Goal: Use online tool/utility: Use online tool/utility

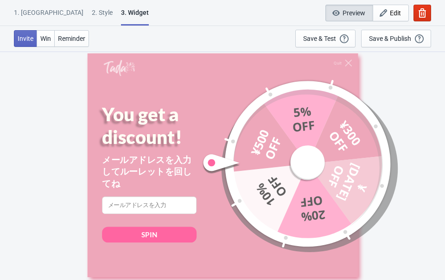
scroll to position [51, 0]
click at [391, 13] on span "Edit" at bounding box center [395, 12] width 11 height 7
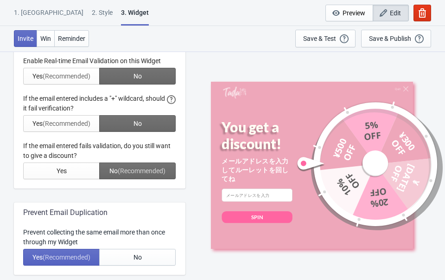
scroll to position [0, 0]
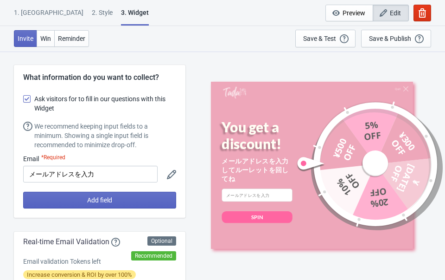
click at [30, 9] on div "1. [GEOGRAPHIC_DATA]" at bounding box center [49, 16] width 70 height 16
click at [31, 13] on div "1. [GEOGRAPHIC_DATA]" at bounding box center [49, 16] width 70 height 16
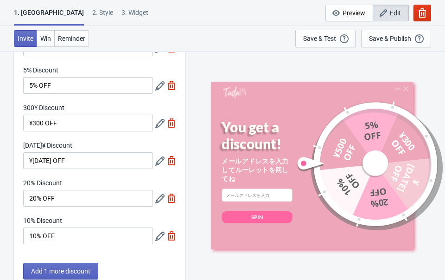
scroll to position [73, 0]
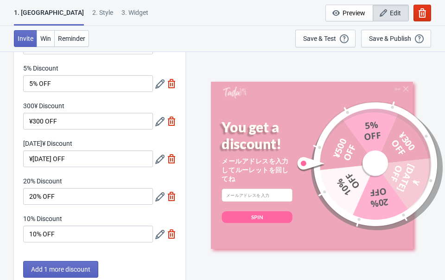
click at [158, 200] on icon at bounding box center [159, 196] width 9 height 9
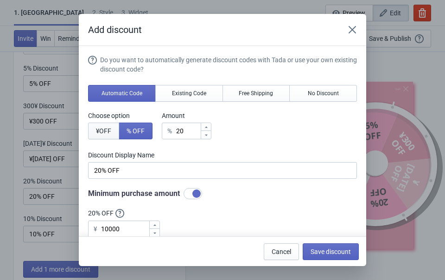
click at [106, 127] on span "¥ OFF" at bounding box center [103, 130] width 15 height 7
type input "20¥ Discount"
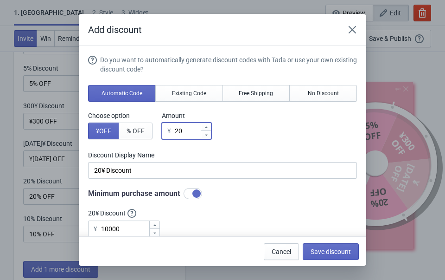
click at [191, 133] on input "20" at bounding box center [187, 130] width 26 height 17
type input "200"
type input "200¥ Discount"
type input "2000"
type input "2000¥ Discount"
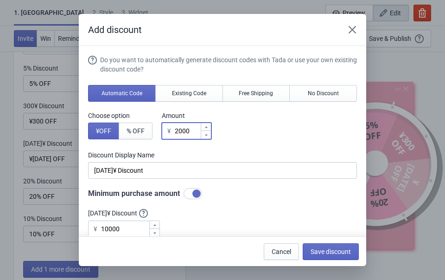
type input "2000"
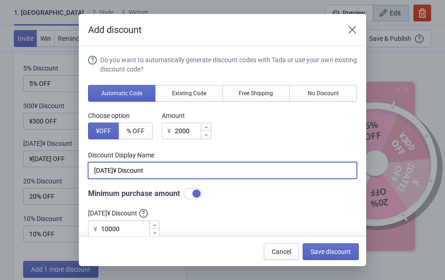
drag, startPoint x: 155, startPoint y: 172, endPoint x: 110, endPoint y: 165, distance: 45.5
click at [110, 165] on input "2000¥ Discount" at bounding box center [222, 170] width 269 height 17
click at [93, 170] on input "2000 OFF" at bounding box center [222, 170] width 269 height 17
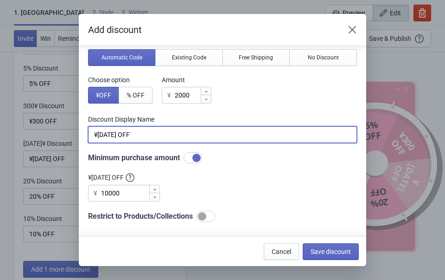
scroll to position [50, 0]
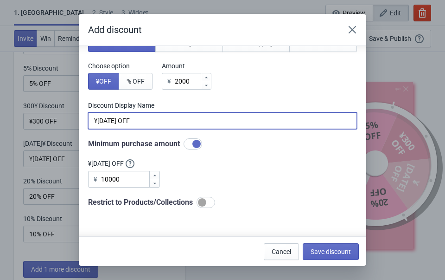
type input "¥2000 OFF"
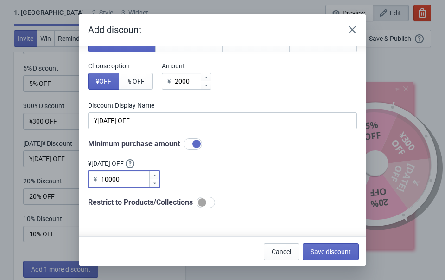
drag, startPoint x: 125, startPoint y: 183, endPoint x: 92, endPoint y: 178, distance: 32.8
click at [92, 178] on div "¥ 10000" at bounding box center [124, 179] width 72 height 17
type input "10000"
click at [325, 249] on span "Save discount" at bounding box center [331, 251] width 40 height 7
type input "¥2000 OFF"
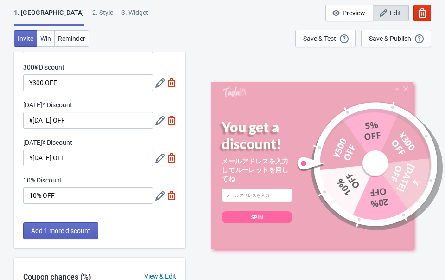
scroll to position [123, 0]
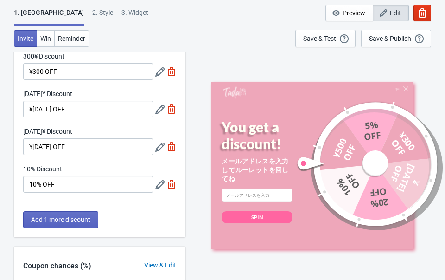
click at [159, 144] on icon at bounding box center [159, 146] width 9 height 9
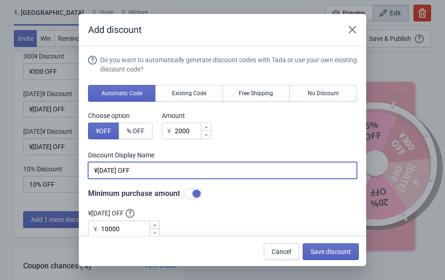
click at [115, 172] on input "¥2000 OFF" at bounding box center [222, 170] width 269 height 17
type input "¥OFF"
click at [36, 186] on div "Add discount Do you want to automatically generate discount codes with Tada or …" at bounding box center [222, 140] width 445 height 252
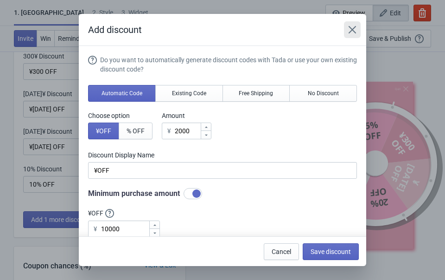
click at [354, 30] on icon "Close" at bounding box center [352, 29] width 9 height 9
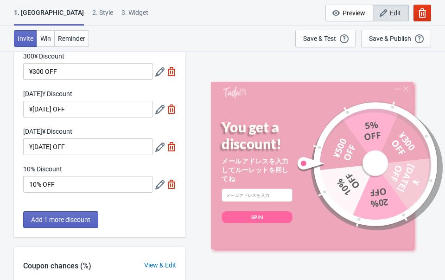
click at [166, 182] on div at bounding box center [165, 184] width 21 height 17
click at [161, 184] on icon at bounding box center [159, 184] width 9 height 9
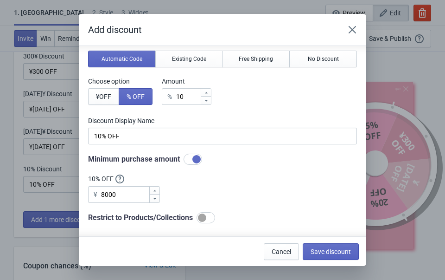
scroll to position [42, 0]
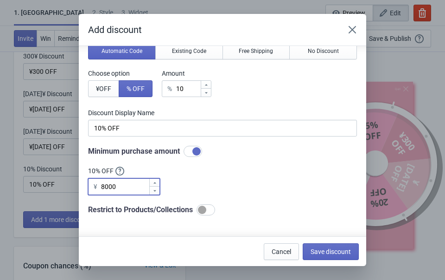
click at [107, 186] on input "8000" at bounding box center [125, 186] width 48 height 17
type input "8000"
click at [280, 250] on span "Cancel" at bounding box center [281, 251] width 19 height 7
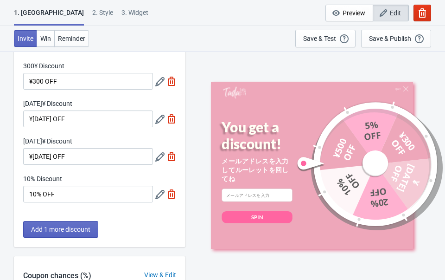
scroll to position [108, 0]
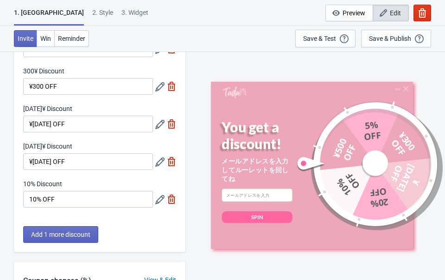
click at [157, 122] on icon at bounding box center [159, 124] width 9 height 9
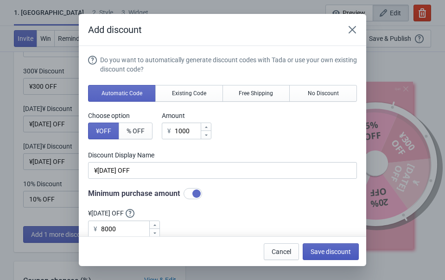
click at [322, 248] on span "Save discount" at bounding box center [331, 251] width 40 height 7
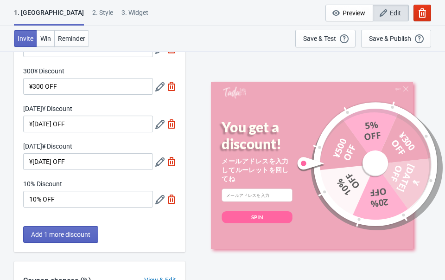
click at [160, 162] on icon at bounding box center [159, 161] width 9 height 9
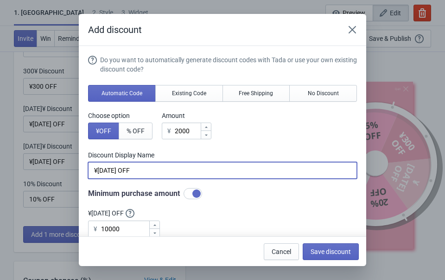
click at [113, 172] on input "¥2000 OFF" at bounding box center [222, 170] width 269 height 17
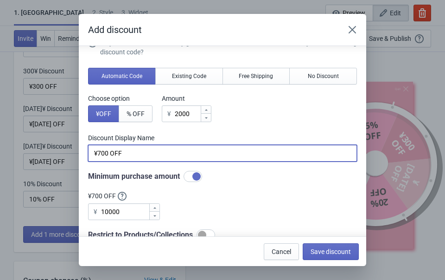
type input "¥700 OFF"
click at [155, 215] on icon at bounding box center [155, 215] width 3 height 1
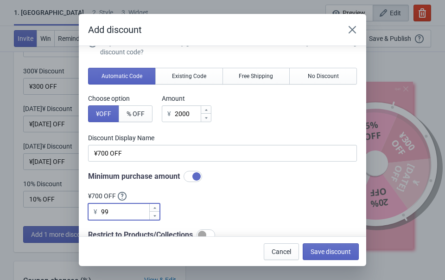
type input "9"
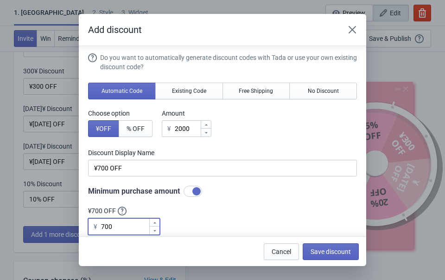
scroll to position [0, 0]
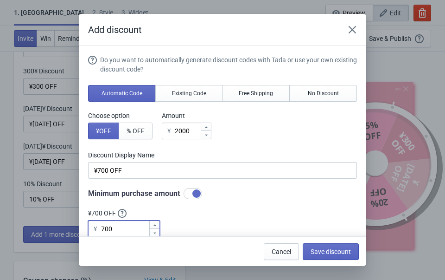
type input "700"
click at [200, 131] on input "2000" at bounding box center [187, 130] width 26 height 17
type input "200"
type input "200¥ Discount"
type input "20"
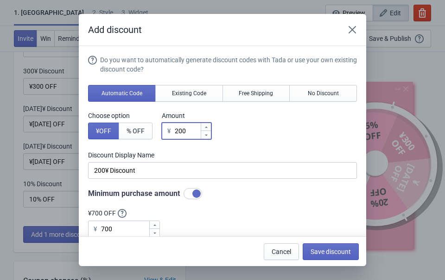
type input "20¥ Discount"
type input "2"
type input "2¥ Discount"
type input "¥ Discount"
type input "7"
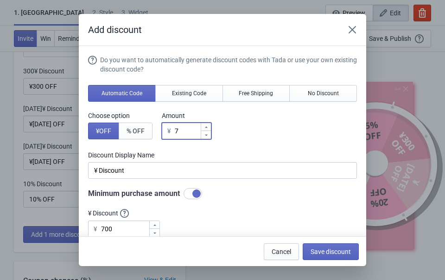
type input "7¥ Discount"
type input "70"
type input "70¥ Discount"
type input "700"
type input "700¥ Discount"
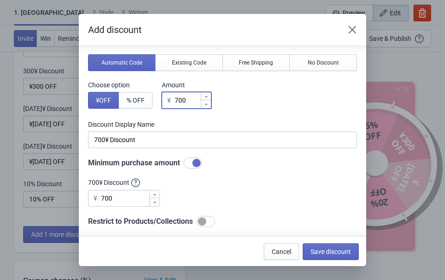
scroll to position [78, 0]
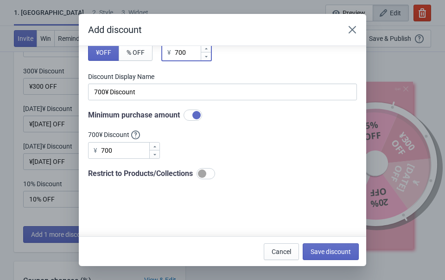
type input "700"
click at [128, 147] on input "700" at bounding box center [125, 150] width 48 height 17
type input "7"
type input "5"
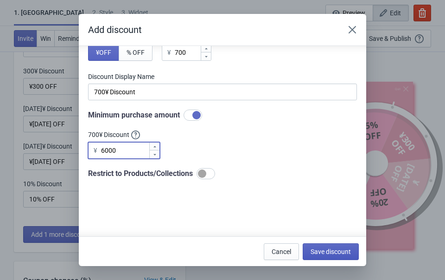
type input "6000"
click at [330, 248] on span "Save discount" at bounding box center [331, 251] width 40 height 7
type input "700¥ Discount"
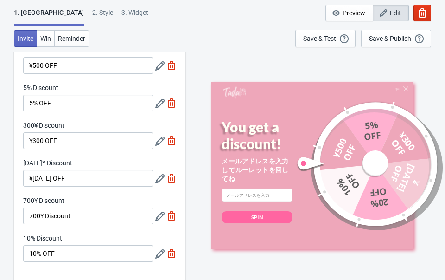
scroll to position [42, 0]
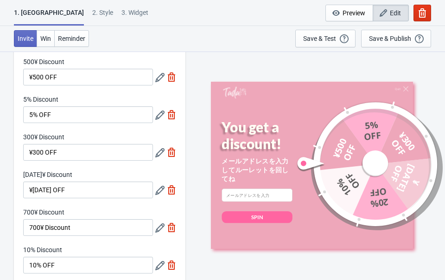
click at [159, 81] on icon at bounding box center [159, 77] width 9 height 9
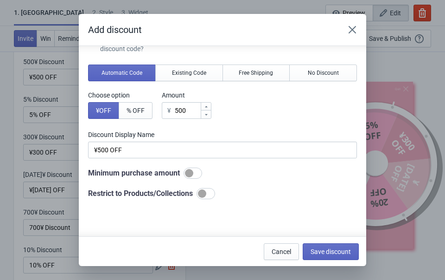
scroll to position [21, 0]
click at [201, 169] on div at bounding box center [193, 172] width 19 height 11
checkbox input "true"
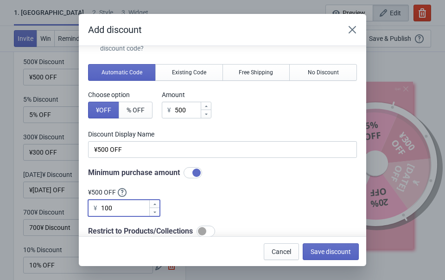
click at [121, 210] on input "100" at bounding box center [125, 208] width 48 height 17
type input "1"
type input "4"
type input "4500"
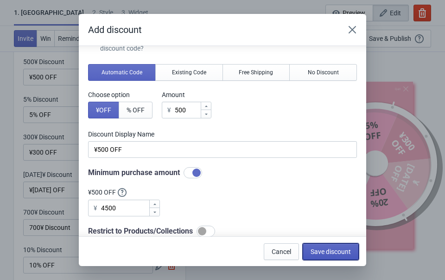
click at [346, 252] on span "Save discount" at bounding box center [331, 251] width 40 height 7
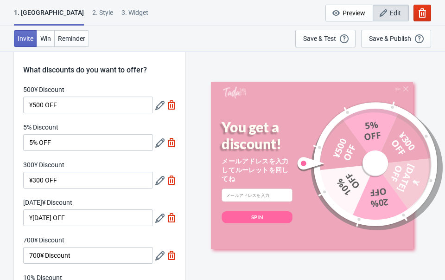
scroll to position [14, 0]
click at [160, 146] on icon at bounding box center [159, 143] width 9 height 9
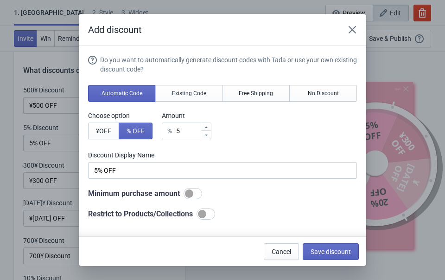
click at [193, 192] on div at bounding box center [189, 193] width 8 height 8
checkbox input "true"
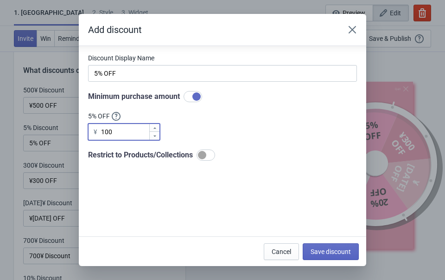
click at [130, 134] on input "100" at bounding box center [125, 131] width 48 height 17
type input "1"
type input "4500"
click at [328, 249] on span "Save discount" at bounding box center [331, 251] width 40 height 7
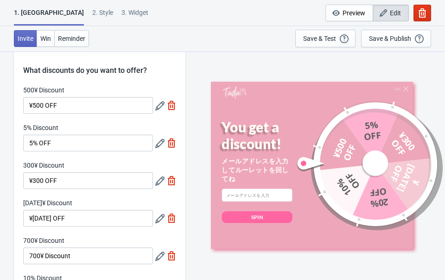
scroll to position [32, 0]
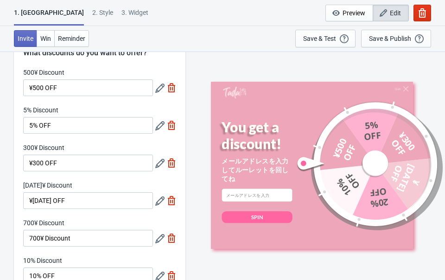
click at [160, 240] on icon at bounding box center [159, 238] width 9 height 9
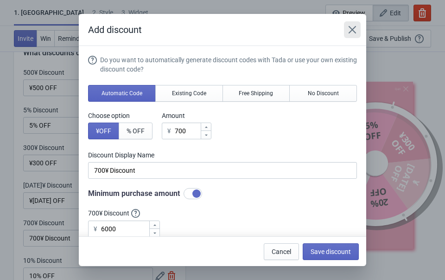
click at [354, 31] on icon "Close" at bounding box center [352, 29] width 7 height 7
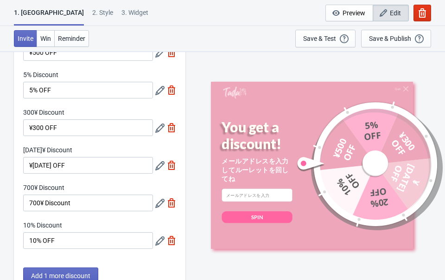
scroll to position [64, 0]
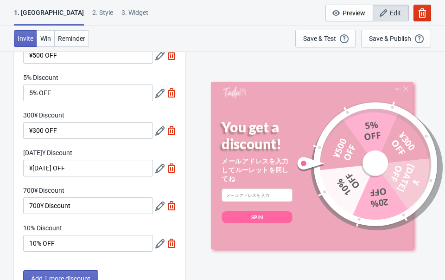
click at [162, 135] on icon at bounding box center [159, 130] width 9 height 9
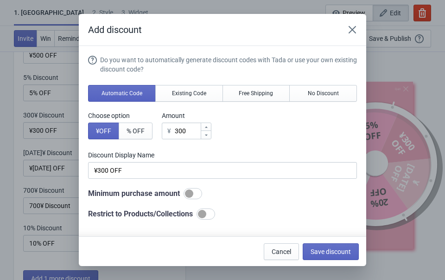
click at [193, 194] on div at bounding box center [189, 193] width 8 height 8
checkbox input "true"
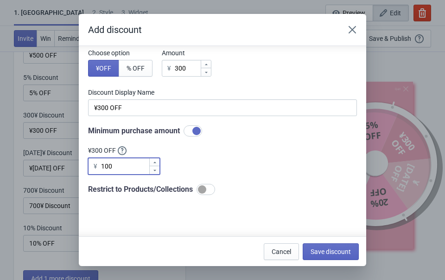
click at [123, 164] on input "100" at bounding box center [125, 166] width 48 height 17
type input "1"
type input "4500"
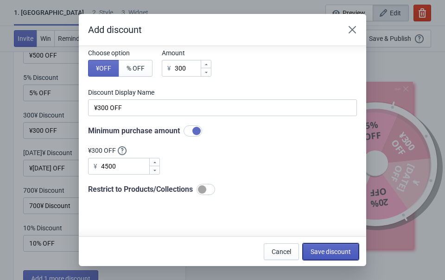
click at [334, 250] on span "Save discount" at bounding box center [331, 251] width 40 height 7
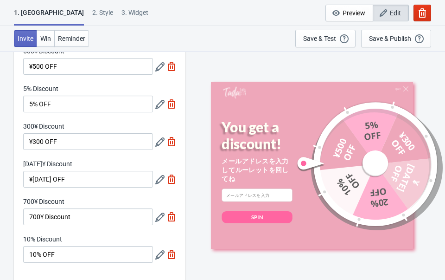
scroll to position [58, 0]
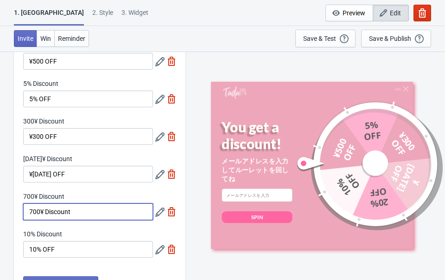
click at [46, 212] on input "700¥ Discount" at bounding box center [88, 211] width 130 height 17
drag, startPoint x: 77, startPoint y: 211, endPoint x: 41, endPoint y: 209, distance: 35.8
click at [41, 209] on input "700¥ Discount" at bounding box center [88, 211] width 130 height 17
click at [28, 211] on input "700 OFF" at bounding box center [88, 211] width 130 height 17
type input "¥700 OFF"
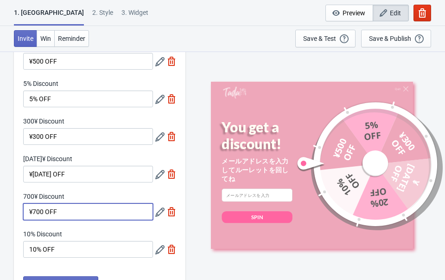
click at [159, 101] on icon at bounding box center [159, 99] width 9 height 9
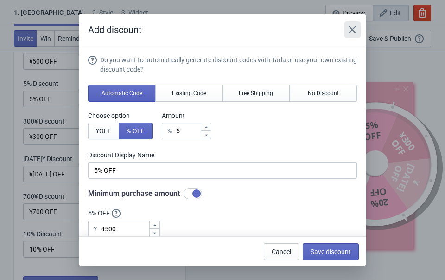
click at [357, 30] on button "Close" at bounding box center [352, 29] width 17 height 17
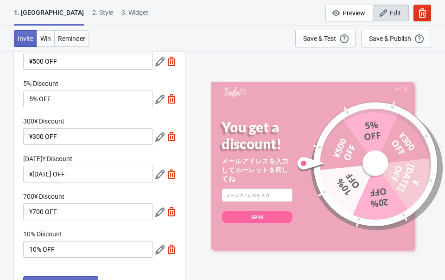
click at [155, 58] on div "500¥ Discount ¥500 OFF" at bounding box center [99, 55] width 153 height 28
click at [158, 62] on icon at bounding box center [159, 61] width 9 height 9
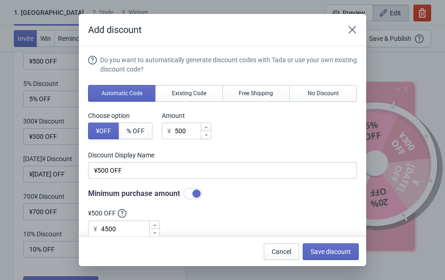
scroll to position [0, 0]
click at [350, 31] on icon "Close" at bounding box center [352, 29] width 9 height 9
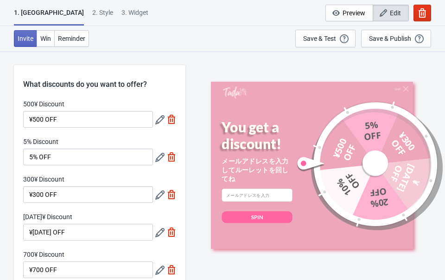
scroll to position [58, 0]
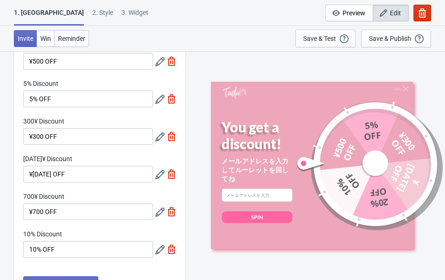
click at [161, 136] on icon at bounding box center [159, 136] width 9 height 9
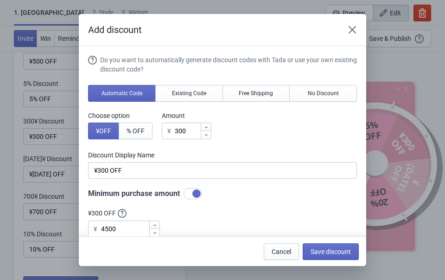
scroll to position [30, 0]
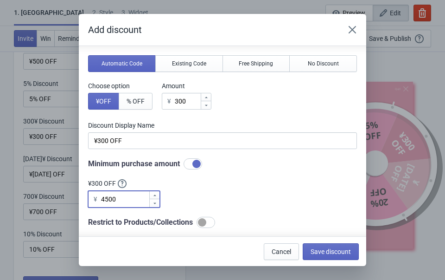
click at [122, 200] on input "4500" at bounding box center [125, 199] width 48 height 17
type input "4000"
click at [322, 253] on span "Save discount" at bounding box center [331, 251] width 40 height 7
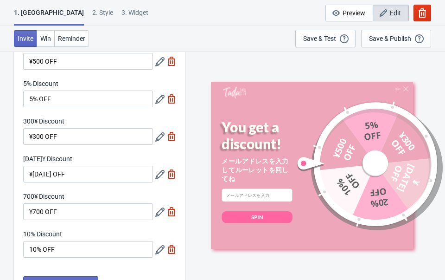
click at [161, 136] on icon at bounding box center [159, 136] width 9 height 9
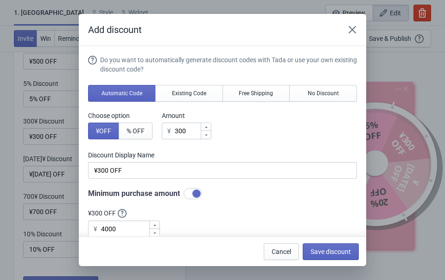
scroll to position [0, 0]
click at [158, 224] on div at bounding box center [154, 224] width 10 height 8
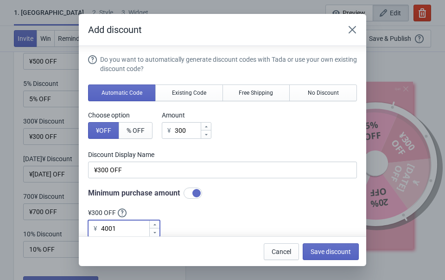
click at [158, 224] on div at bounding box center [154, 224] width 10 height 8
click at [139, 230] on input "4004" at bounding box center [125, 228] width 48 height 17
type input "4500"
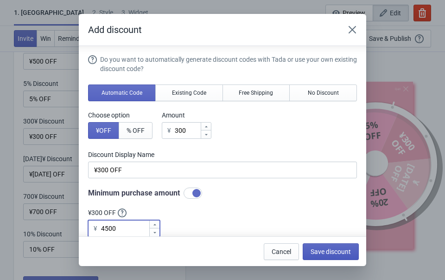
click at [345, 251] on span "Save discount" at bounding box center [331, 251] width 40 height 7
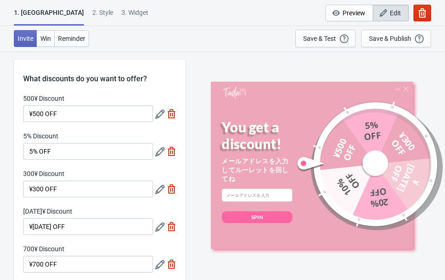
scroll to position [0, 0]
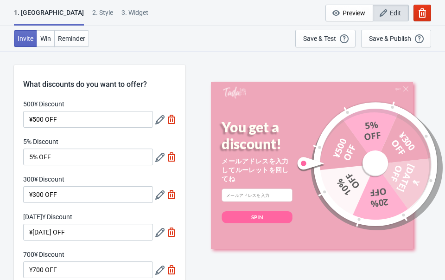
click at [160, 118] on icon at bounding box center [159, 119] width 9 height 9
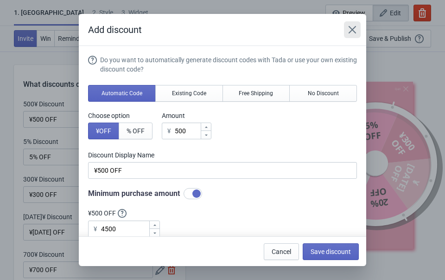
click at [357, 27] on button "Close" at bounding box center [352, 29] width 17 height 17
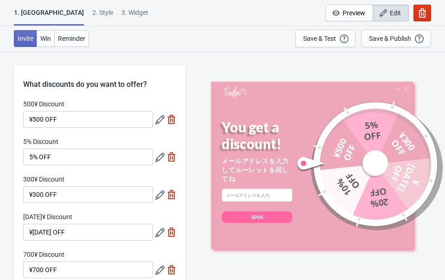
click at [161, 155] on icon at bounding box center [159, 157] width 9 height 9
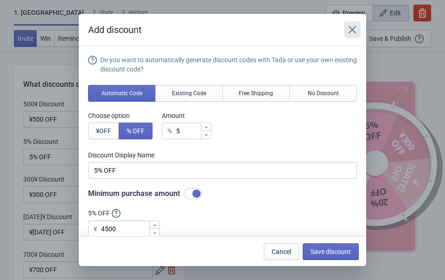
click at [353, 28] on icon "Close" at bounding box center [352, 29] width 9 height 9
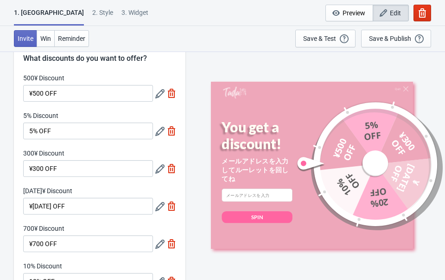
scroll to position [50, 0]
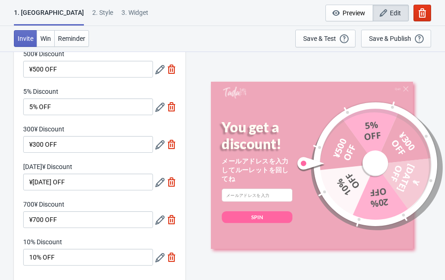
click at [159, 141] on icon at bounding box center [159, 144] width 9 height 9
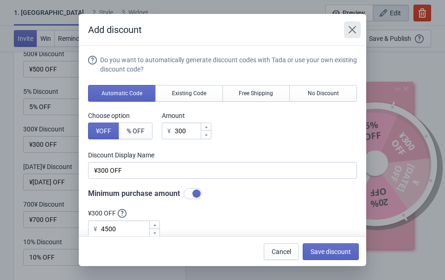
click at [356, 27] on icon "Close" at bounding box center [352, 29] width 9 height 9
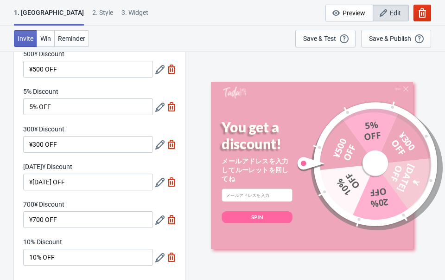
click at [159, 179] on icon at bounding box center [159, 182] width 9 height 9
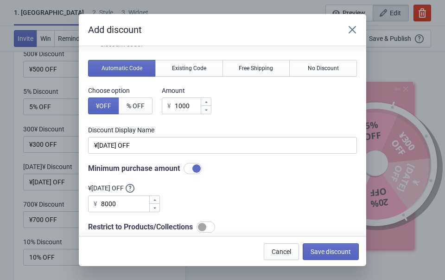
scroll to position [26, 0]
click at [63, 188] on div "Add discount Do you want to automatically generate discount codes with Tada or …" at bounding box center [222, 140] width 445 height 252
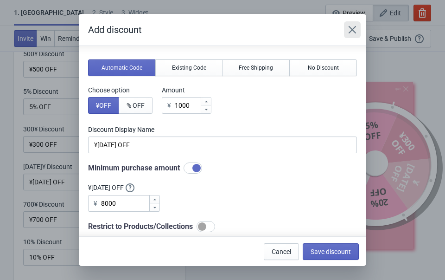
click at [350, 31] on icon "Close" at bounding box center [352, 29] width 7 height 7
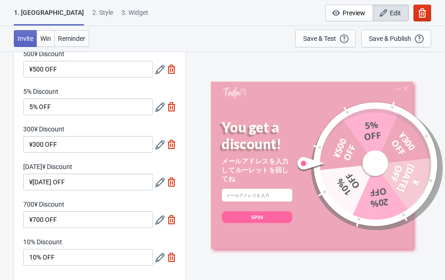
click at [161, 219] on icon at bounding box center [159, 219] width 9 height 9
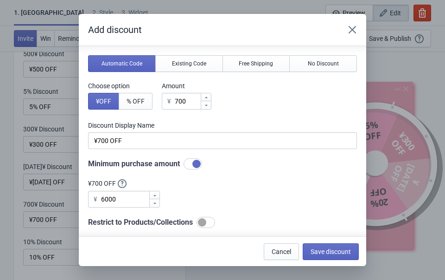
scroll to position [30, 0]
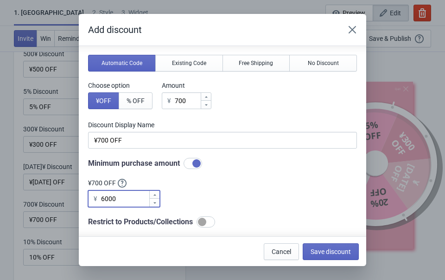
click at [132, 204] on input "6000" at bounding box center [125, 198] width 48 height 17
type input "6500"
click at [328, 249] on span "Save discount" at bounding box center [331, 251] width 40 height 7
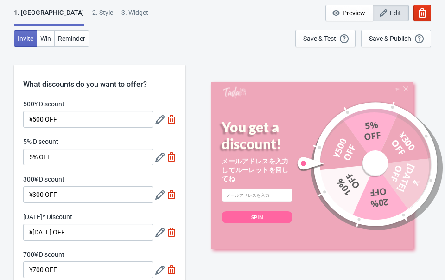
scroll to position [50, 0]
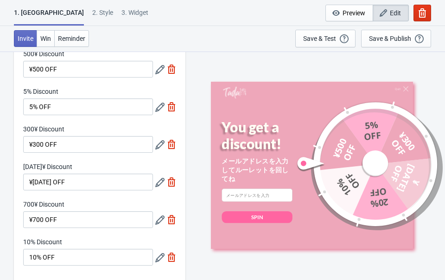
click at [160, 214] on div at bounding box center [165, 219] width 21 height 17
click at [158, 258] on icon at bounding box center [159, 257] width 9 height 9
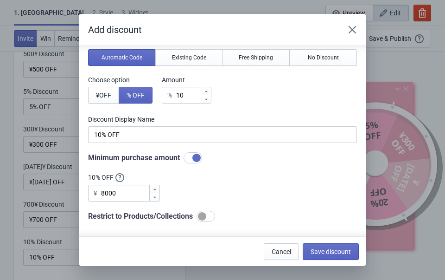
scroll to position [36, 0]
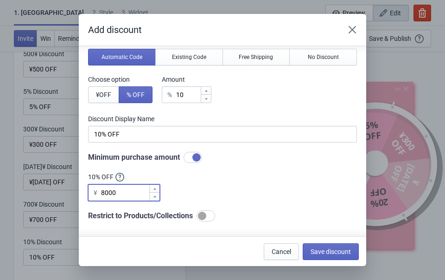
drag, startPoint x: 124, startPoint y: 195, endPoint x: 94, endPoint y: 188, distance: 31.4
click at [94, 188] on div "¥ 8000" at bounding box center [124, 192] width 72 height 17
type input "10000"
click at [335, 252] on span "Save discount" at bounding box center [331, 251] width 40 height 7
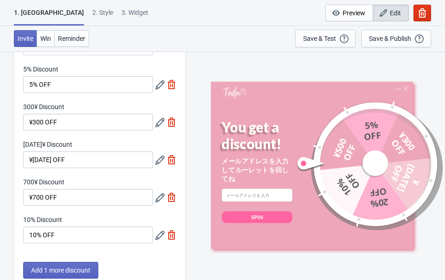
scroll to position [74, 0]
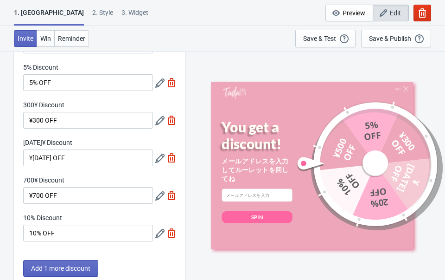
click at [158, 193] on icon at bounding box center [159, 195] width 9 height 9
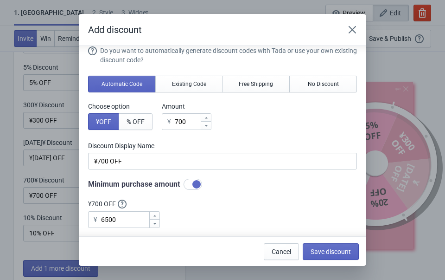
scroll to position [10, 0]
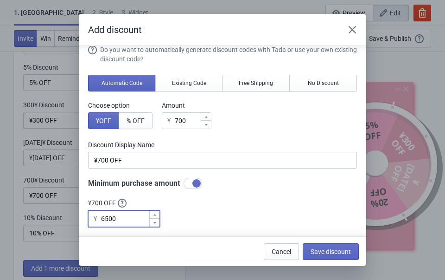
drag, startPoint x: 136, startPoint y: 218, endPoint x: 97, endPoint y: 209, distance: 39.9
click at [97, 210] on div "¥700 OFF ¥ 6500" at bounding box center [124, 212] width 72 height 29
type input "7000"
click at [329, 253] on span "Save discount" at bounding box center [331, 251] width 40 height 7
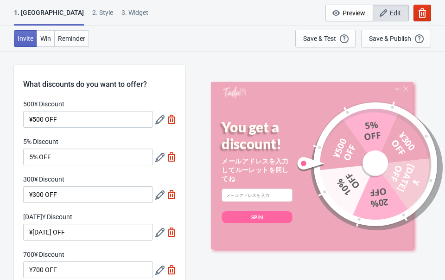
scroll to position [74, 0]
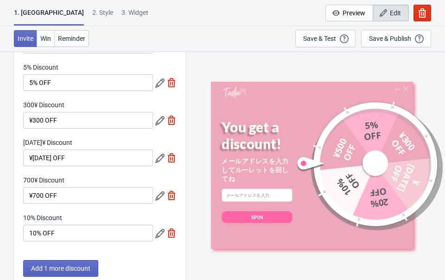
click at [157, 157] on icon at bounding box center [159, 158] width 9 height 9
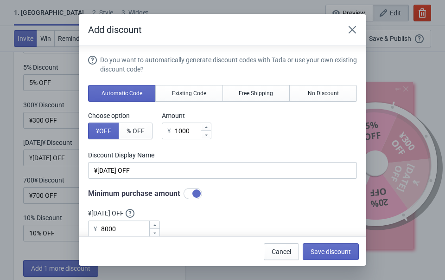
scroll to position [36, 0]
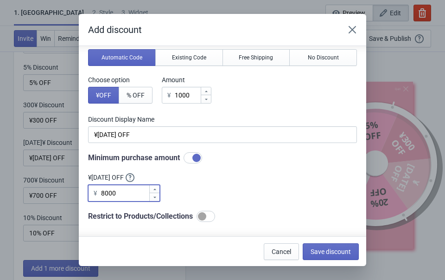
click at [137, 192] on input "8000" at bounding box center [125, 193] width 48 height 17
type input "8"
type input "8000"
click at [349, 250] on span "Save discount" at bounding box center [331, 251] width 40 height 7
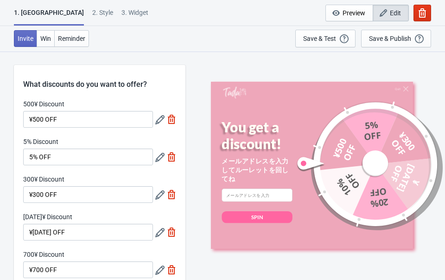
scroll to position [74, 0]
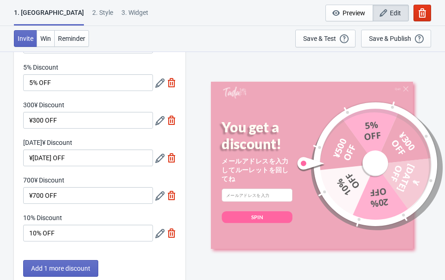
click at [161, 196] on icon at bounding box center [159, 195] width 9 height 9
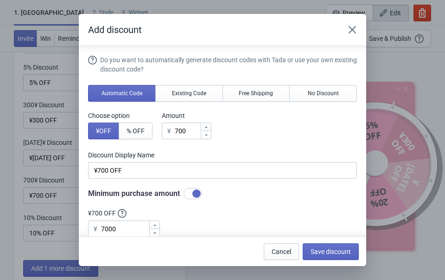
scroll to position [29, 0]
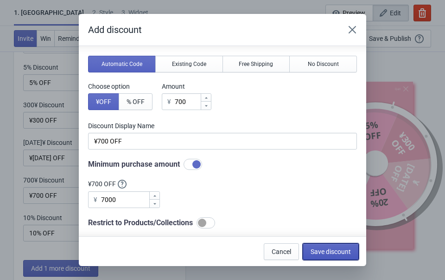
click at [322, 251] on span "Save discount" at bounding box center [331, 251] width 40 height 7
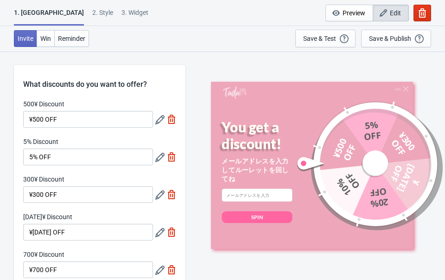
scroll to position [74, 0]
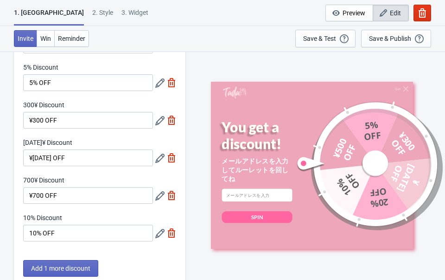
click at [163, 193] on icon at bounding box center [159, 195] width 9 height 9
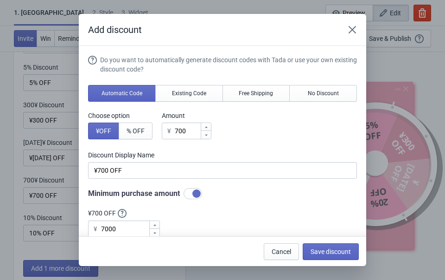
scroll to position [0, 0]
click at [355, 28] on icon "Close" at bounding box center [352, 29] width 9 height 9
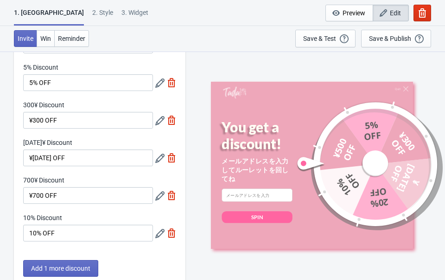
click at [162, 158] on icon at bounding box center [159, 158] width 9 height 9
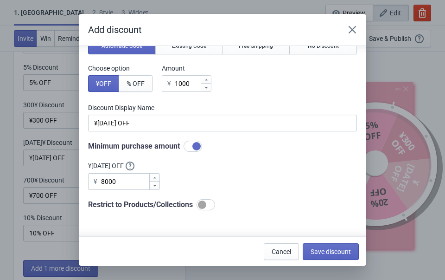
scroll to position [48, 0]
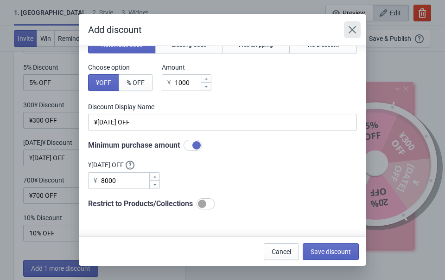
click at [348, 28] on button "Close" at bounding box center [352, 29] width 17 height 17
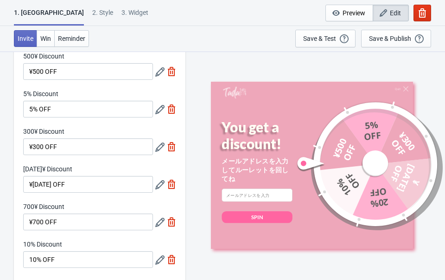
scroll to position [47, 0]
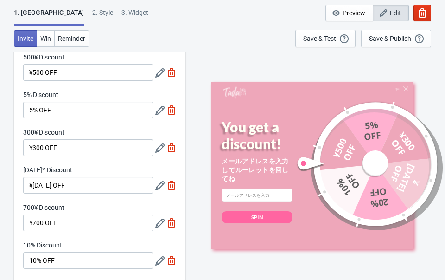
click at [158, 80] on div at bounding box center [165, 72] width 21 height 17
click at [165, 65] on div at bounding box center [165, 72] width 21 height 17
click at [161, 75] on icon at bounding box center [159, 72] width 9 height 9
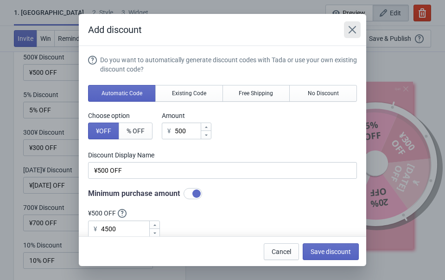
click at [356, 28] on icon "Close" at bounding box center [352, 29] width 9 height 9
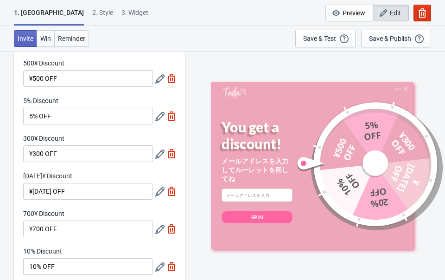
scroll to position [72, 0]
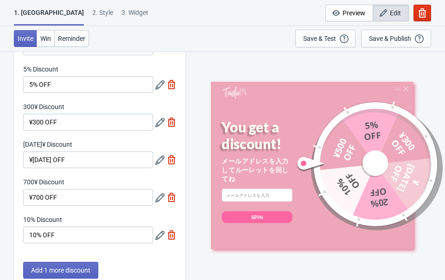
click at [158, 85] on icon at bounding box center [159, 84] width 9 height 9
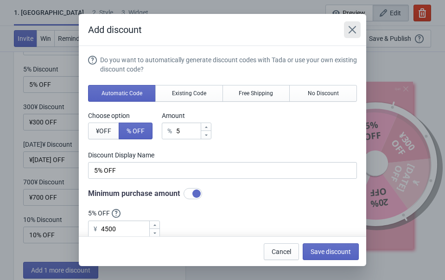
click at [350, 27] on icon "Close" at bounding box center [352, 29] width 7 height 7
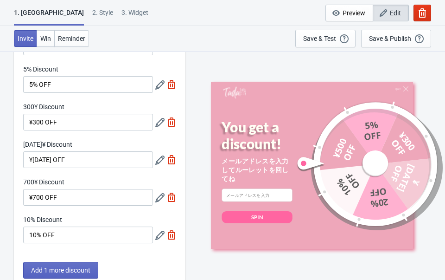
click at [162, 122] on icon at bounding box center [159, 122] width 9 height 9
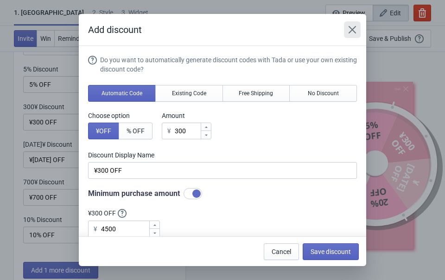
click at [352, 29] on icon "Close" at bounding box center [352, 29] width 7 height 7
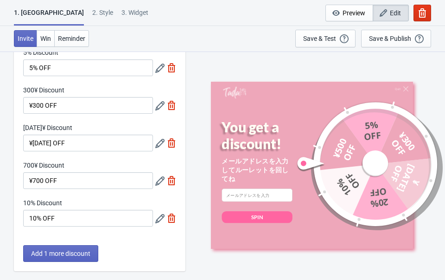
scroll to position [111, 0]
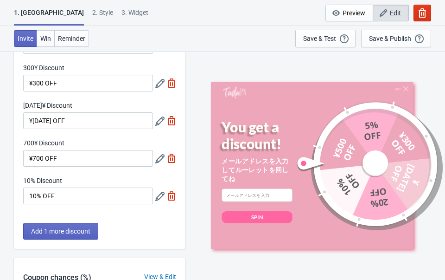
click at [153, 124] on div "1000¥ Discount ¥1000 OFF" at bounding box center [99, 115] width 153 height 28
click at [160, 194] on icon at bounding box center [159, 196] width 9 height 9
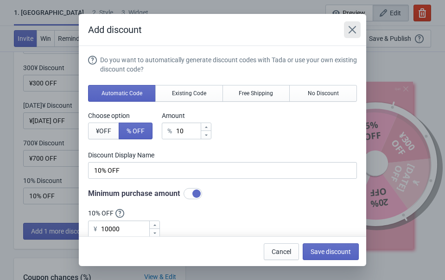
click at [353, 29] on icon "Close" at bounding box center [352, 29] width 7 height 7
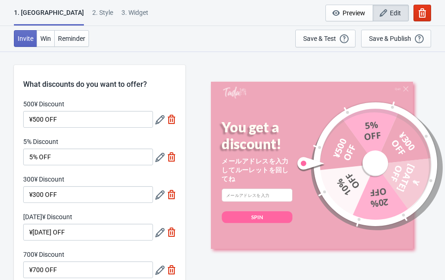
click at [158, 120] on icon at bounding box center [159, 119] width 9 height 9
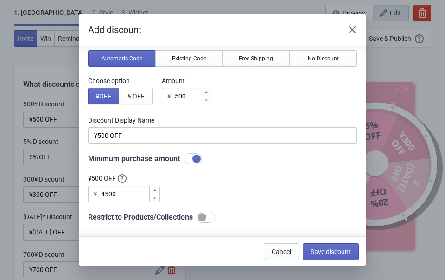
scroll to position [70, 0]
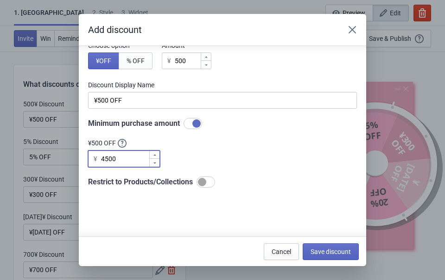
drag, startPoint x: 125, startPoint y: 160, endPoint x: 97, endPoint y: 157, distance: 28.9
click at [97, 157] on div "¥ 4500" at bounding box center [124, 158] width 72 height 17
type input "5000"
click at [325, 249] on span "Save discount" at bounding box center [331, 251] width 40 height 7
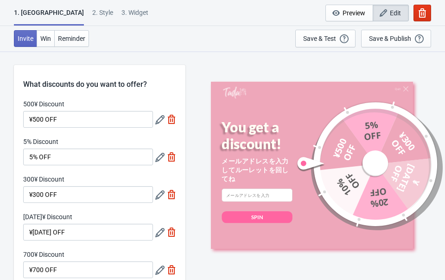
click at [156, 155] on icon at bounding box center [159, 157] width 9 height 9
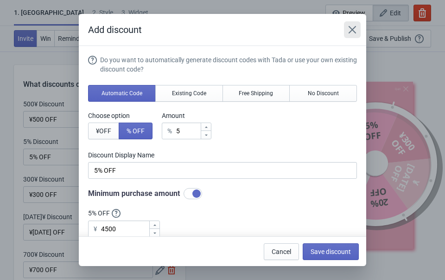
click at [354, 26] on icon "Close" at bounding box center [352, 29] width 9 height 9
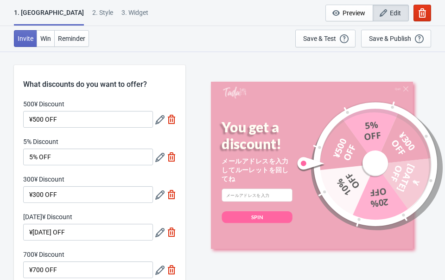
click at [163, 193] on icon at bounding box center [159, 194] width 9 height 9
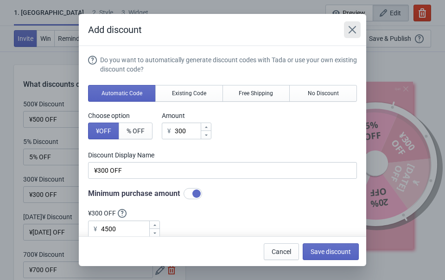
click at [355, 29] on icon "Close" at bounding box center [352, 29] width 9 height 9
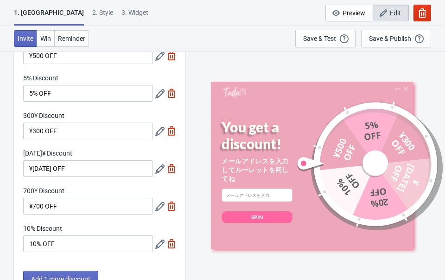
scroll to position [64, 0]
click at [160, 209] on icon at bounding box center [159, 205] width 9 height 9
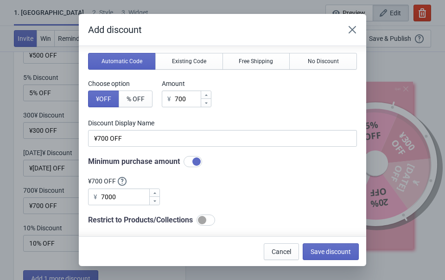
scroll to position [34, 0]
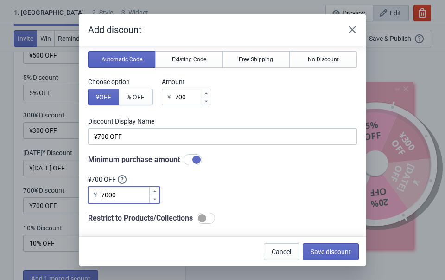
drag, startPoint x: 126, startPoint y: 195, endPoint x: 87, endPoint y: 187, distance: 39.3
click at [87, 188] on section "Do you want to automatically generate discount codes with Tada or use your own …" at bounding box center [223, 155] width 288 height 287
type input "6500"
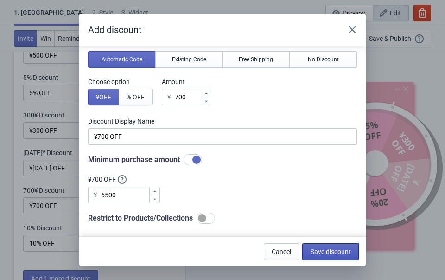
click at [348, 252] on span "Save discount" at bounding box center [331, 251] width 40 height 7
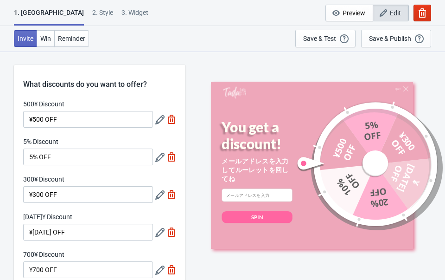
scroll to position [64, 0]
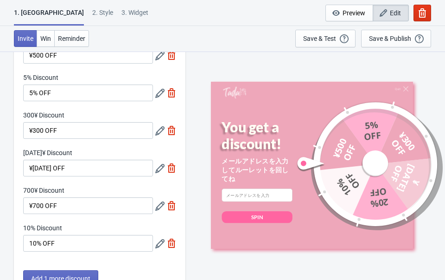
click at [160, 206] on icon at bounding box center [159, 205] width 9 height 9
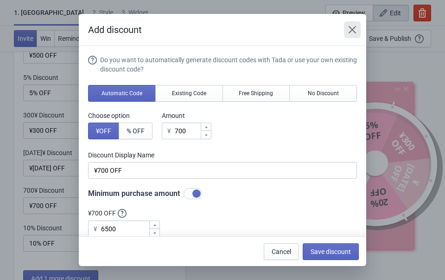
click at [354, 26] on icon "Close" at bounding box center [352, 29] width 9 height 9
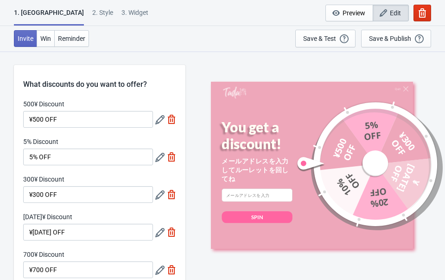
scroll to position [64, 0]
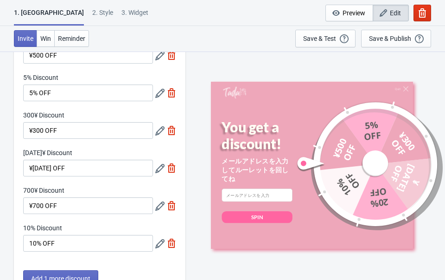
click at [161, 162] on div at bounding box center [165, 168] width 21 height 17
click at [160, 168] on icon at bounding box center [159, 168] width 9 height 9
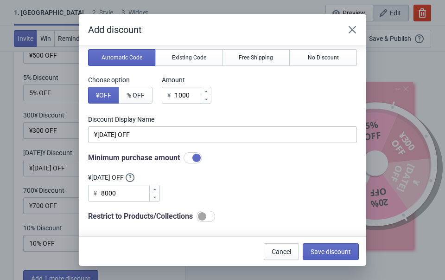
scroll to position [58, 0]
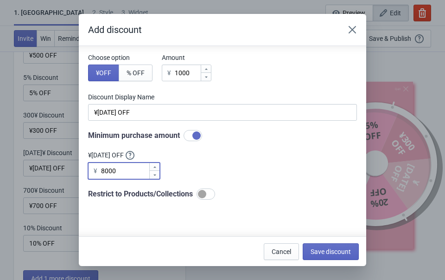
click at [127, 171] on input "8000" at bounding box center [125, 170] width 48 height 17
type input "8000"
click at [324, 251] on span "Save discount" at bounding box center [331, 251] width 40 height 7
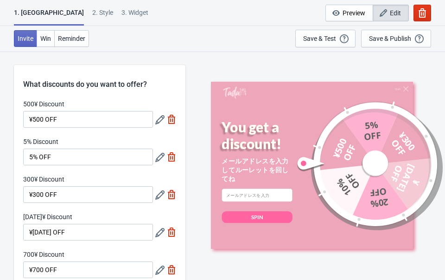
scroll to position [64, 0]
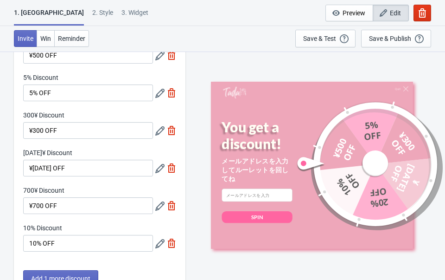
click at [156, 242] on icon at bounding box center [159, 243] width 9 height 9
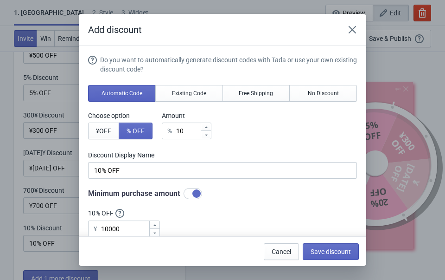
scroll to position [0, 0]
click at [355, 24] on button "Close" at bounding box center [352, 29] width 17 height 17
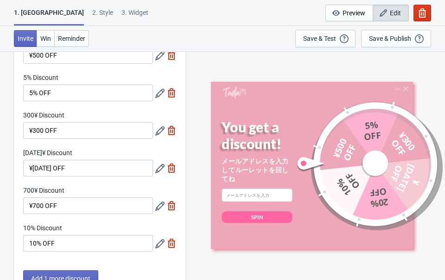
click at [161, 206] on icon at bounding box center [159, 205] width 9 height 9
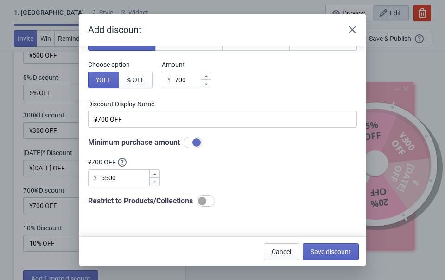
scroll to position [52, 0]
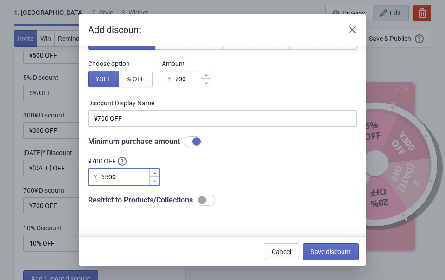
click at [128, 174] on input "6500" at bounding box center [125, 176] width 48 height 17
type input "6000"
click at [317, 252] on span "Save discount" at bounding box center [331, 251] width 40 height 7
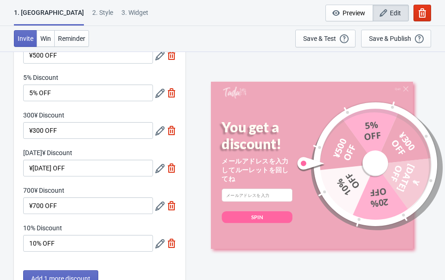
click at [158, 167] on icon at bounding box center [159, 168] width 9 height 9
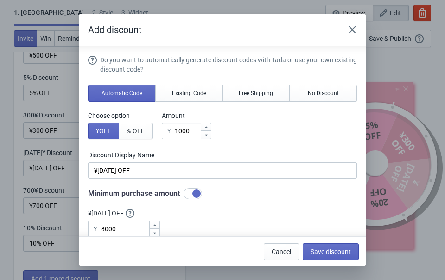
scroll to position [11, 0]
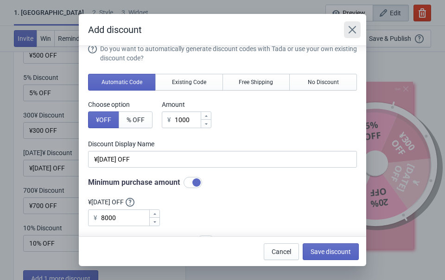
click at [352, 29] on icon "Close" at bounding box center [352, 29] width 7 height 7
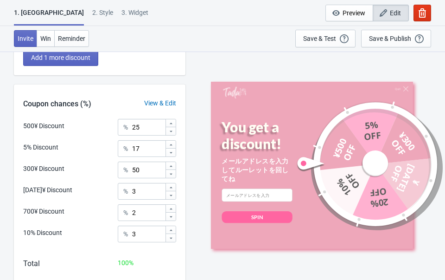
scroll to position [311, 0]
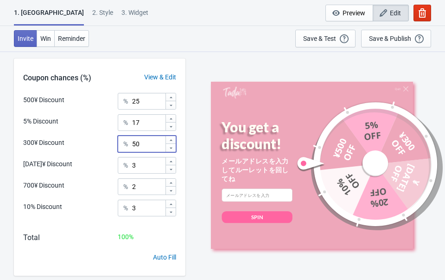
click at [142, 147] on input "50" at bounding box center [148, 143] width 33 height 17
type input "5"
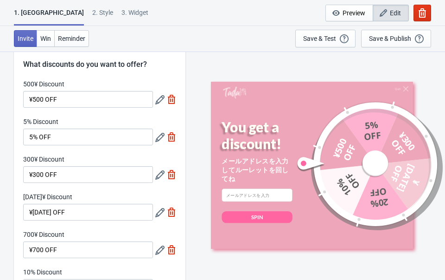
scroll to position [55, 0]
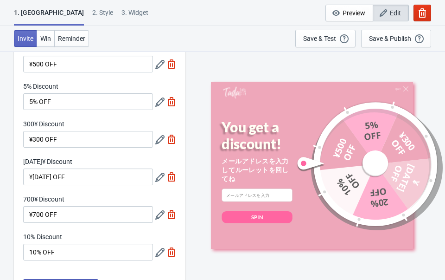
type input "25"
click at [160, 65] on icon at bounding box center [159, 64] width 9 height 9
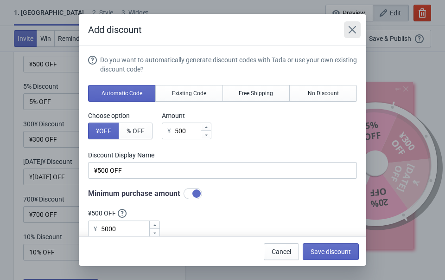
click at [354, 30] on icon "Close" at bounding box center [352, 29] width 9 height 9
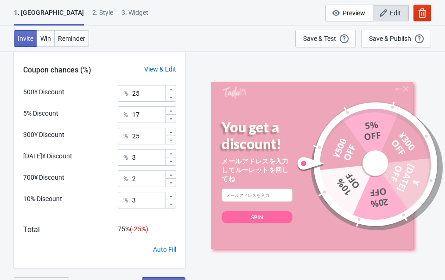
scroll to position [318, 0]
click at [148, 180] on input "2" at bounding box center [148, 179] width 33 height 17
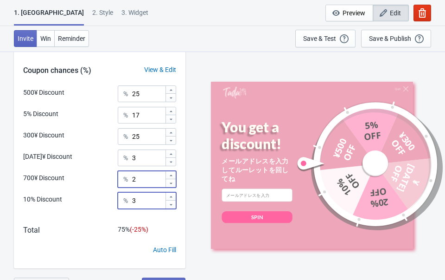
click at [155, 205] on input "3" at bounding box center [148, 200] width 33 height 17
type input "5"
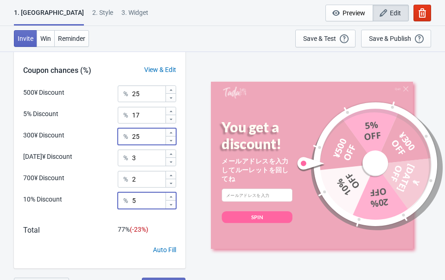
click at [154, 137] on input "25" at bounding box center [148, 136] width 33 height 17
type input "2"
type input "30"
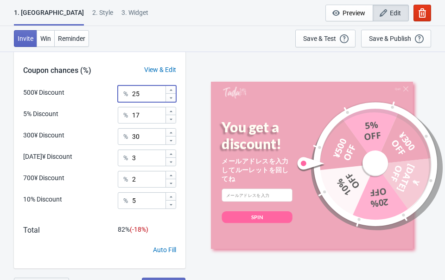
click at [149, 94] on input "25" at bounding box center [148, 93] width 33 height 17
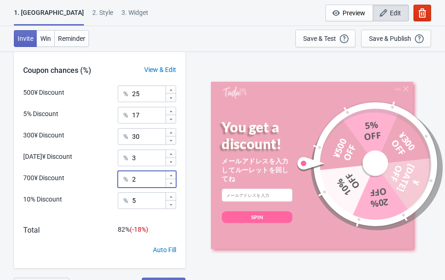
click at [143, 180] on input "2" at bounding box center [148, 179] width 33 height 17
type input "20"
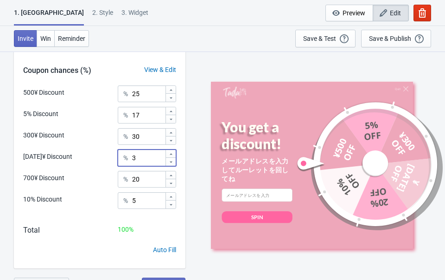
click at [148, 158] on input "3" at bounding box center [148, 157] width 33 height 17
type input "10"
click at [149, 109] on input "17" at bounding box center [148, 115] width 33 height 17
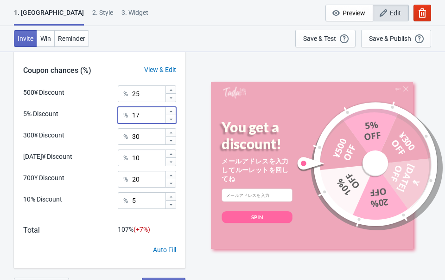
click at [152, 110] on input "17" at bounding box center [148, 115] width 33 height 17
type input "1"
type input "10"
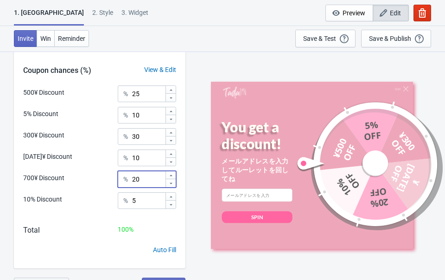
click at [149, 177] on input "20" at bounding box center [148, 179] width 33 height 17
type input "2"
type input "15"
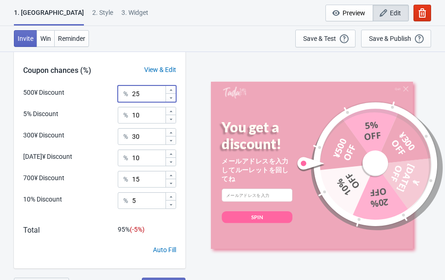
click at [154, 97] on input "25" at bounding box center [148, 93] width 33 height 17
type input "2"
type input "30"
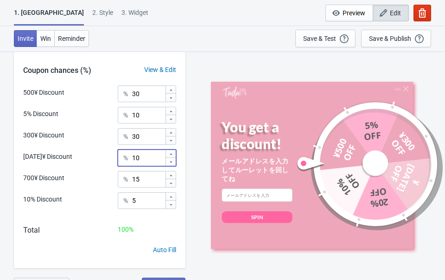
click at [150, 157] on input "10" at bounding box center [148, 157] width 33 height 17
type input "1"
type input "5"
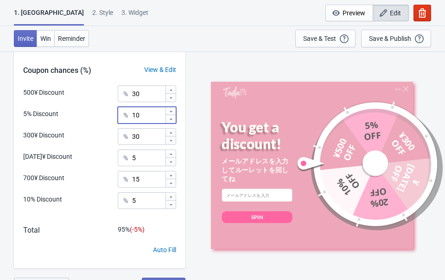
click at [147, 116] on input "10" at bounding box center [148, 115] width 33 height 17
click at [151, 137] on input "30" at bounding box center [148, 136] width 33 height 17
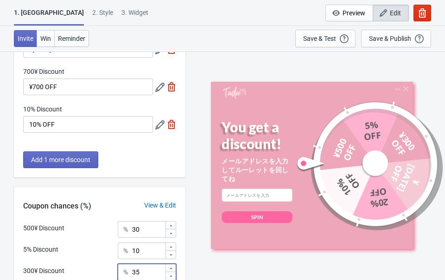
scroll to position [128, 0]
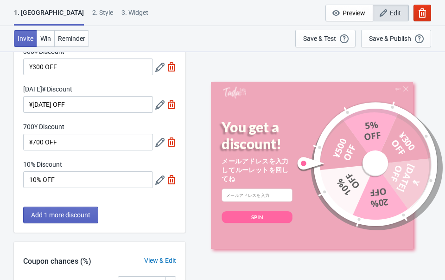
click at [165, 140] on div at bounding box center [165, 142] width 21 height 17
click at [163, 140] on icon at bounding box center [159, 142] width 9 height 9
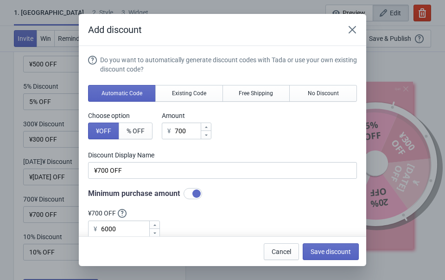
scroll to position [0, 0]
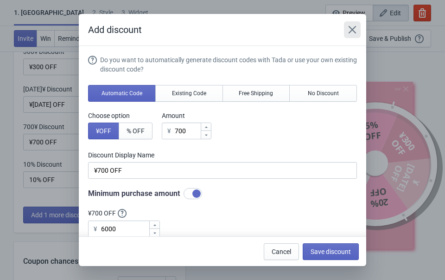
click at [352, 29] on icon "Close" at bounding box center [352, 29] width 7 height 7
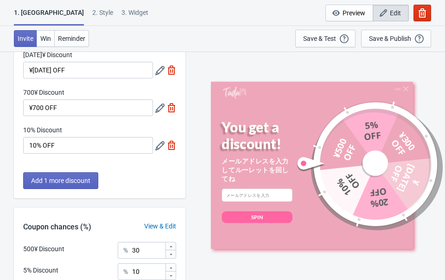
scroll to position [115, 0]
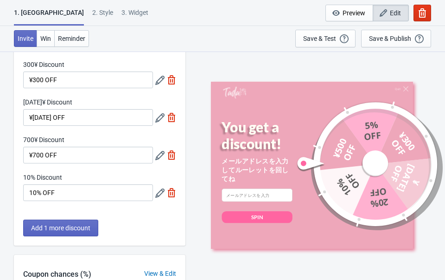
click at [158, 192] on icon at bounding box center [159, 192] width 9 height 9
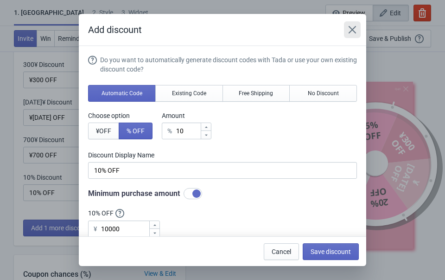
click at [354, 27] on icon "Close" at bounding box center [352, 29] width 9 height 9
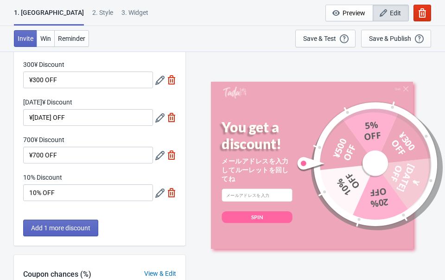
click at [157, 115] on icon at bounding box center [159, 117] width 9 height 9
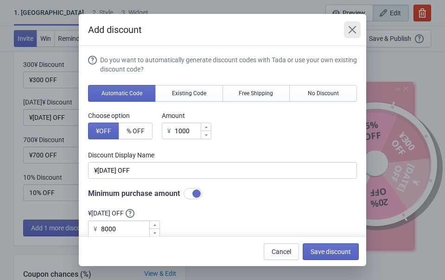
click at [354, 24] on button "Close" at bounding box center [352, 29] width 17 height 17
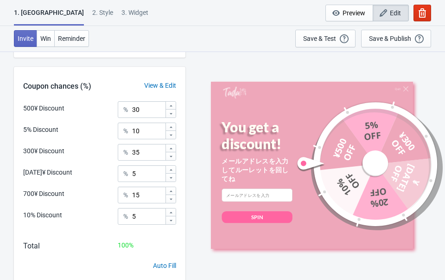
scroll to position [305, 0]
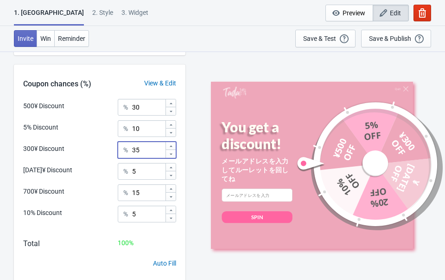
click at [147, 148] on input "35" at bounding box center [148, 150] width 33 height 17
type input "3"
type input "25"
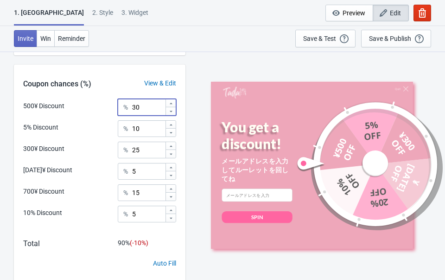
click at [150, 107] on input "30" at bounding box center [148, 107] width 33 height 17
type input "3"
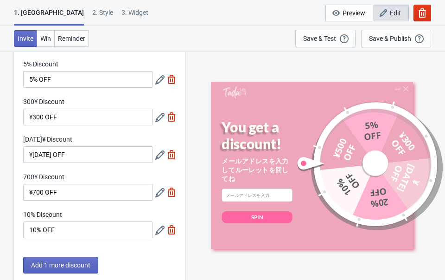
scroll to position [24, 0]
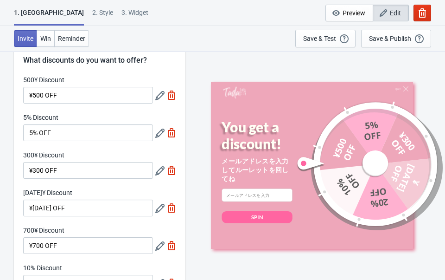
click at [159, 94] on icon at bounding box center [159, 95] width 9 height 9
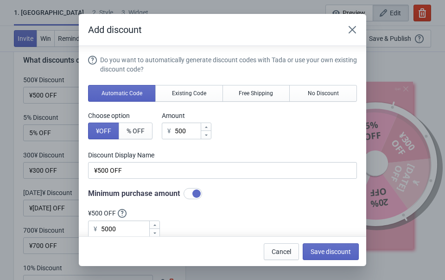
scroll to position [85, 0]
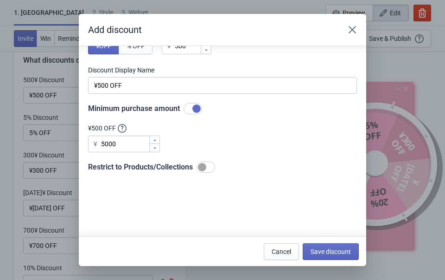
click at [45, 149] on div "Add discount Do you want to automatically generate discount codes with Tada or …" at bounding box center [222, 140] width 445 height 252
click at [352, 27] on icon "Close" at bounding box center [352, 29] width 9 height 9
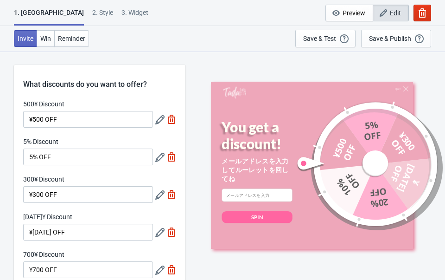
scroll to position [24, 0]
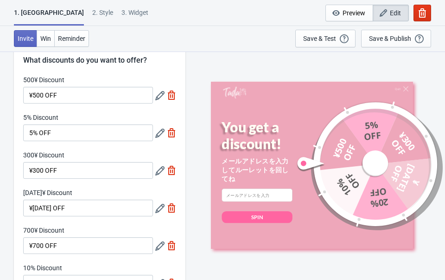
click at [160, 170] on icon at bounding box center [159, 170] width 9 height 9
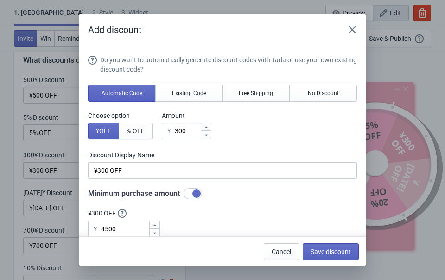
scroll to position [0, 0]
click at [351, 22] on button "Close" at bounding box center [352, 29] width 17 height 17
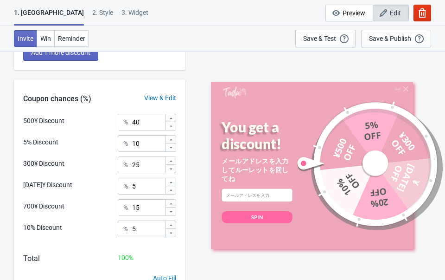
scroll to position [333, 0]
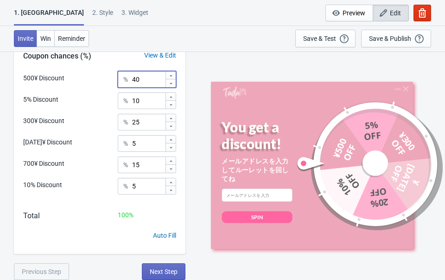
click at [151, 81] on input "40" at bounding box center [148, 79] width 33 height 17
type input "4"
type input "30"
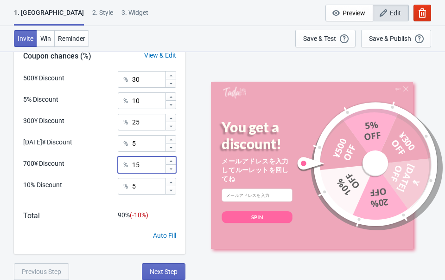
click at [146, 164] on input "15" at bounding box center [148, 164] width 33 height 17
type input "1"
type input "20"
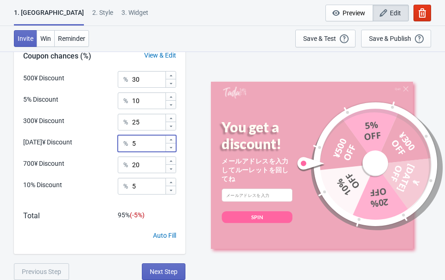
click at [149, 148] on input "5" at bounding box center [148, 143] width 33 height 17
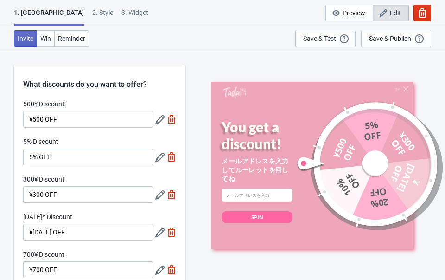
scroll to position [105, 0]
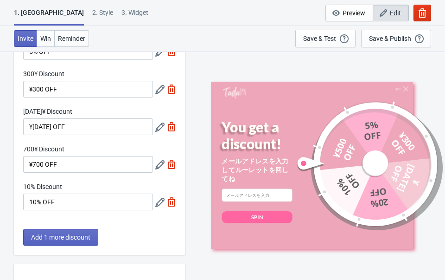
type input "10"
click at [159, 130] on icon at bounding box center [159, 126] width 9 height 9
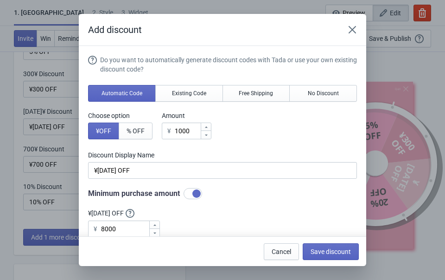
scroll to position [59, 0]
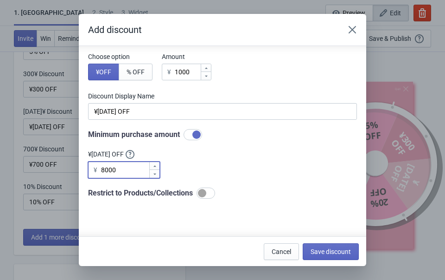
click at [132, 170] on input "8000" at bounding box center [125, 169] width 48 height 17
type input "8500"
click at [323, 244] on button "Save discount" at bounding box center [331, 251] width 56 height 17
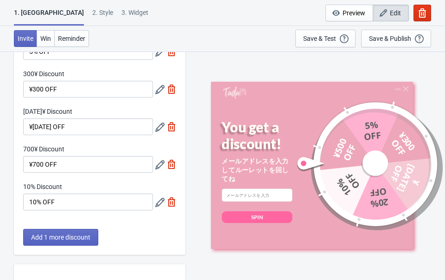
click at [155, 200] on div "10% Discount 10% OFF" at bounding box center [99, 196] width 153 height 28
click at [158, 202] on icon at bounding box center [159, 202] width 9 height 9
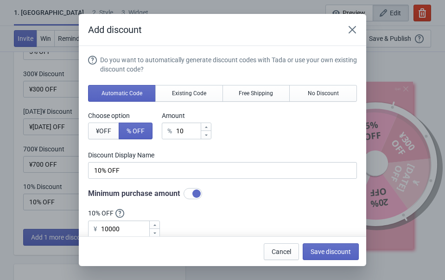
scroll to position [0, 0]
click at [356, 27] on icon "Close" at bounding box center [352, 29] width 9 height 9
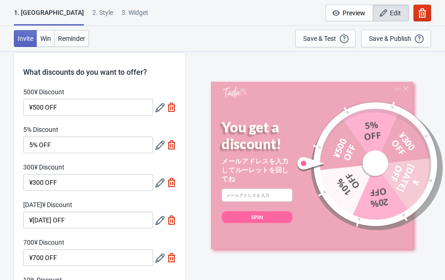
scroll to position [11, 0]
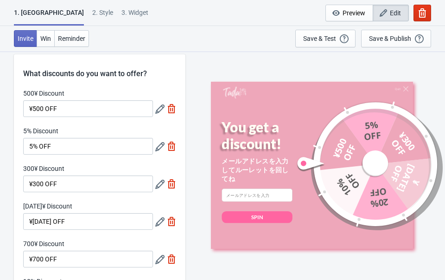
click at [159, 111] on icon at bounding box center [159, 108] width 9 height 9
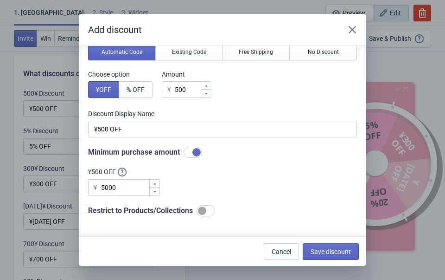
scroll to position [52, 0]
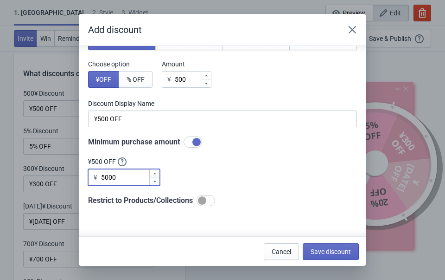
click at [123, 174] on input "5000" at bounding box center [125, 177] width 48 height 17
type input "5500"
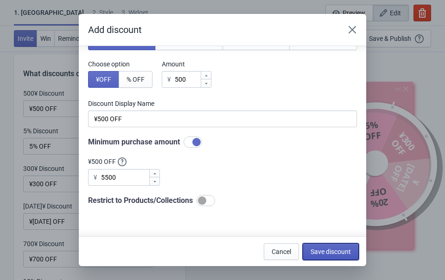
click at [341, 250] on span "Save discount" at bounding box center [331, 251] width 40 height 7
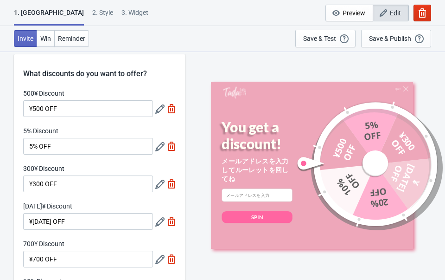
click at [158, 142] on div at bounding box center [159, 146] width 9 height 9
click at [160, 148] on icon at bounding box center [159, 146] width 9 height 9
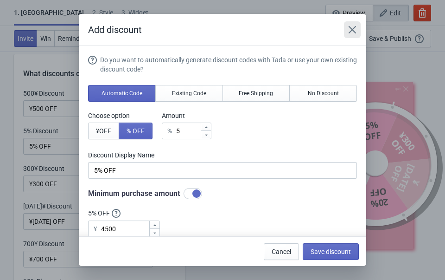
click at [351, 28] on icon "Close" at bounding box center [352, 29] width 7 height 7
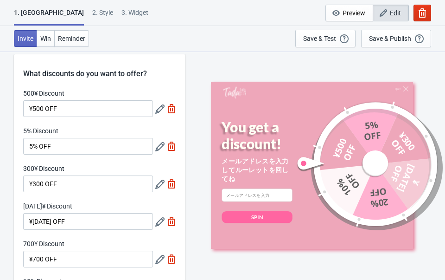
click at [159, 183] on icon at bounding box center [159, 184] width 9 height 9
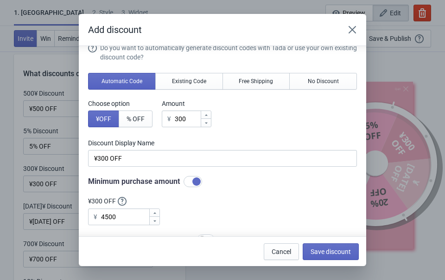
scroll to position [13, 0]
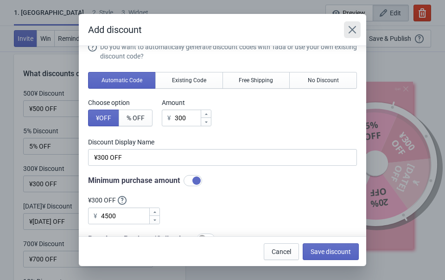
click at [354, 32] on icon "Close" at bounding box center [352, 29] width 7 height 7
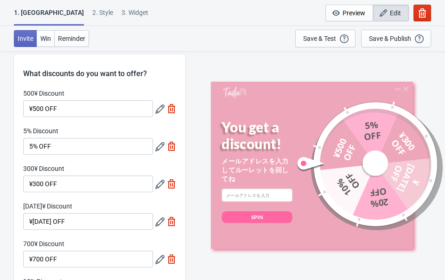
click at [161, 144] on icon at bounding box center [159, 146] width 9 height 9
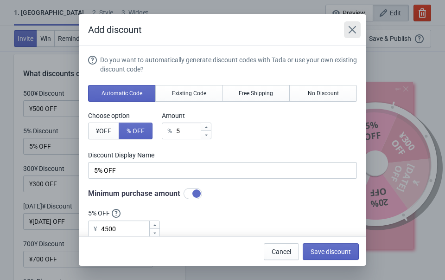
click at [356, 26] on icon "Close" at bounding box center [352, 29] width 9 height 9
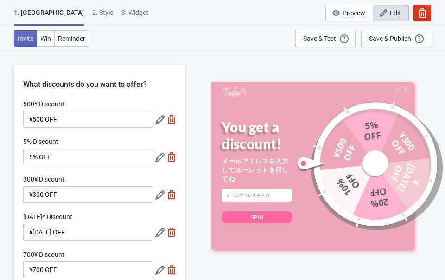
click at [160, 118] on icon at bounding box center [159, 119] width 9 height 9
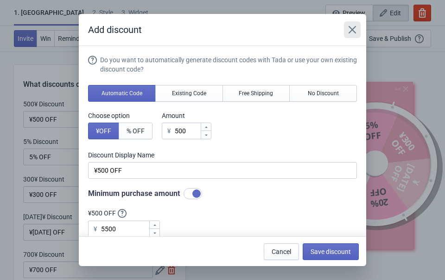
click at [352, 26] on icon "Close" at bounding box center [352, 29] width 9 height 9
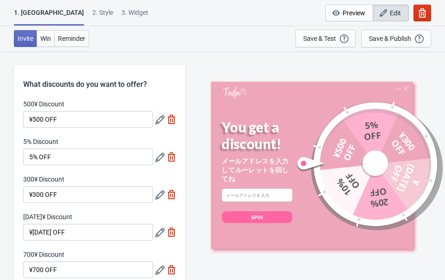
scroll to position [39, 0]
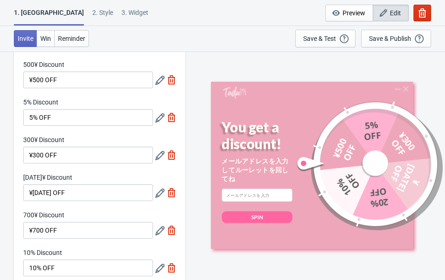
click at [159, 194] on icon at bounding box center [159, 192] width 9 height 9
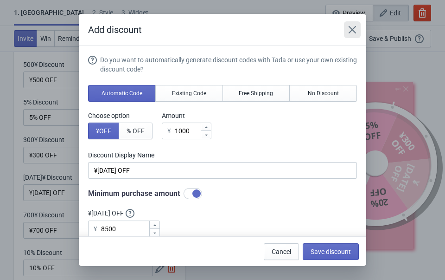
click at [355, 26] on icon "Close" at bounding box center [352, 29] width 9 height 9
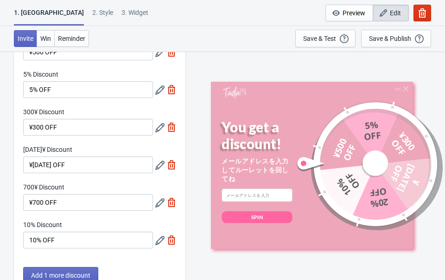
scroll to position [102, 0]
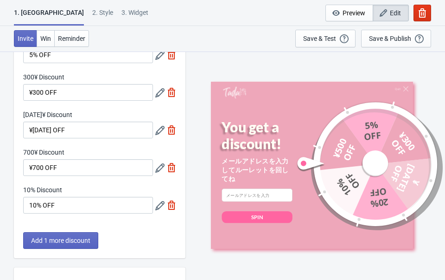
click at [159, 169] on icon at bounding box center [159, 167] width 9 height 9
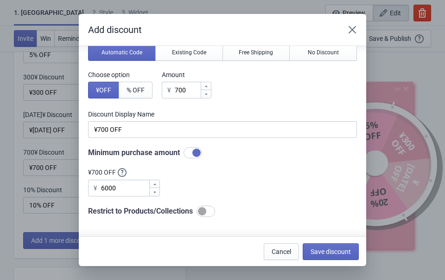
scroll to position [77, 0]
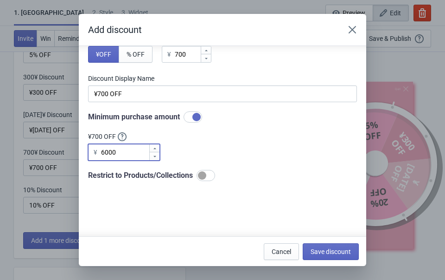
click at [140, 156] on input "6000" at bounding box center [125, 152] width 48 height 17
type input "6500"
click at [331, 254] on span "Save discount" at bounding box center [331, 251] width 40 height 7
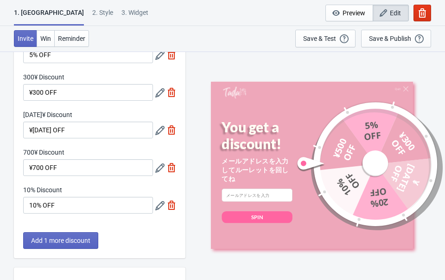
click at [159, 203] on icon at bounding box center [159, 205] width 9 height 9
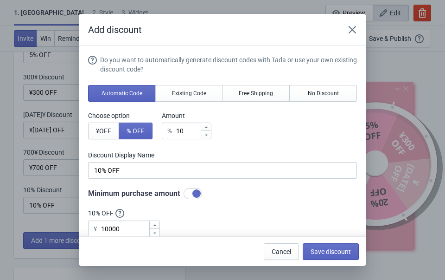
scroll to position [0, 0]
click at [353, 28] on icon "Close" at bounding box center [352, 29] width 9 height 9
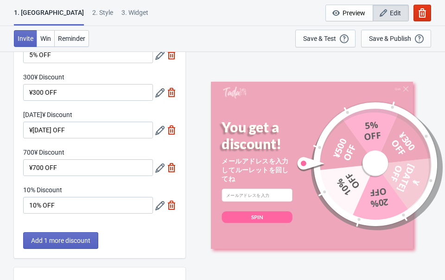
click at [158, 129] on icon at bounding box center [159, 130] width 9 height 9
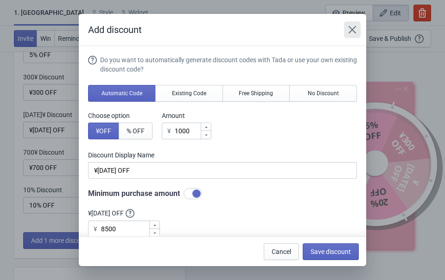
click at [354, 26] on icon "Close" at bounding box center [352, 29] width 9 height 9
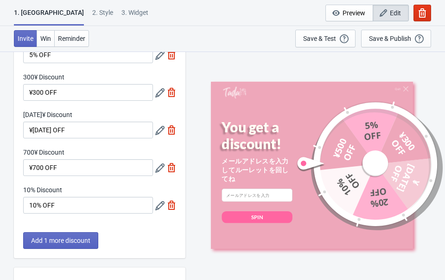
click at [159, 165] on icon at bounding box center [159, 167] width 9 height 9
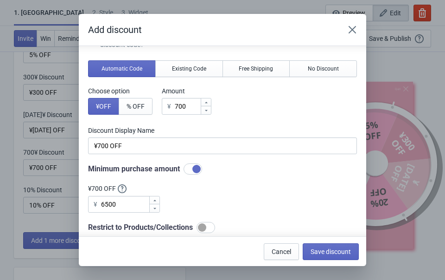
scroll to position [25, 0]
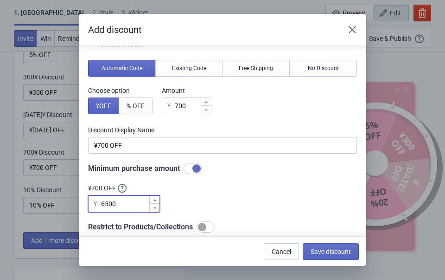
click at [136, 199] on input "6500" at bounding box center [125, 203] width 48 height 17
type input "6000"
click at [322, 248] on span "Save discount" at bounding box center [331, 251] width 40 height 7
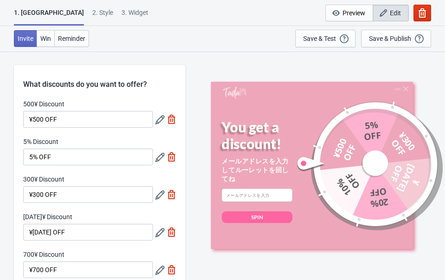
scroll to position [102, 0]
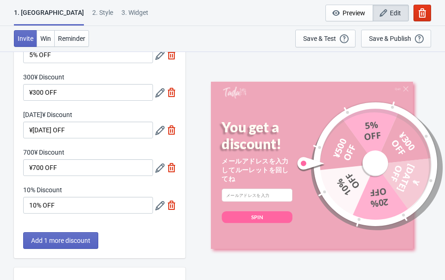
click at [159, 134] on icon at bounding box center [159, 130] width 9 height 9
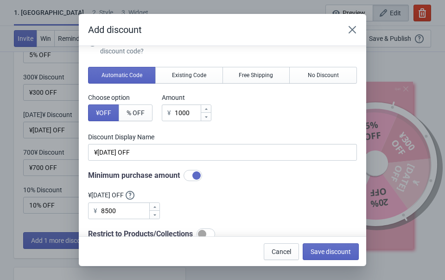
scroll to position [22, 0]
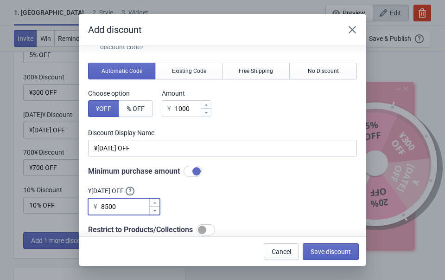
drag, startPoint x: 120, startPoint y: 206, endPoint x: 99, endPoint y: 203, distance: 21.1
click at [99, 203] on div "¥ 8500" at bounding box center [124, 206] width 72 height 17
type input "10000"
click at [336, 252] on span "Save discount" at bounding box center [331, 251] width 40 height 7
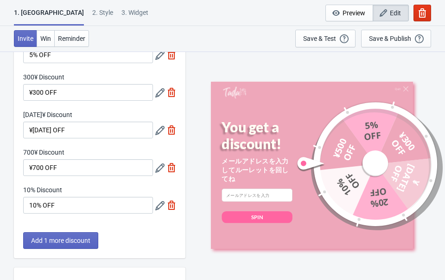
click at [155, 129] on icon at bounding box center [159, 130] width 9 height 9
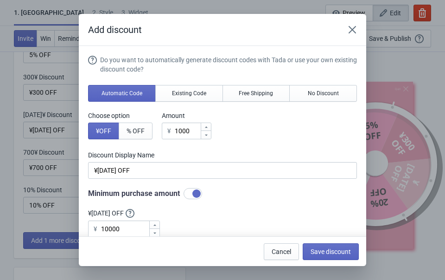
scroll to position [0, 0]
click at [351, 29] on icon "Close" at bounding box center [352, 29] width 9 height 9
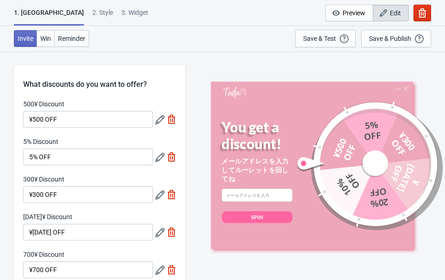
scroll to position [102, 0]
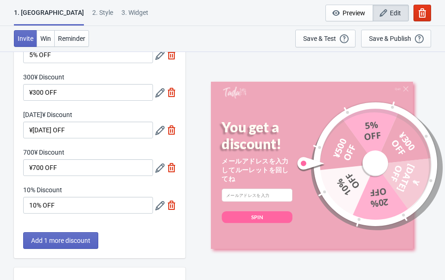
click at [157, 206] on icon at bounding box center [159, 205] width 9 height 9
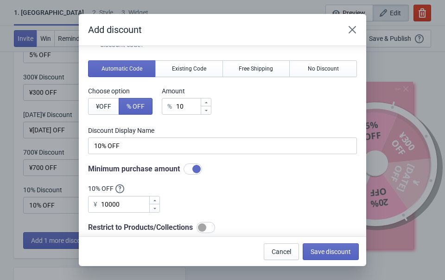
scroll to position [24, 0]
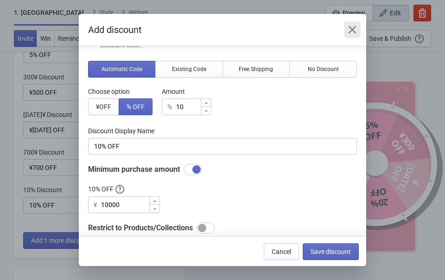
click at [350, 31] on icon "Close" at bounding box center [352, 29] width 9 height 9
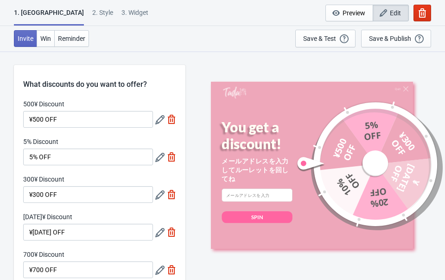
scroll to position [102, 0]
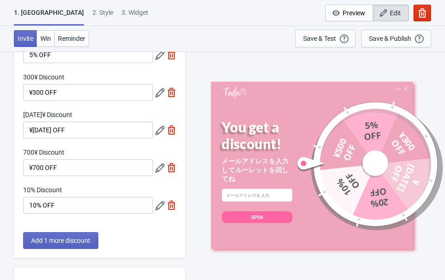
click at [160, 165] on icon at bounding box center [159, 167] width 9 height 9
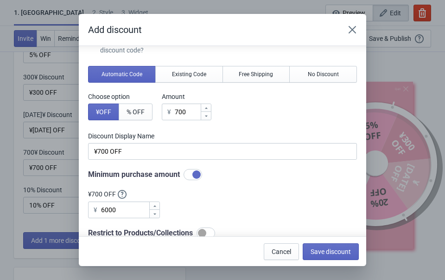
scroll to position [20, 0]
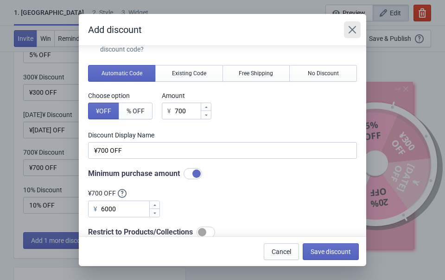
click at [354, 28] on icon "Close" at bounding box center [352, 29] width 7 height 7
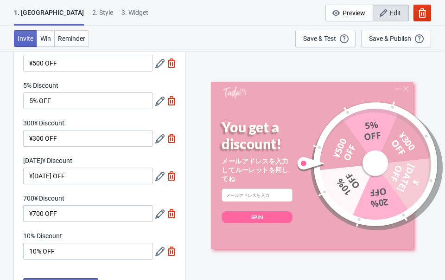
scroll to position [50, 0]
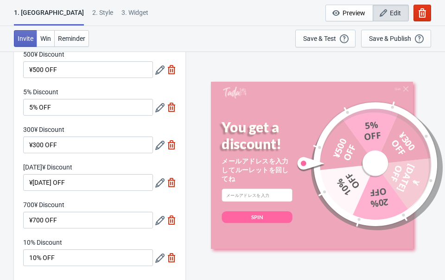
click at [157, 72] on icon at bounding box center [159, 69] width 9 height 9
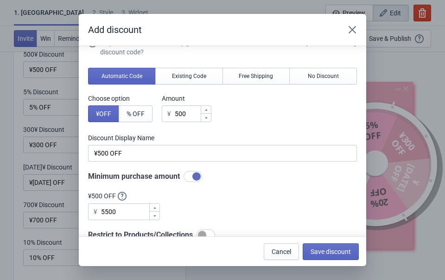
scroll to position [18, 0]
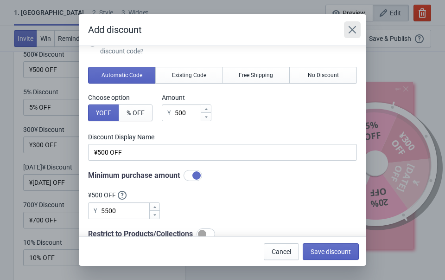
click at [352, 30] on icon "Close" at bounding box center [352, 29] width 7 height 7
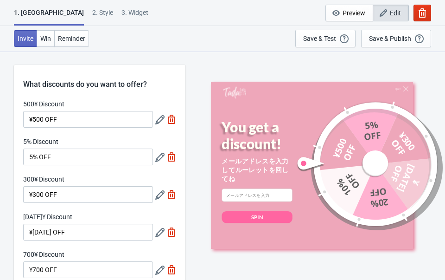
scroll to position [50, 0]
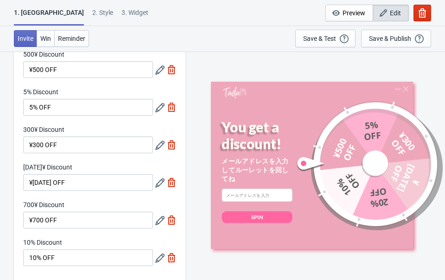
click at [157, 219] on icon at bounding box center [159, 220] width 9 height 9
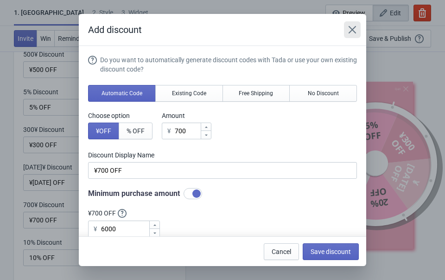
click at [351, 26] on icon "Close" at bounding box center [352, 29] width 9 height 9
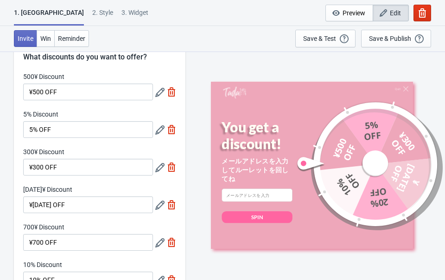
scroll to position [24, 0]
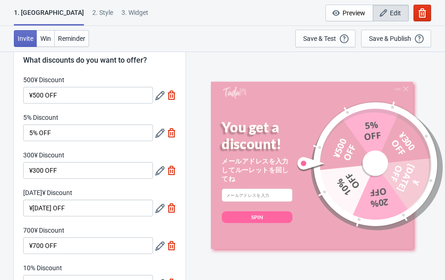
click at [156, 92] on icon at bounding box center [159, 95] width 9 height 9
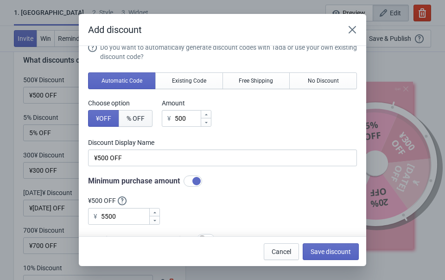
scroll to position [0, 0]
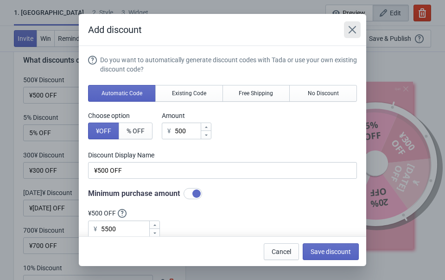
click at [352, 26] on icon "Close" at bounding box center [352, 29] width 9 height 9
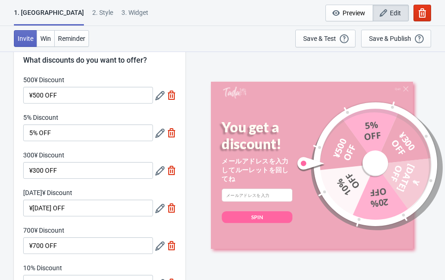
click at [158, 132] on icon at bounding box center [159, 133] width 9 height 9
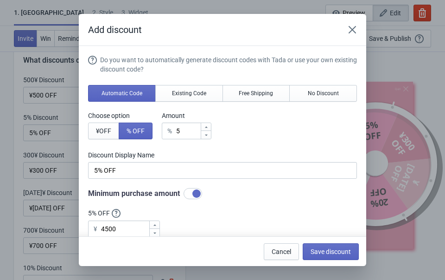
scroll to position [0, 0]
click at [354, 30] on icon "Close" at bounding box center [352, 29] width 9 height 9
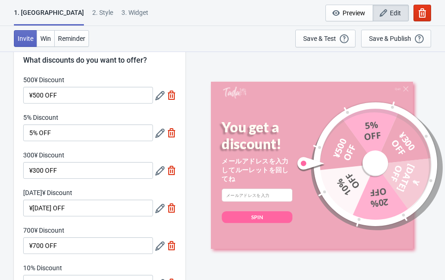
scroll to position [46, 0]
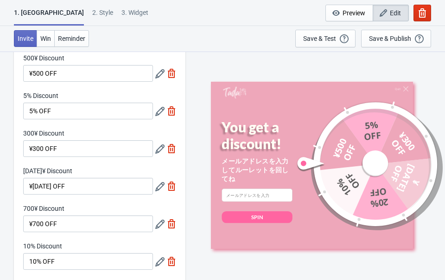
click at [156, 146] on icon at bounding box center [159, 148] width 9 height 9
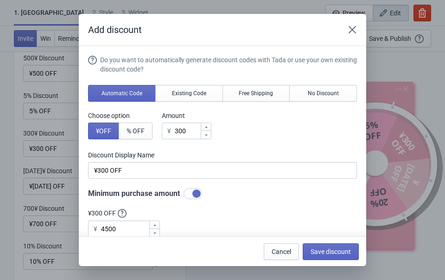
click at [361, 25] on div "Add discount" at bounding box center [223, 30] width 288 height 32
click at [354, 30] on icon "Close" at bounding box center [352, 29] width 9 height 9
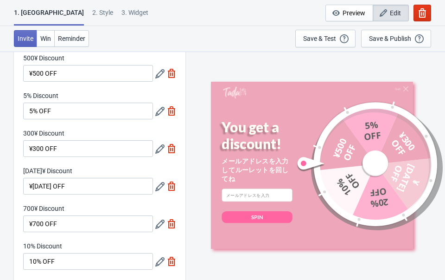
click at [160, 79] on div at bounding box center [165, 73] width 21 height 17
click at [158, 68] on div at bounding box center [165, 73] width 21 height 17
click at [159, 72] on icon at bounding box center [159, 73] width 9 height 9
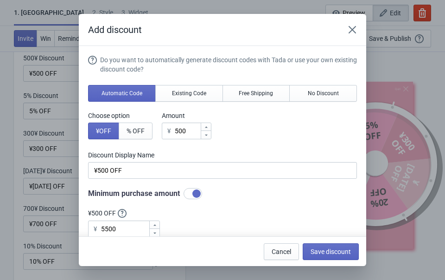
scroll to position [0, 0]
click at [355, 26] on icon "Close" at bounding box center [352, 29] width 9 height 9
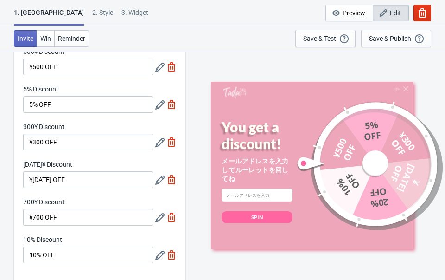
scroll to position [11, 0]
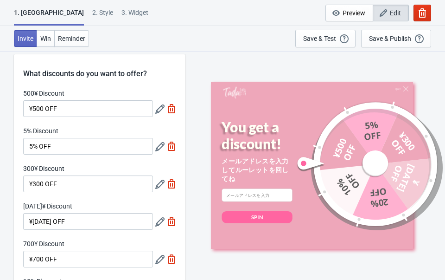
click at [159, 252] on div at bounding box center [165, 259] width 21 height 17
click at [160, 258] on icon at bounding box center [159, 259] width 9 height 9
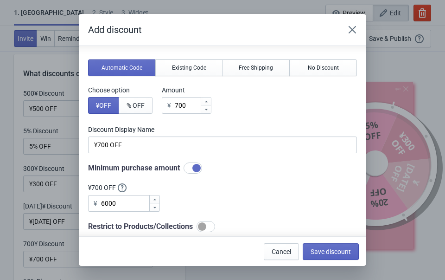
scroll to position [54, 0]
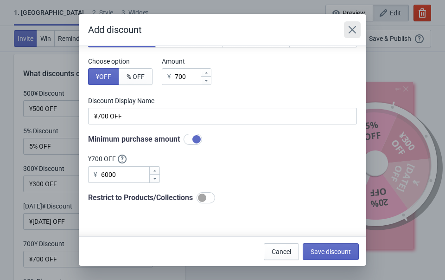
click at [355, 28] on icon "Close" at bounding box center [352, 29] width 9 height 9
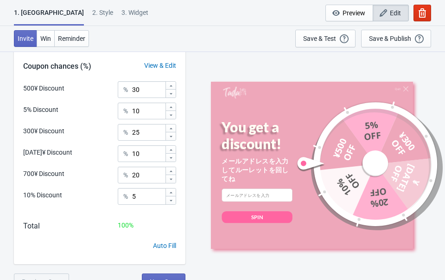
scroll to position [333, 0]
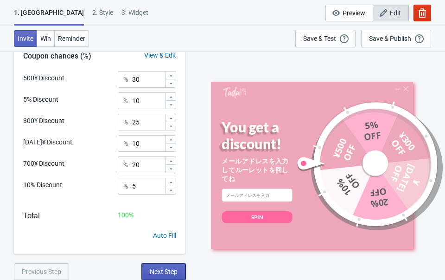
click at [165, 271] on span "Next Step" at bounding box center [164, 271] width 28 height 7
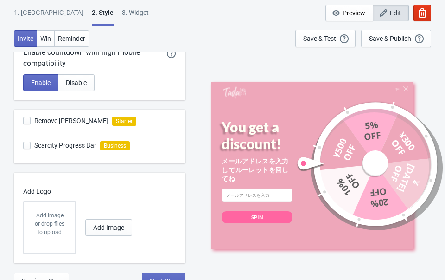
scroll to position [289, 0]
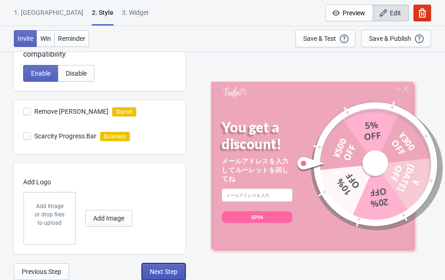
click at [160, 272] on span "Next Step" at bounding box center [164, 271] width 28 height 7
select select "once"
select select "1"
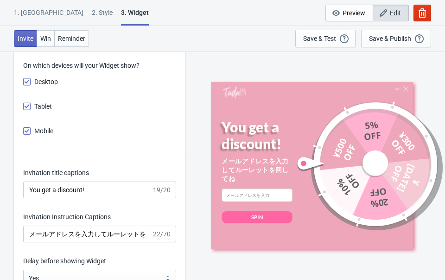
scroll to position [1198, 0]
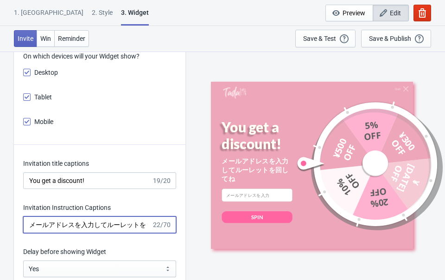
drag, startPoint x: 81, startPoint y: 225, endPoint x: 7, endPoint y: 212, distance: 75.0
click at [7, 212] on div "What information do you want to collect? Ask visitors for to fill in our questi…" at bounding box center [222, 179] width 445 height 2653
drag, startPoint x: 105, startPoint y: 224, endPoint x: 29, endPoint y: 215, distance: 76.6
click at [29, 215] on div "Invitation Instruction Captions メールアドレスを入力してルーレットを回してね 22/70" at bounding box center [99, 218] width 153 height 30
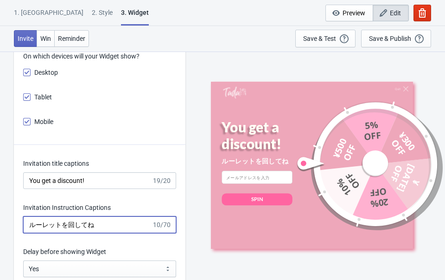
click at [102, 225] on input "ルーレットを回してね" at bounding box center [87, 224] width 129 height 17
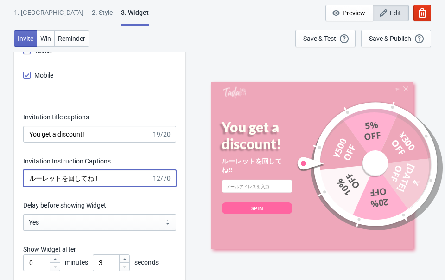
scroll to position [1247, 0]
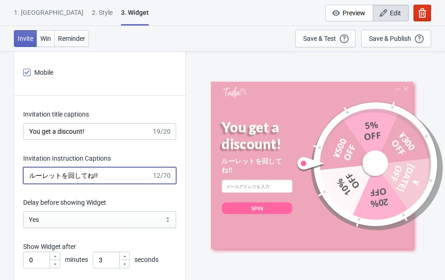
type input "ルーレットを回してね!!"
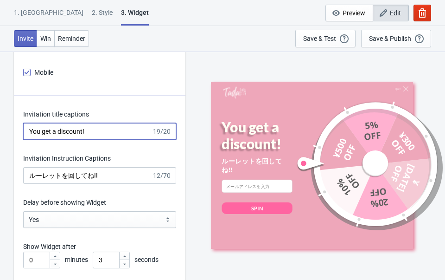
drag, startPoint x: 89, startPoint y: 132, endPoint x: 6, endPoint y: 125, distance: 82.8
click at [6, 125] on div "What information do you want to collect? Ask visitors for to fill in our questi…" at bounding box center [222, 130] width 445 height 2653
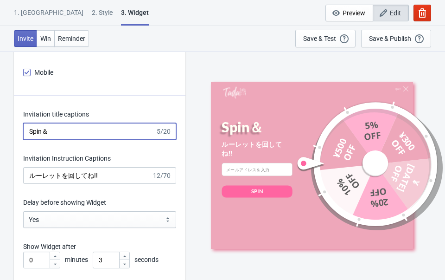
click at [66, 124] on input "Spin＆" at bounding box center [89, 131] width 132 height 17
click at [66, 131] on input "Spin＆" at bounding box center [89, 131] width 132 height 17
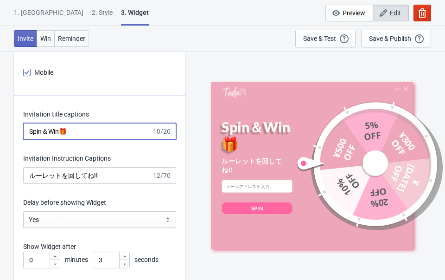
click at [109, 135] on input "Spin＆Win🎁" at bounding box center [87, 131] width 129 height 17
click at [61, 129] on input "Spin＆Win🎁" at bounding box center [87, 131] width 129 height 17
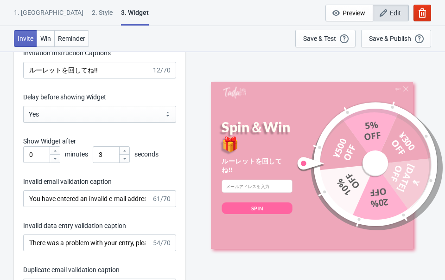
scroll to position [1360, 0]
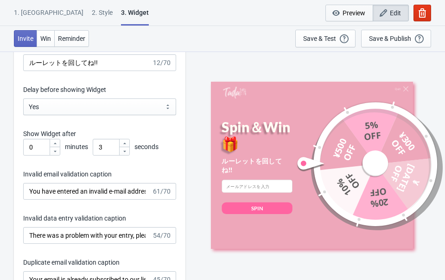
type input "Spin＆Win🎁"
click at [352, 15] on span "Preview" at bounding box center [354, 12] width 23 height 7
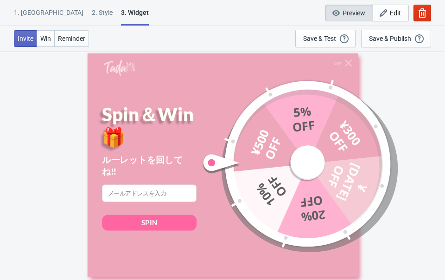
click at [219, 162] on icon at bounding box center [222, 162] width 36 height 17
click at [173, 185] on input at bounding box center [149, 194] width 95 height 18
click at [144, 185] on input at bounding box center [149, 194] width 95 height 18
click at [313, 39] on div "Save & Test" at bounding box center [319, 38] width 33 height 7
click at [328, 40] on div "Save & Test" at bounding box center [319, 38] width 33 height 7
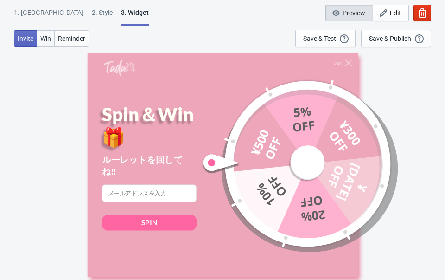
click at [49, 43] on button "Win" at bounding box center [46, 38] width 18 height 17
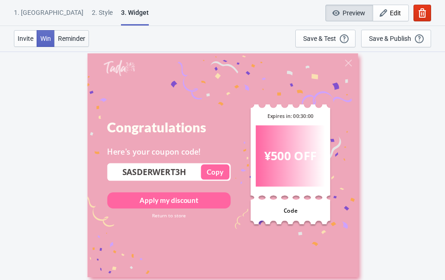
click at [77, 36] on span "Reminder" at bounding box center [71, 38] width 27 height 7
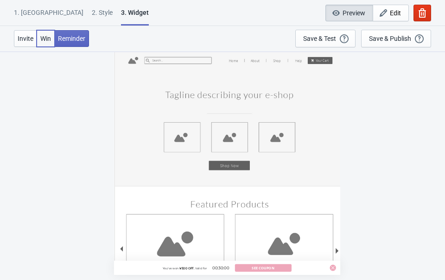
click at [50, 37] on span "Win" at bounding box center [45, 38] width 11 height 7
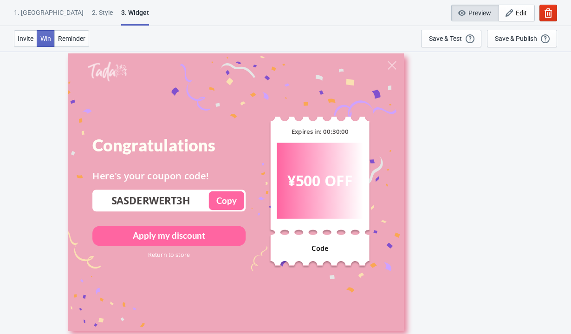
scroll to position [0, 0]
click at [30, 35] on span "Invite" at bounding box center [26, 38] width 16 height 7
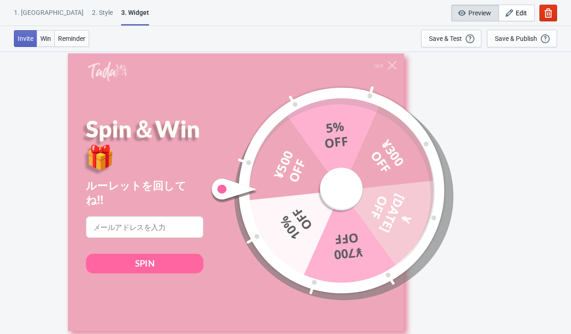
click at [49, 36] on span "Win" at bounding box center [45, 38] width 11 height 7
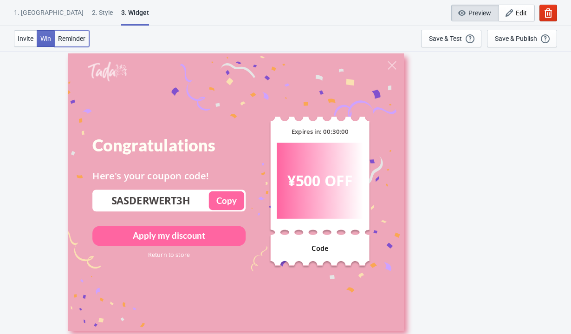
click at [66, 39] on span "Reminder" at bounding box center [71, 38] width 27 height 7
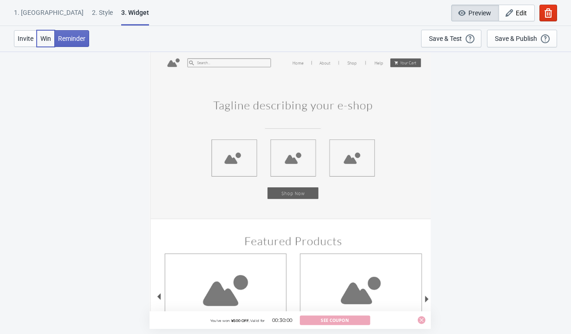
click at [46, 38] on span "Win" at bounding box center [45, 38] width 11 height 7
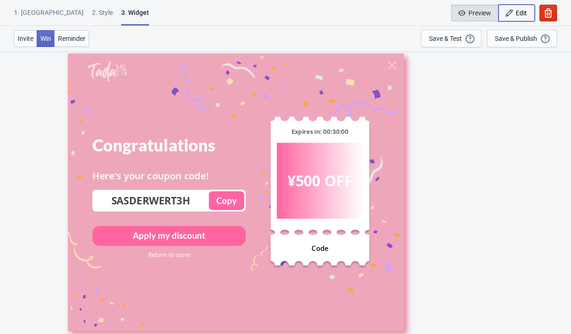
click at [445, 13] on span "Edit" at bounding box center [520, 12] width 11 height 7
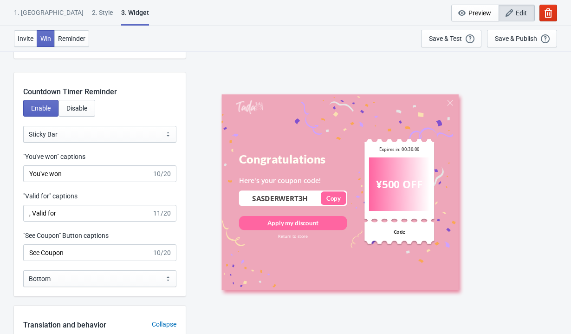
scroll to position [908, 0]
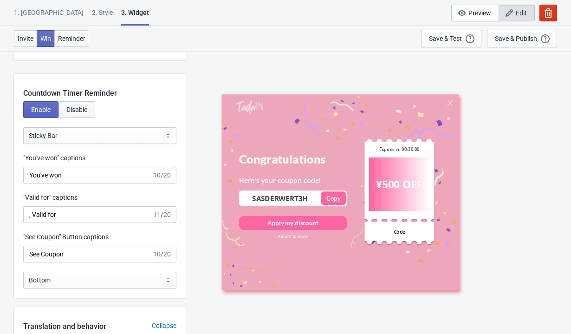
click at [87, 112] on span "Disable" at bounding box center [76, 109] width 21 height 7
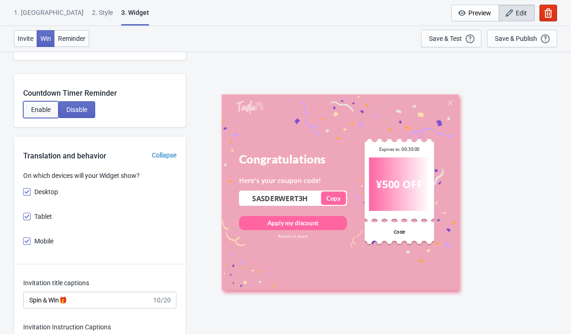
click at [34, 112] on span "Enable" at bounding box center [40, 109] width 19 height 7
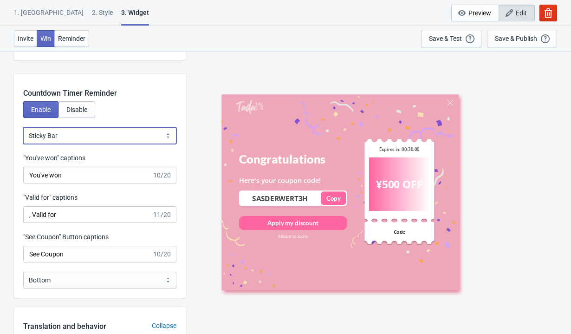
click at [79, 137] on select "Bubble Sticky Bar" at bounding box center [99, 135] width 153 height 17
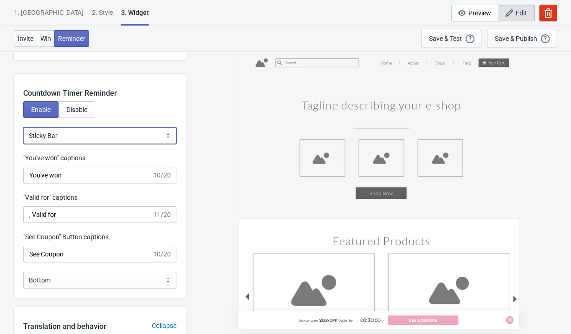
select select "0"
click at [23, 127] on select "Bubble Sticky Bar" at bounding box center [99, 135] width 153 height 17
type input "left"
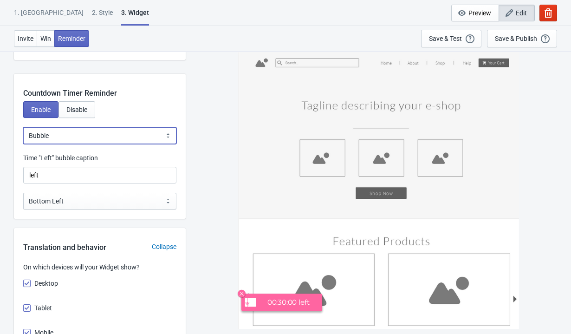
click at [76, 135] on select "Bubble Sticky Bar" at bounding box center [99, 135] width 153 height 17
select select "1"
click at [23, 127] on select "Bubble Sticky Bar" at bounding box center [99, 135] width 153 height 17
type input ", Valid for"
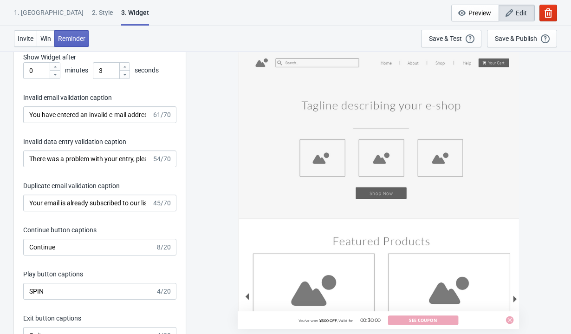
scroll to position [1349, 0]
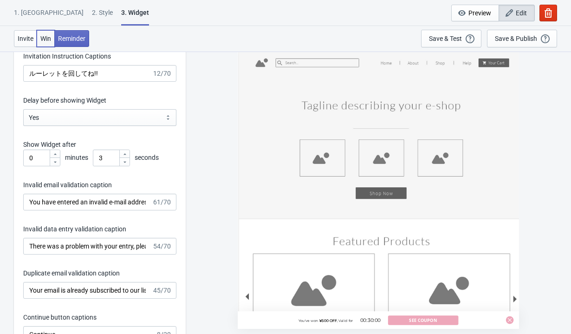
click at [49, 41] on span "Win" at bounding box center [45, 38] width 11 height 7
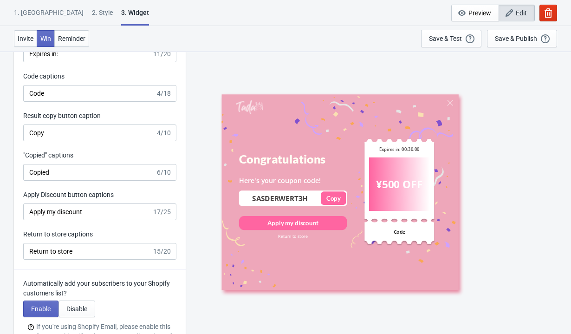
scroll to position [1945, 0]
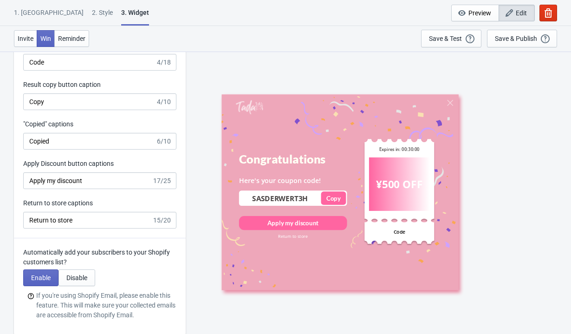
click at [29, 14] on div "1. [GEOGRAPHIC_DATA]" at bounding box center [49, 16] width 70 height 16
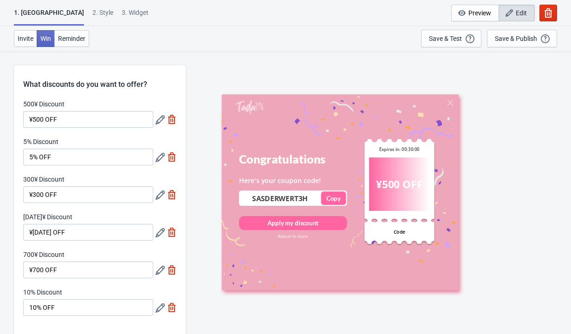
click at [24, 12] on div "1. [GEOGRAPHIC_DATA]" at bounding box center [49, 17] width 70 height 18
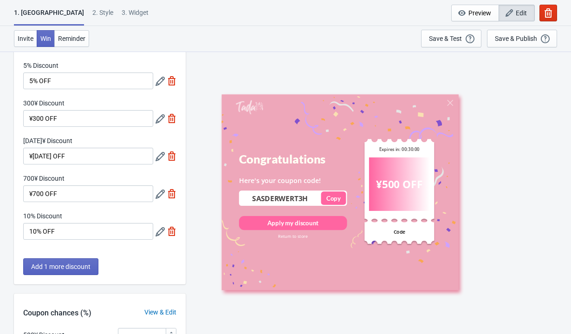
scroll to position [126, 0]
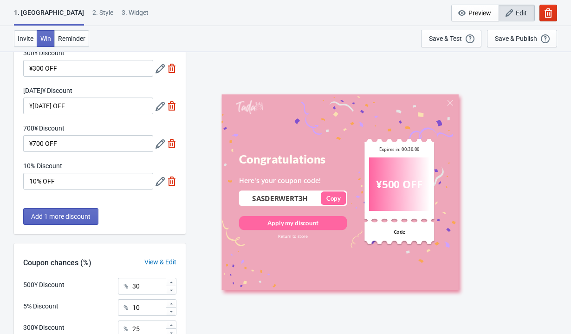
click at [158, 180] on icon at bounding box center [159, 181] width 9 height 9
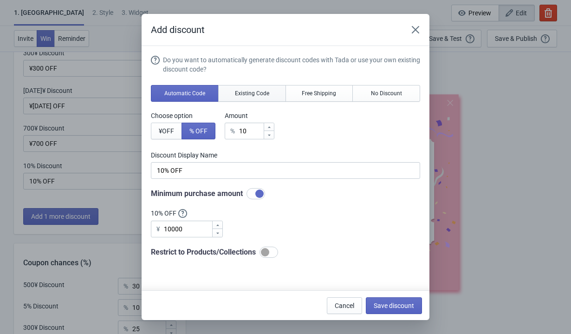
click at [240, 97] on button "Existing Code" at bounding box center [252, 93] width 68 height 17
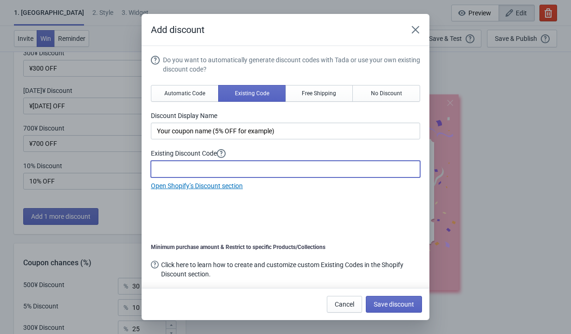
click at [187, 171] on input at bounding box center [285, 169] width 269 height 17
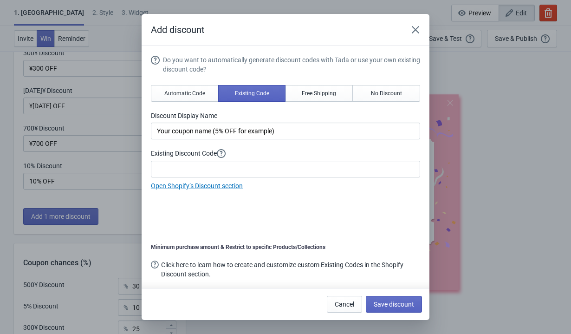
click at [114, 153] on div "Add discount Do you want to automatically generate discount codes with Tada or …" at bounding box center [285, 167] width 571 height 306
click at [414, 30] on icon "Close" at bounding box center [415, 29] width 7 height 7
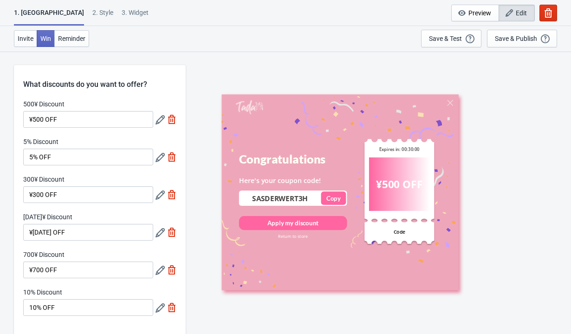
click at [159, 120] on icon at bounding box center [159, 119] width 9 height 9
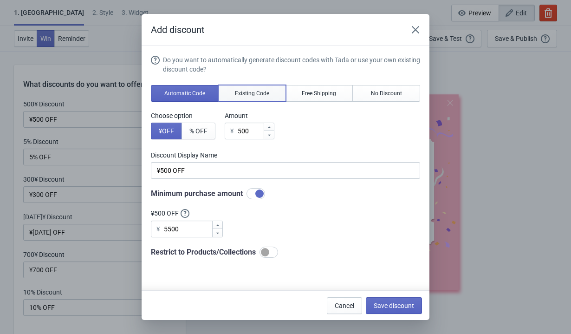
click at [245, 96] on span "Existing Code" at bounding box center [252, 93] width 34 height 7
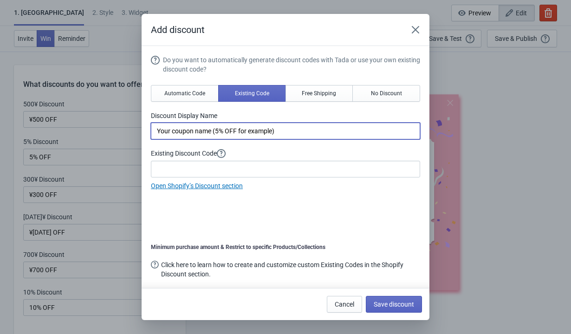
click at [290, 133] on input "Your coupon name (5% OFF for example)" at bounding box center [285, 130] width 269 height 17
drag, startPoint x: 290, startPoint y: 133, endPoint x: 145, endPoint y: 129, distance: 144.4
click at [145, 129] on section "Do you want to automatically generate discount codes with Tada or use your own …" at bounding box center [286, 167] width 288 height 242
type input "500円オフ"
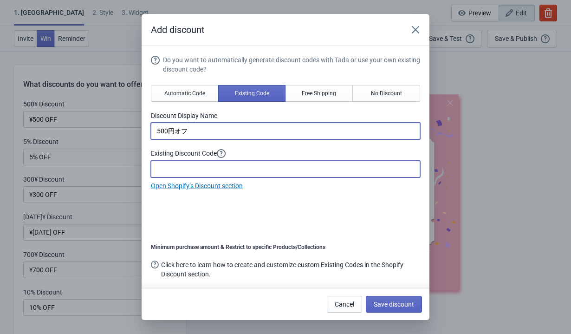
click at [167, 168] on input at bounding box center [285, 169] width 269 height 17
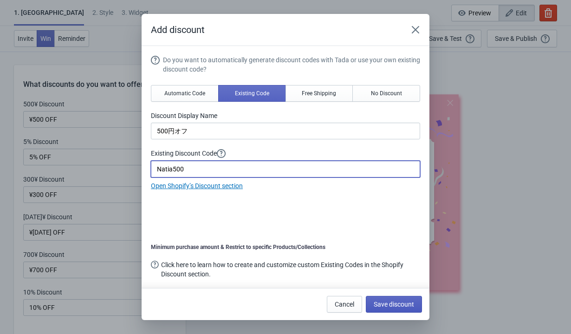
type input "Natia500"
click at [395, 279] on span "Save discount" at bounding box center [393, 303] width 40 height 7
type input "Natia500"
type input "500円オフ"
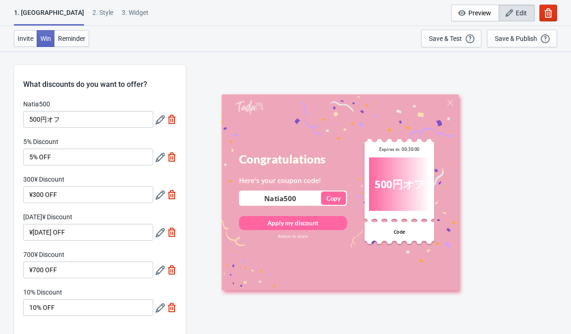
click at [158, 158] on icon at bounding box center [159, 157] width 9 height 9
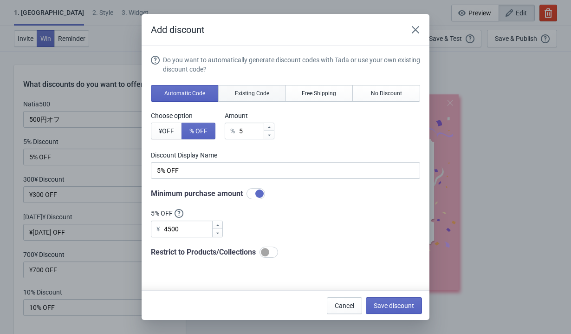
click at [243, 92] on span "Existing Code" at bounding box center [252, 93] width 34 height 7
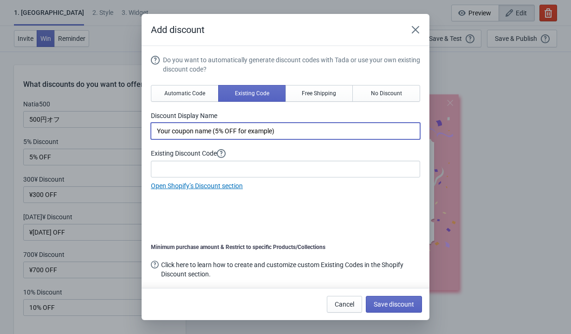
drag, startPoint x: 297, startPoint y: 129, endPoint x: 121, endPoint y: 120, distance: 176.6
click at [121, 120] on div "Add discount Do you want to automatically generate discount codes with Tada or …" at bounding box center [285, 167] width 571 height 306
type input "5%オフ"
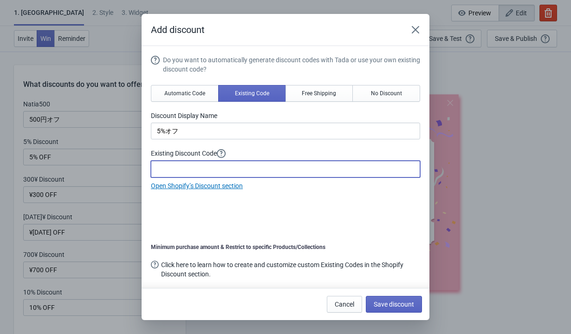
click at [196, 167] on input at bounding box center [285, 169] width 269 height 17
type input "Natia05"
click at [387, 279] on span "Save discount" at bounding box center [393, 303] width 40 height 7
type input "5%オフ"
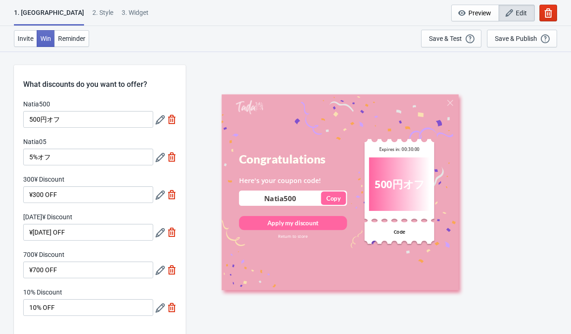
click at [158, 190] on icon at bounding box center [159, 194] width 9 height 9
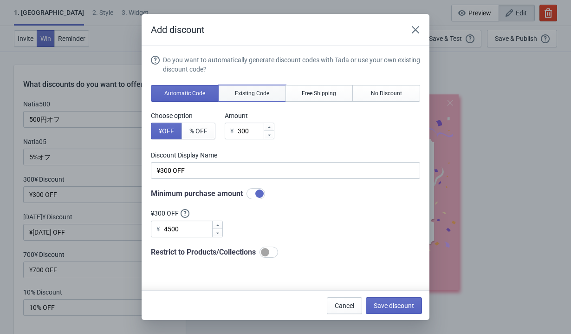
click at [242, 91] on span "Existing Code" at bounding box center [252, 93] width 34 height 7
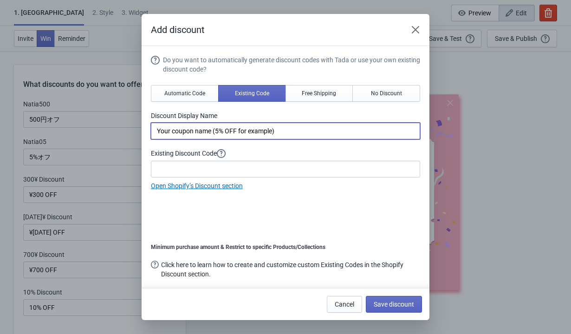
drag, startPoint x: 291, startPoint y: 131, endPoint x: 118, endPoint y: 116, distance: 173.7
click at [118, 116] on div "Add discount Do you want to automatically generate discount codes with Tada or …" at bounding box center [285, 167] width 571 height 306
type input "300円オフ"
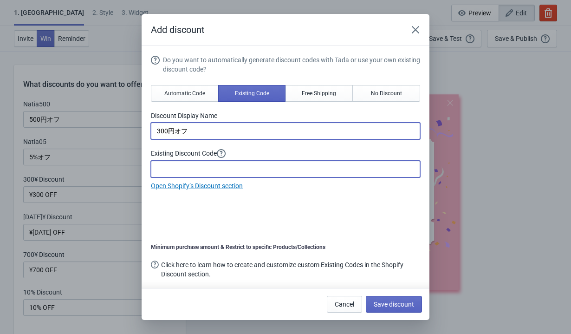
click at [170, 169] on input at bounding box center [285, 169] width 269 height 17
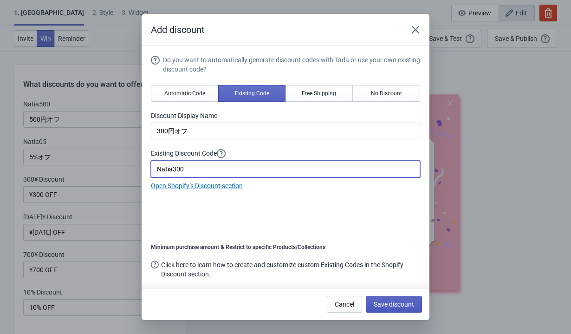
type input "Natia300"
click at [415, 279] on button "Save discount" at bounding box center [394, 304] width 56 height 17
type input "300円オフ"
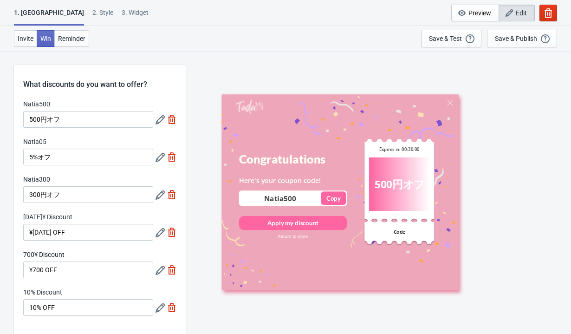
click at [159, 234] on icon at bounding box center [159, 232] width 9 height 9
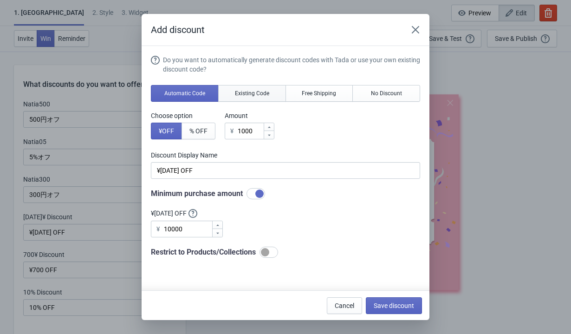
click at [240, 100] on button "Existing Code" at bounding box center [252, 93] width 68 height 17
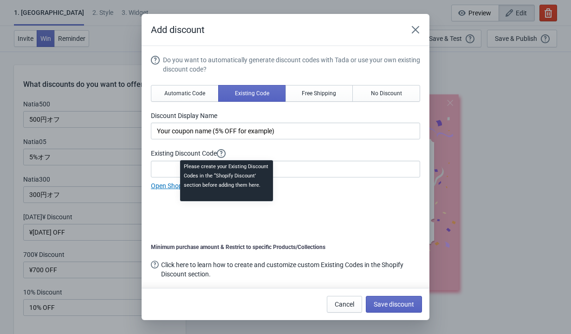
click at [219, 175] on div "Please create your Existing Discount Codes in the “Shopify Discount’ section be…" at bounding box center [227, 183] width 108 height 50
click at [167, 169] on input at bounding box center [285, 169] width 269 height 17
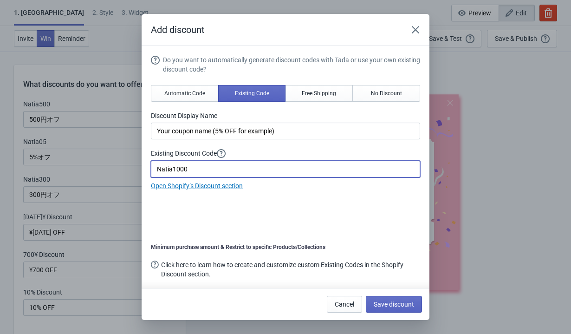
type input "Natia1000"
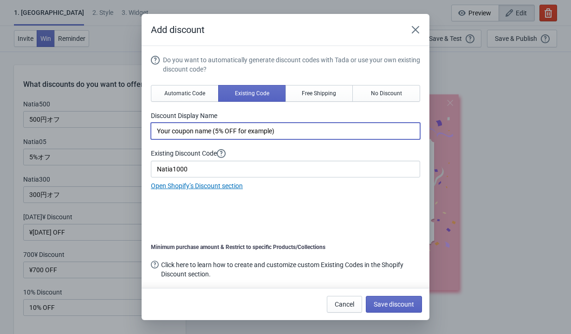
drag, startPoint x: 290, startPoint y: 132, endPoint x: 137, endPoint y: 128, distance: 152.2
click at [137, 128] on div "Add discount Do you want to automatically generate discount codes with Tada or …" at bounding box center [285, 167] width 571 height 306
type input "N"
type input "1000円オフ"
click at [396, 279] on span "Save discount" at bounding box center [393, 303] width 40 height 7
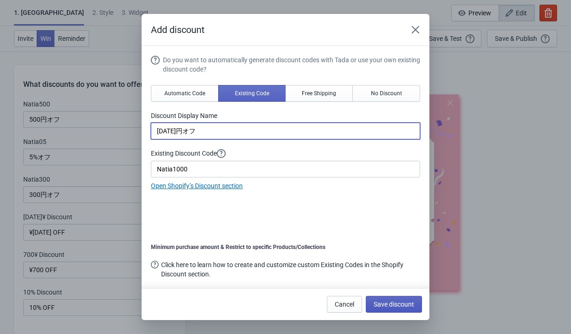
type input "1000円オフ"
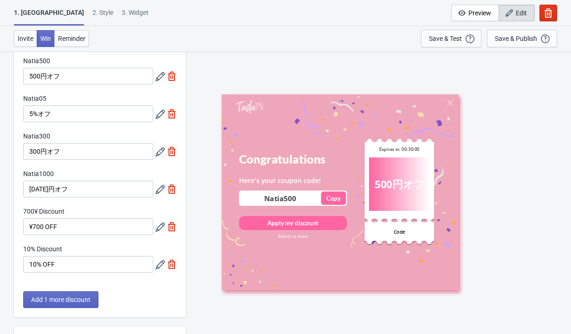
scroll to position [44, 0]
click at [159, 223] on icon at bounding box center [159, 225] width 9 height 9
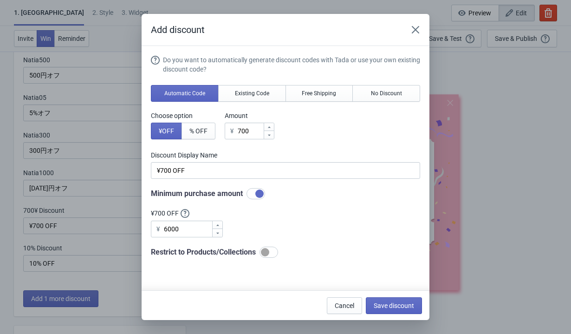
click at [258, 83] on div "Do you want to automatically generate discount codes with Tada or use your own …" at bounding box center [285, 156] width 269 height 202
click at [259, 92] on span "Existing Code" at bounding box center [252, 93] width 34 height 7
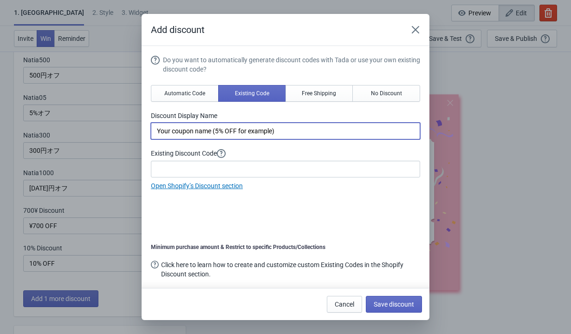
drag, startPoint x: 295, startPoint y: 131, endPoint x: 116, endPoint y: 122, distance: 179.3
click at [116, 122] on div "Add discount Do you want to automatically generate discount codes with Tada or …" at bounding box center [285, 167] width 571 height 306
type input "700円オフ"
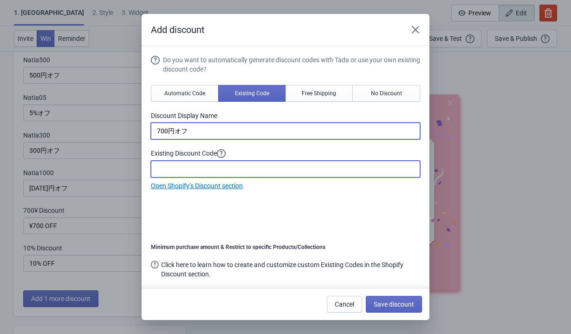
click at [165, 167] on input at bounding box center [285, 169] width 269 height 17
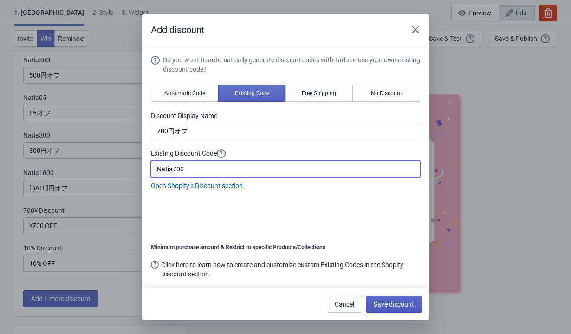
type input "Natia700"
click at [392, 279] on span "Save discount" at bounding box center [393, 303] width 40 height 7
type input "700円オフ"
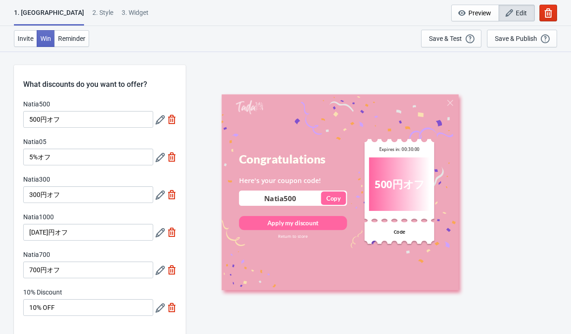
scroll to position [44, 0]
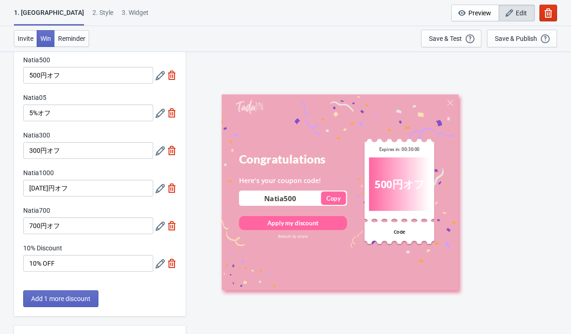
click at [161, 264] on icon at bounding box center [159, 263] width 9 height 9
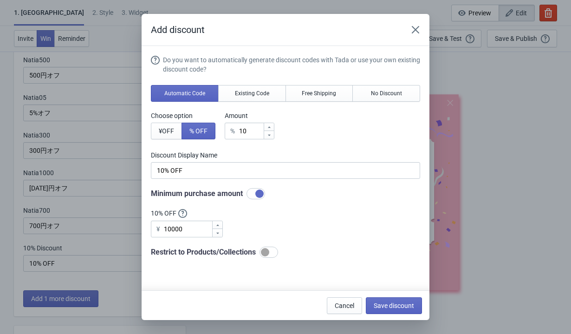
scroll to position [0, 0]
click at [260, 91] on span "Existing Code" at bounding box center [252, 93] width 34 height 7
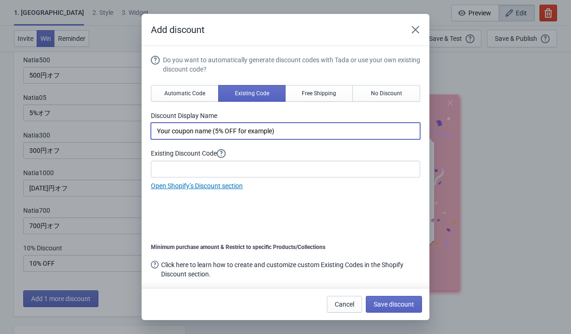
drag, startPoint x: 296, startPoint y: 129, endPoint x: 90, endPoint y: 119, distance: 206.7
click at [90, 119] on div "Add discount Do you want to automatically generate discount codes with Tada or …" at bounding box center [285, 167] width 571 height 306
type input "10%オフ"
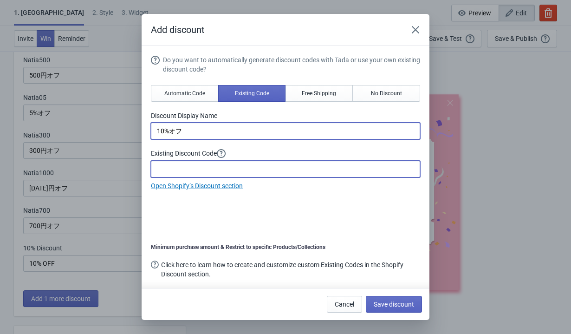
click at [181, 168] on input at bounding box center [285, 169] width 269 height 17
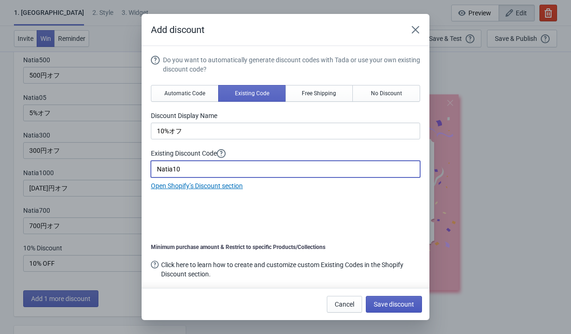
type input "Natia10"
click at [408, 279] on span "Save discount" at bounding box center [393, 303] width 40 height 7
type input "10%オフ"
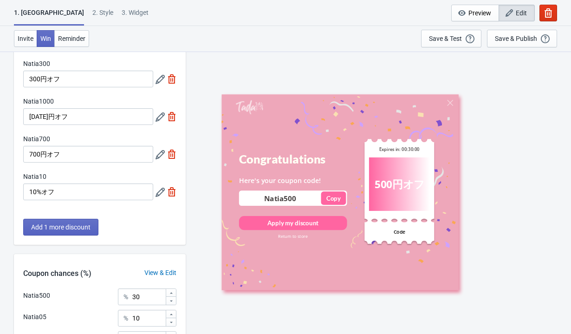
scroll to position [279, 0]
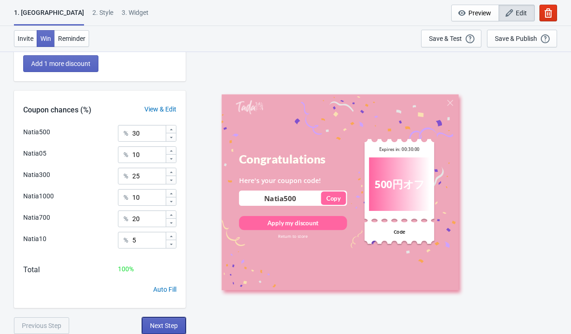
click at [165, 279] on span "Next Step" at bounding box center [164, 325] width 28 height 7
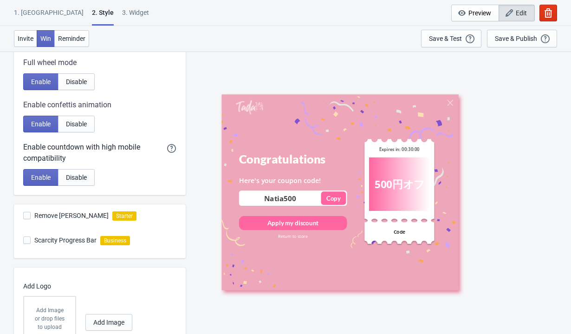
scroll to position [235, 0]
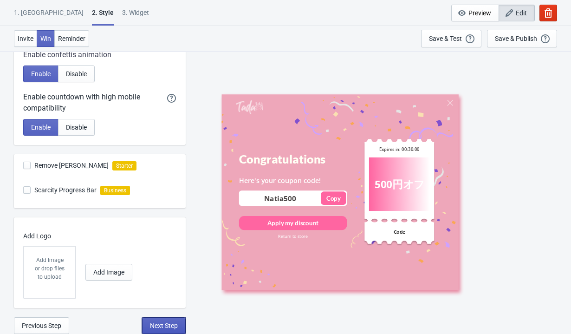
click at [172, 279] on span "Next Step" at bounding box center [164, 325] width 28 height 7
select select "once"
select select "1"
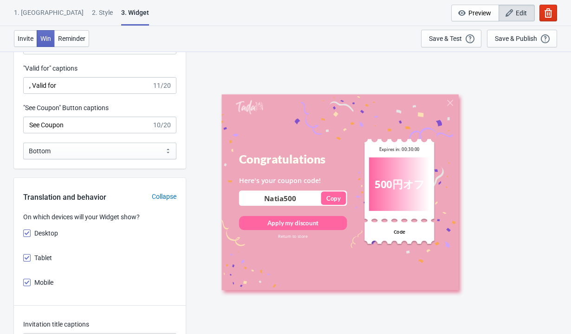
scroll to position [1061, 0]
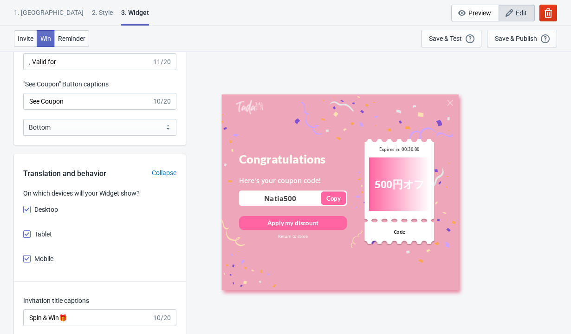
click at [132, 114] on div "Countdown Timer Reminder Enable Disable Bubble Sticky Bar Sticky Bar "You've wo…" at bounding box center [100, 33] width 172 height 224
click at [132, 122] on select "Bottom Top" at bounding box center [99, 127] width 153 height 17
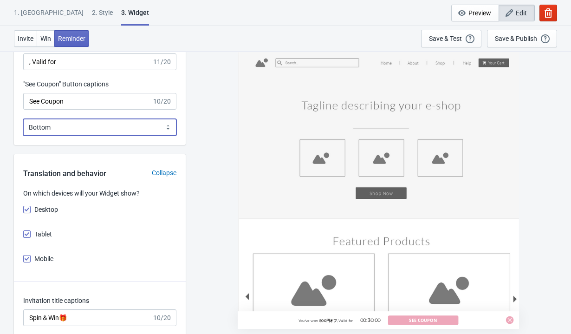
click at [23, 119] on select "Bottom Top" at bounding box center [99, 127] width 153 height 17
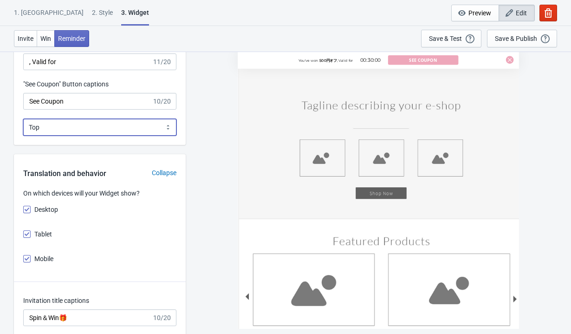
click at [130, 125] on select "Bottom Top" at bounding box center [99, 127] width 153 height 17
click at [23, 119] on select "Bottom Top" at bounding box center [99, 127] width 153 height 17
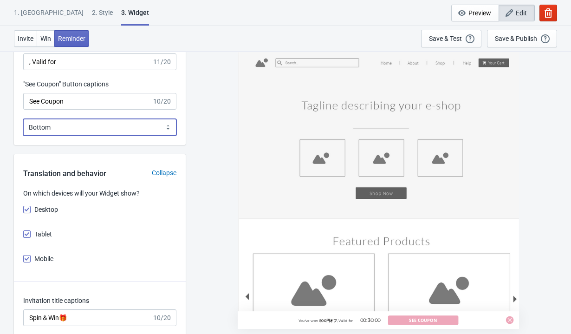
click at [130, 123] on select "Bottom Top" at bounding box center [99, 127] width 153 height 17
click at [23, 119] on select "Bottom Top" at bounding box center [99, 127] width 153 height 17
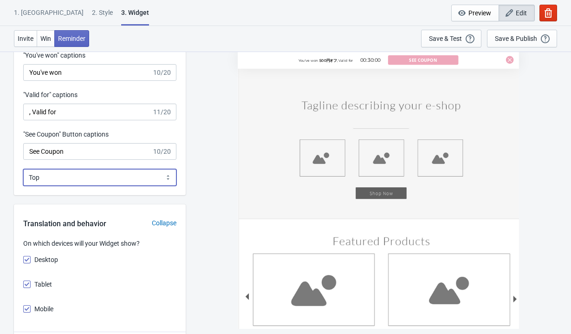
scroll to position [969, 0]
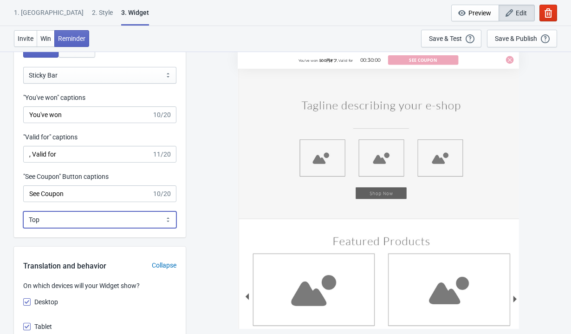
click at [112, 215] on select "Bottom Top" at bounding box center [99, 219] width 153 height 17
select select "0"
click at [23, 211] on select "Bottom Top" at bounding box center [99, 219] width 153 height 17
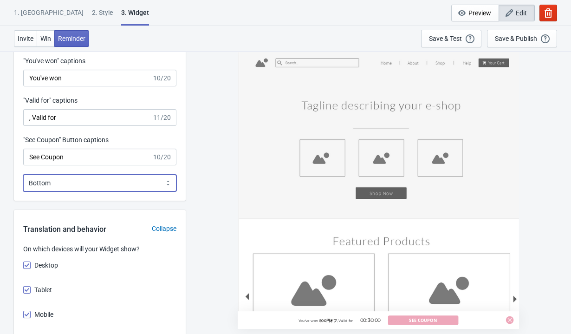
scroll to position [1007, 0]
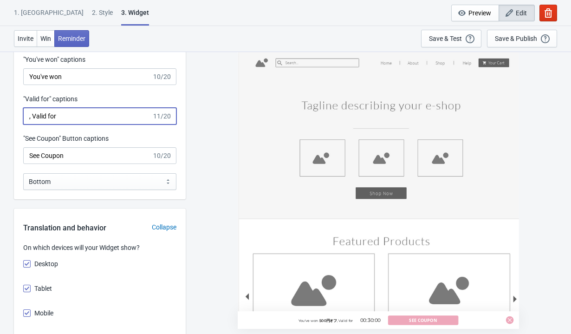
drag, startPoint x: 99, startPoint y: 115, endPoint x: 13, endPoint y: 107, distance: 86.7
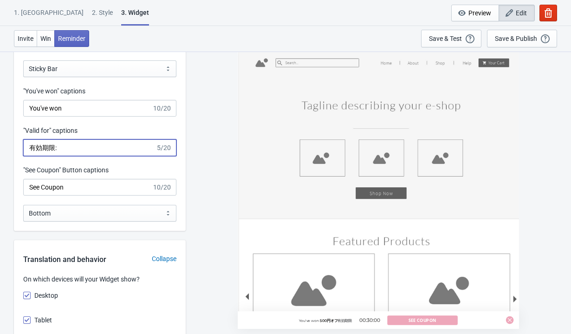
scroll to position [964, 0]
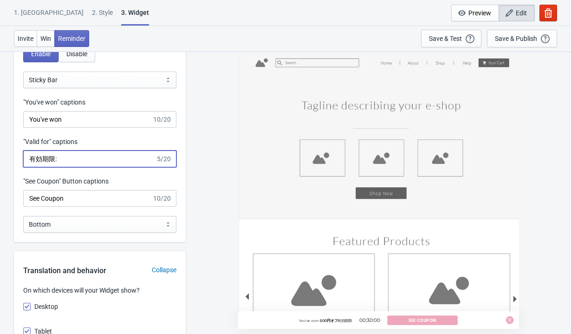
type input "有効期限:"
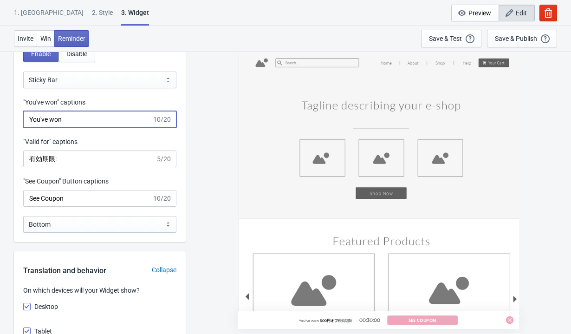
drag, startPoint x: 74, startPoint y: 117, endPoint x: 17, endPoint y: 115, distance: 56.7
click at [17, 115] on div ""You've won" captions You've won 10/20" at bounding box center [100, 112] width 172 height 30
click at [109, 116] on input "おめでとうございます" at bounding box center [87, 119] width 129 height 17
type input "おめでとうございます🎉"
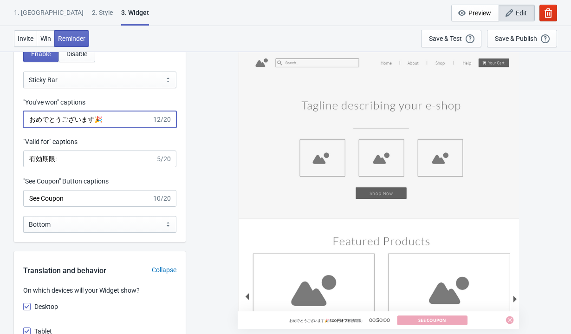
click at [111, 107] on div ""You've won" captions" at bounding box center [99, 103] width 153 height 12
click at [112, 116] on input "おめでとうございます🎉" at bounding box center [87, 119] width 129 height 17
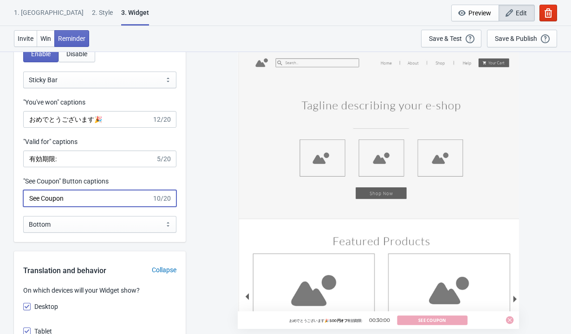
drag, startPoint x: 108, startPoint y: 200, endPoint x: 5, endPoint y: 202, distance: 103.0
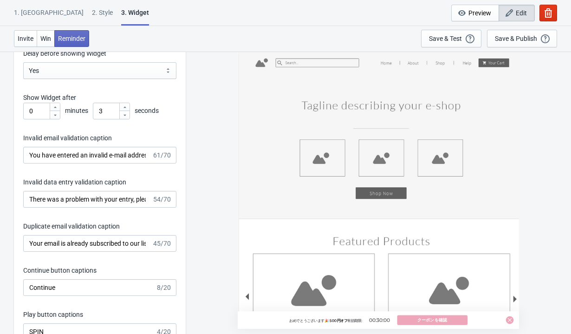
scroll to position [1431, 0]
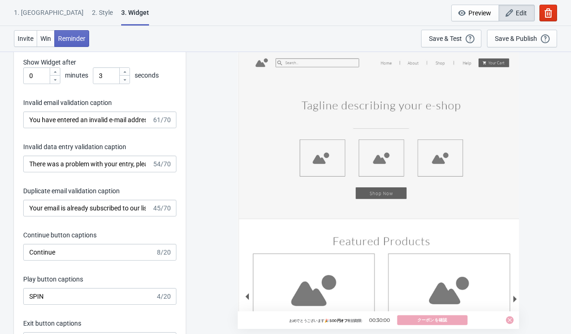
type input "クーポンを確認"
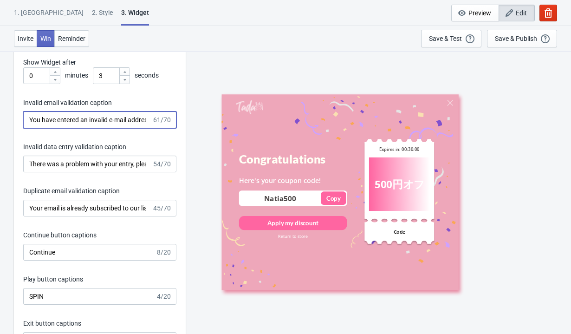
drag, startPoint x: 148, startPoint y: 119, endPoint x: 1, endPoint y: 110, distance: 146.9
drag, startPoint x: 117, startPoint y: 117, endPoint x: 49, endPoint y: 116, distance: 68.7
click at [49, 116] on input "メールess. Please try again." at bounding box center [87, 119] width 129 height 17
type input "メ"
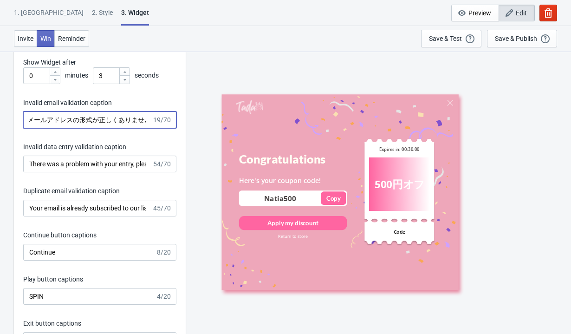
scroll to position [0, 5]
type input "メールアドレスの形式が正しくありません"
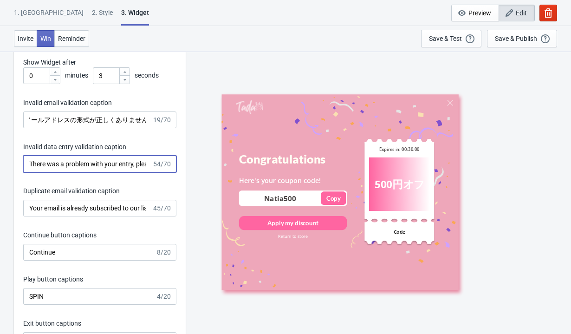
scroll to position [0, 0]
drag, startPoint x: 142, startPoint y: 164, endPoint x: 6, endPoint y: 148, distance: 137.8
type input "please try again."
drag, startPoint x: 108, startPoint y: 160, endPoint x: 9, endPoint y: 155, distance: 99.4
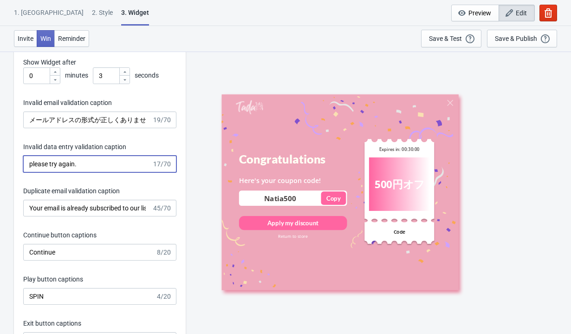
click at [41, 164] on input "入力に誤りがあります" at bounding box center [87, 163] width 129 height 17
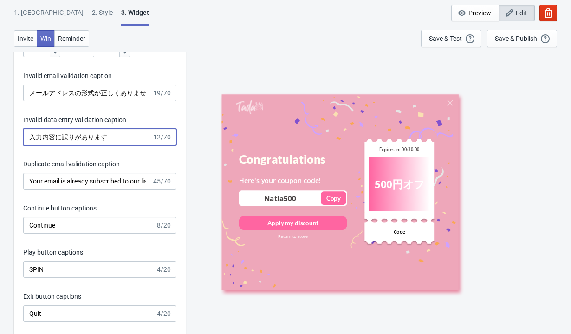
scroll to position [1464, 0]
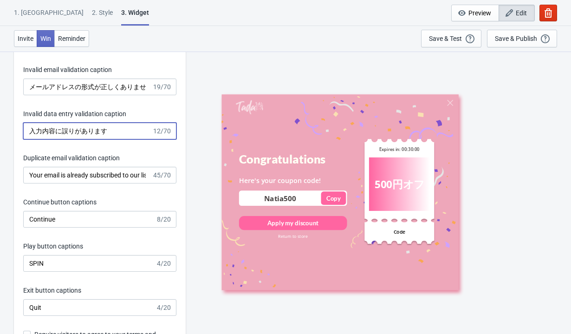
type input "入力内容に誤りがあります"
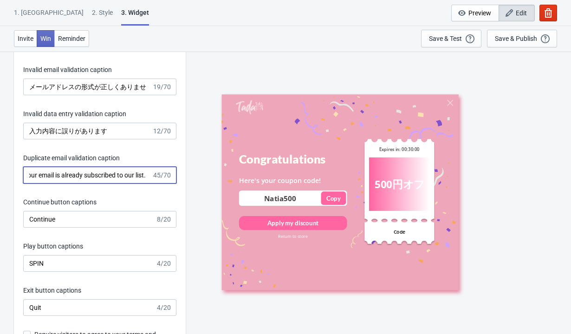
scroll to position [0, 0]
drag, startPoint x: 150, startPoint y: 177, endPoint x: 6, endPoint y: 169, distance: 145.0
type input "st."
drag, startPoint x: 57, startPoint y: 176, endPoint x: 11, endPoint y: 171, distance: 46.7
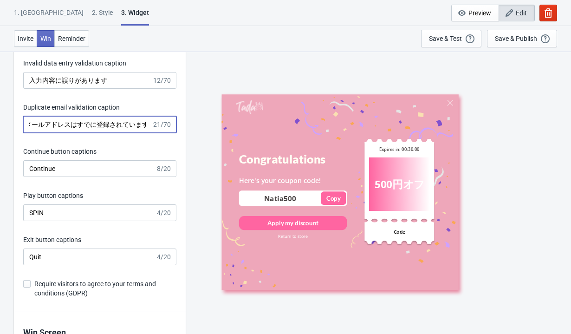
scroll to position [1517, 0]
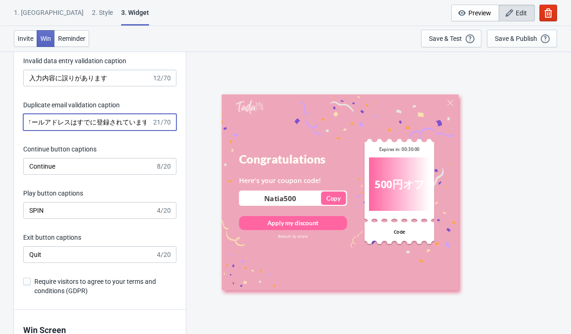
type input "このメールアドレスはすでに登録されています"
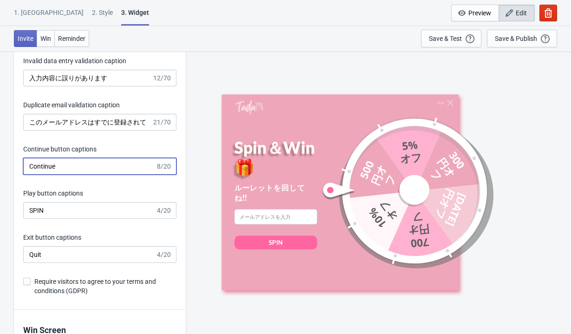
drag, startPoint x: 73, startPoint y: 167, endPoint x: 2, endPoint y: 152, distance: 72.6
type input "次へ"
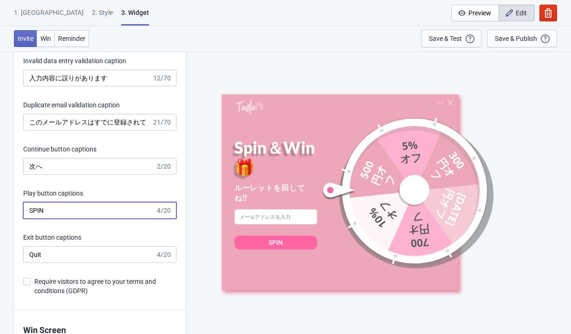
drag, startPoint x: 56, startPoint y: 209, endPoint x: 20, endPoint y: 204, distance: 36.5
click at [20, 204] on div "Invitation title captions Spin＆Win🎁 10/20 Invitation Instruction Captions ルーレット…" at bounding box center [100, 68] width 172 height 484
type input "回"
type input "Spin"
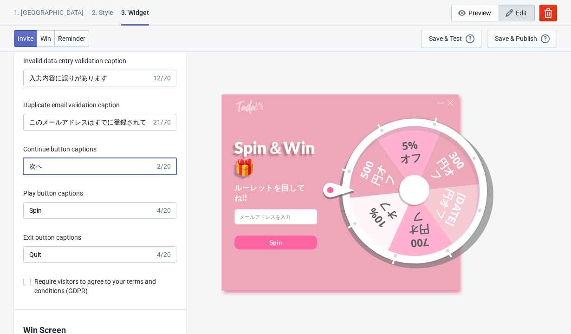
drag, startPoint x: 59, startPoint y: 169, endPoint x: 19, endPoint y: 169, distance: 40.4
click at [19, 169] on div "Invitation title captions Spin＆Win🎁 10/20 Invitation Instruction Captions ルーレット…" at bounding box center [100, 68] width 172 height 484
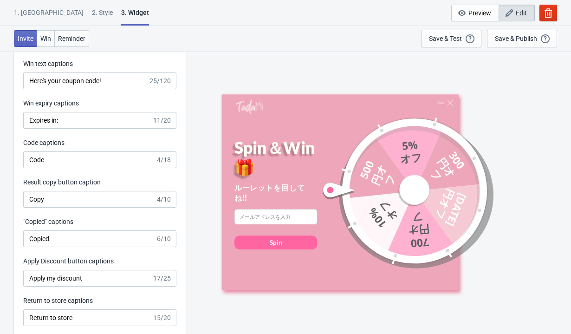
scroll to position [1846, 0]
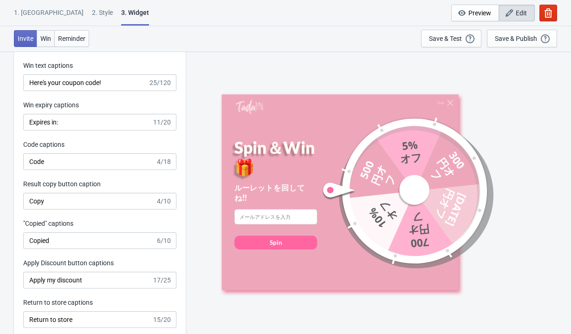
type input "Continue"
click at [48, 40] on span "Win" at bounding box center [45, 38] width 11 height 7
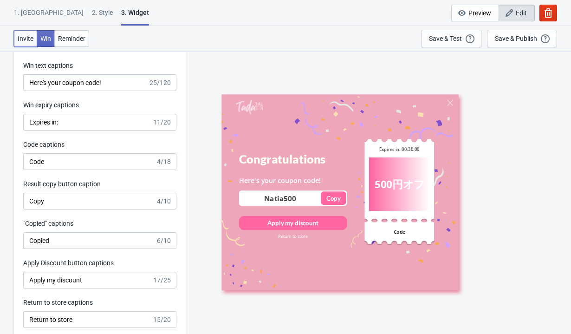
click at [33, 37] on span "Invite" at bounding box center [26, 38] width 16 height 7
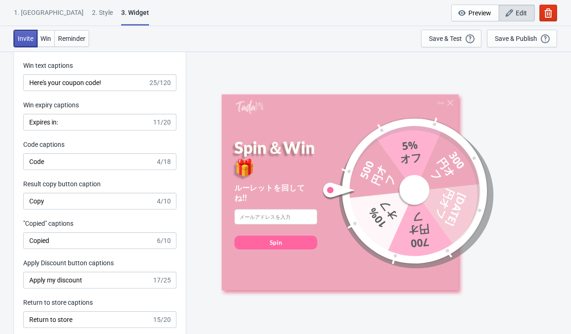
click at [33, 37] on span "Invite" at bounding box center [26, 38] width 16 height 7
click at [33, 11] on div "1. [GEOGRAPHIC_DATA]" at bounding box center [49, 16] width 70 height 16
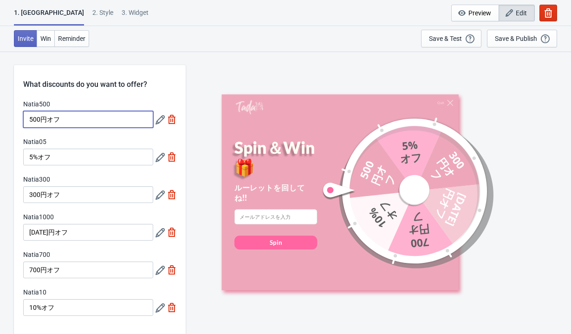
click at [71, 116] on input "500円オフ" at bounding box center [88, 119] width 130 height 17
type input "500円OFF"
click at [70, 156] on input "5%オフ" at bounding box center [88, 156] width 130 height 17
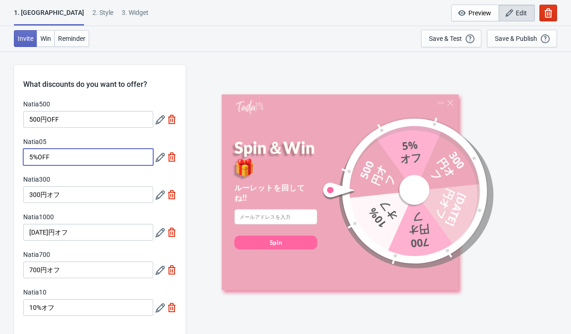
type input "5%OFF"
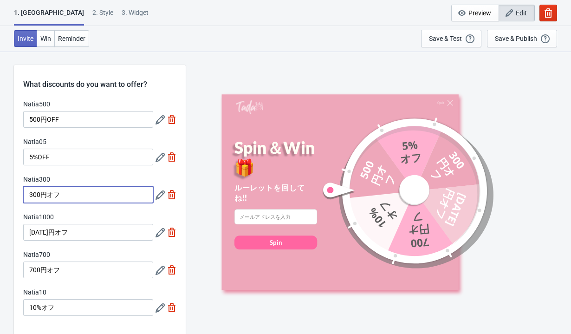
click at [71, 193] on input "300円オフ" at bounding box center [88, 194] width 130 height 17
click at [54, 193] on input "300円オOFF" at bounding box center [88, 194] width 130 height 17
type input "300円OFF"
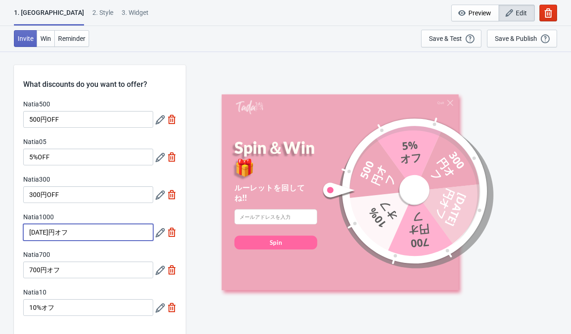
click at [75, 229] on input "1000円オフ" at bounding box center [88, 232] width 130 height 17
type input "1000円OFF"
click at [98, 267] on input "700円オフ" at bounding box center [88, 269] width 130 height 17
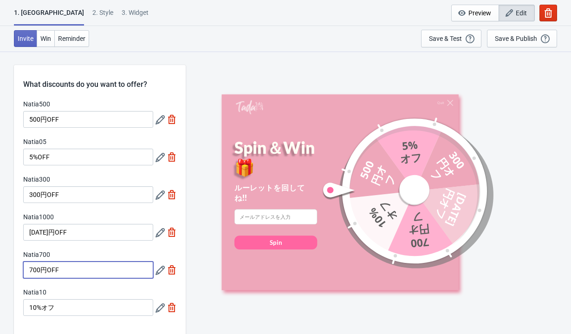
type input "700円OFF"
click at [98, 279] on input "10%オフ" at bounding box center [88, 307] width 130 height 17
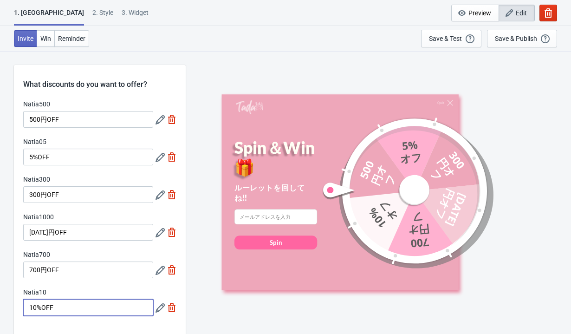
click at [43, 279] on input "10%OFF" at bounding box center [88, 307] width 130 height 17
type input "10% OFF"
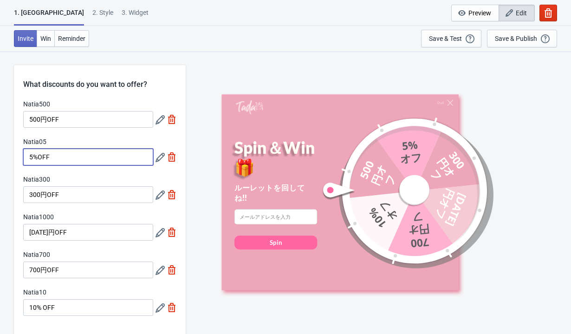
click at [39, 158] on input "5%OFF" at bounding box center [88, 156] width 130 height 17
type input "5% OFF"
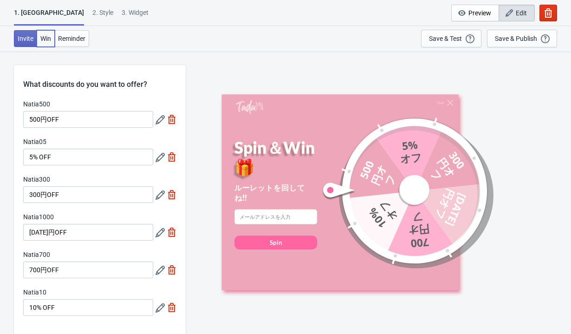
click at [49, 41] on span "Win" at bounding box center [45, 38] width 11 height 7
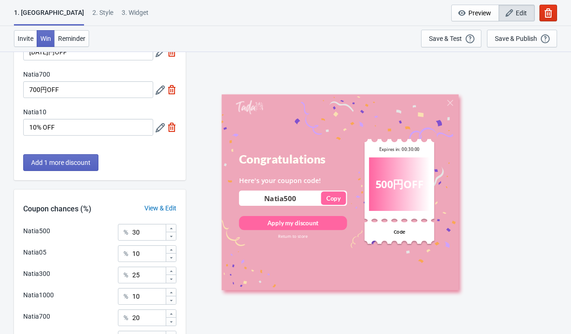
scroll to position [279, 0]
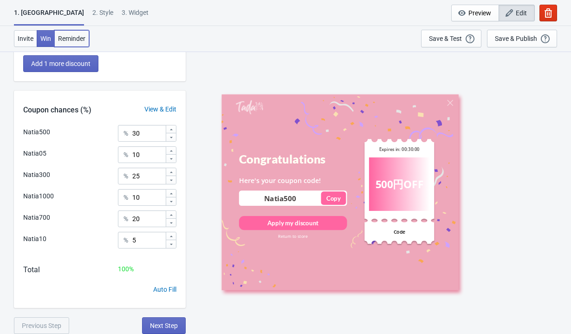
click at [73, 41] on span "Reminder" at bounding box center [71, 38] width 27 height 7
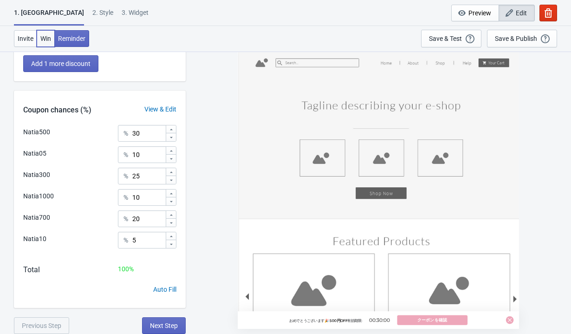
click at [47, 39] on span "Win" at bounding box center [45, 38] width 11 height 7
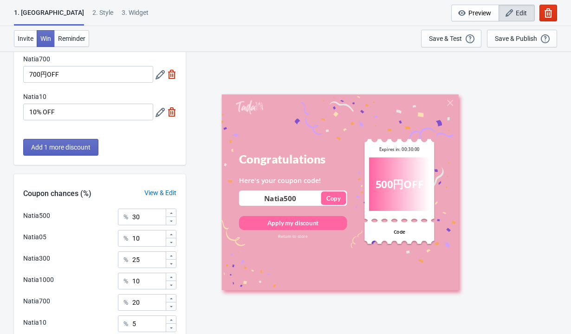
scroll to position [0, 0]
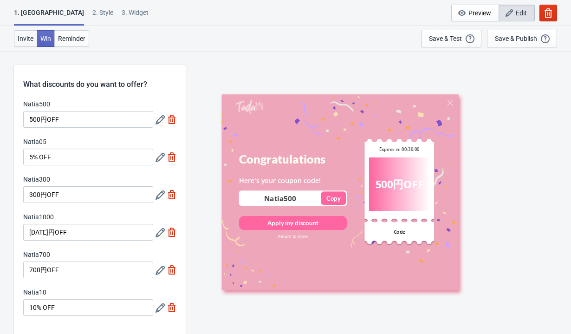
click at [22, 39] on span "Invite" at bounding box center [26, 38] width 16 height 7
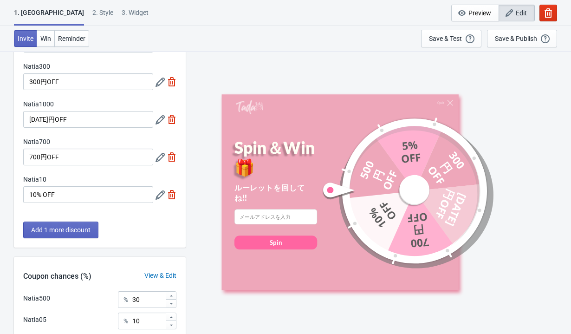
scroll to position [279, 0]
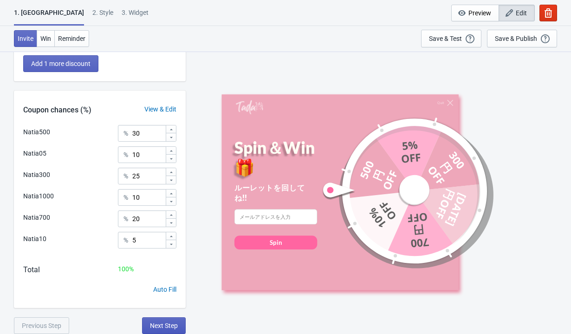
click at [163, 279] on span "Next Step" at bounding box center [164, 325] width 28 height 7
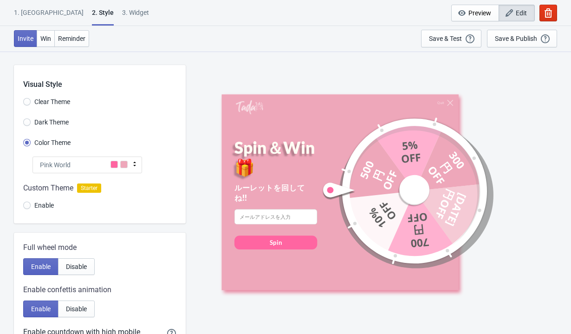
scroll to position [235, 0]
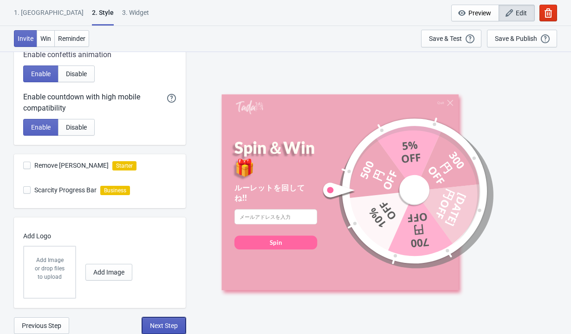
click at [169, 279] on span "Next Step" at bounding box center [164, 325] width 28 height 7
select select "once"
select select "1"
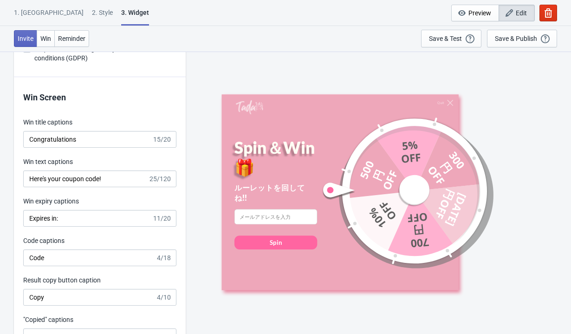
scroll to position [1748, 0]
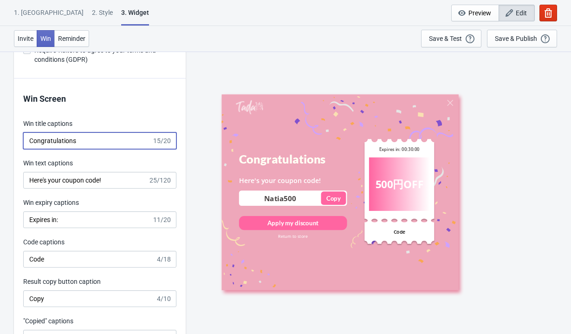
drag, startPoint x: 101, startPoint y: 142, endPoint x: 10, endPoint y: 132, distance: 92.0
type input "o"
type input "おめでとうございます"
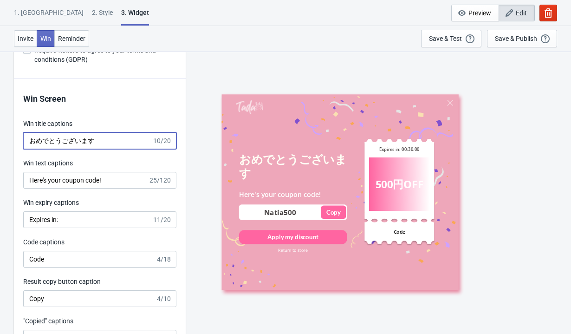
click at [104, 140] on input "おめでとうございます" at bounding box center [87, 140] width 129 height 17
drag, startPoint x: 104, startPoint y: 140, endPoint x: 20, endPoint y: 139, distance: 84.4
click at [20, 139] on div "Win Screen Win title captions おめでとうございます 10/20 Win text captions Here's your co…" at bounding box center [100, 256] width 172 height 356
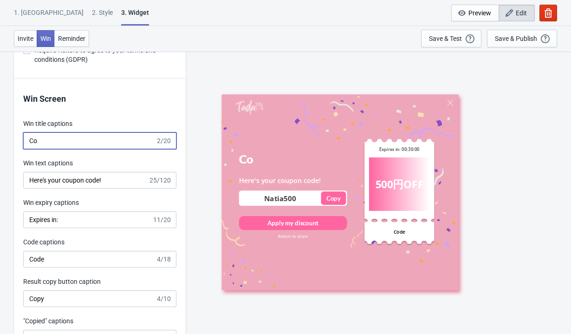
type input "C"
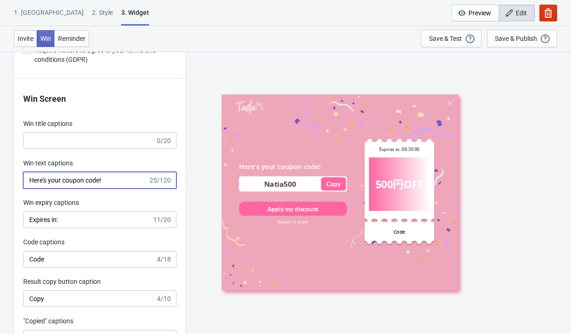
drag, startPoint x: 122, startPoint y: 180, endPoint x: 14, endPoint y: 176, distance: 107.7
click at [14, 176] on div "Win Screen Win title captions 0/20 Win text captions Here's your coupon code! 2…" at bounding box center [100, 256] width 172 height 356
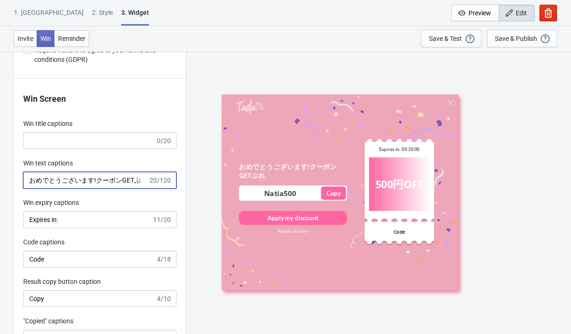
scroll to position [0, 0]
click at [98, 180] on input "おめでとうございます!クーポンGET!" at bounding box center [85, 180] width 125 height 17
type input "おめでとうございます!クーポンGET!"
click at [138, 178] on input "おめでとうございます!クーポンGET!" at bounding box center [85, 180] width 125 height 17
drag, startPoint x: 138, startPoint y: 178, endPoint x: 103, endPoint y: 174, distance: 35.0
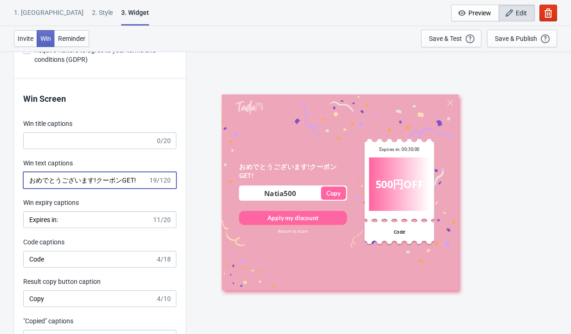
click at [103, 174] on input "おめでとうございます!クーポンGET!" at bounding box center [85, 180] width 125 height 17
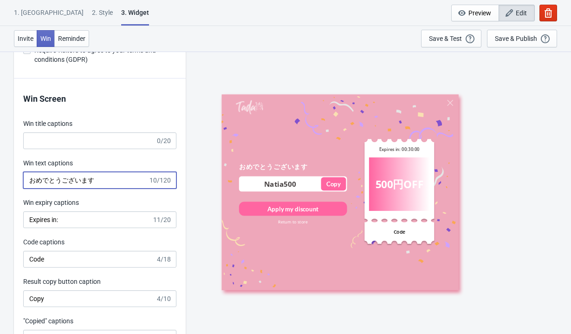
click at [112, 174] on input "おめでとうございます" at bounding box center [85, 180] width 125 height 17
click at [109, 184] on input "おめでとうございます🌟" at bounding box center [85, 180] width 125 height 17
click at [91, 181] on input "おめでとうございます🎁" at bounding box center [85, 180] width 125 height 17
type input "おめでとうございます!!!🎁"
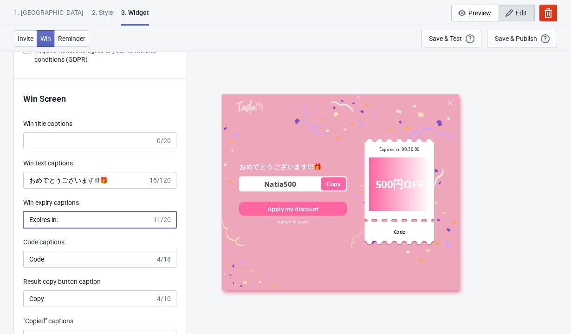
drag, startPoint x: 57, startPoint y: 222, endPoint x: 13, endPoint y: 212, distance: 45.2
click at [77, 220] on input "有効期限:" at bounding box center [89, 219] width 132 height 17
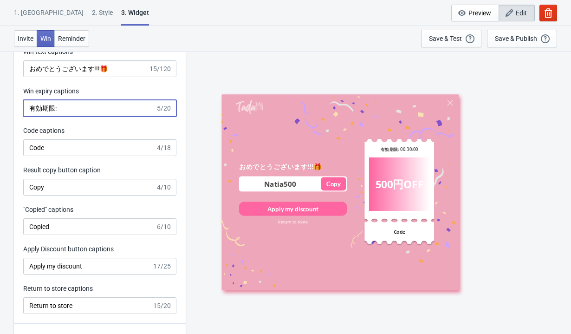
scroll to position [1862, 0]
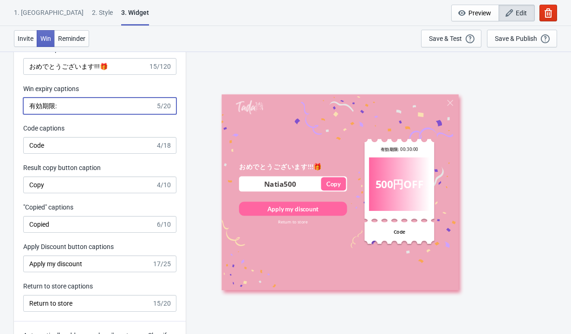
type input "有効期限:"
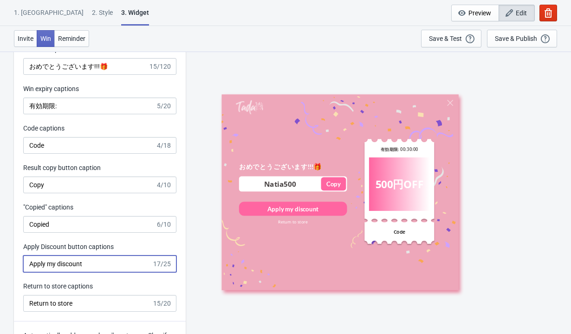
drag, startPoint x: 103, startPoint y: 259, endPoint x: 29, endPoint y: 251, distance: 75.1
click at [29, 251] on div "Apply Discount button captions Apply my discount 17/25" at bounding box center [99, 257] width 153 height 30
type input "き"
type input "クーポンを使う"
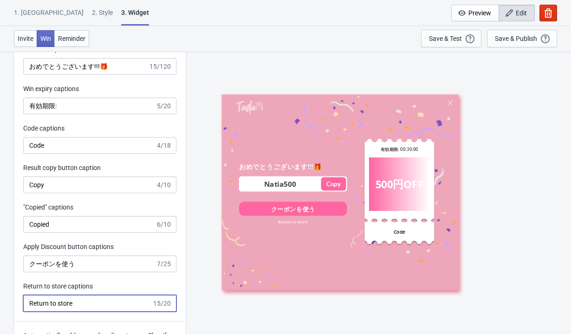
drag, startPoint x: 86, startPoint y: 304, endPoint x: 12, endPoint y: 291, distance: 75.0
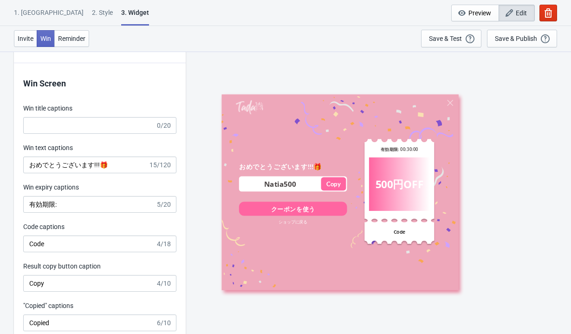
scroll to position [1761, 0]
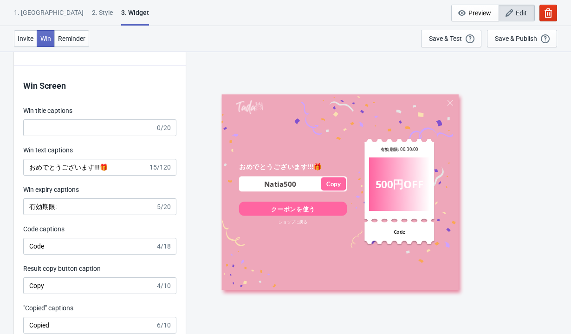
type input "ショップに戻る"
click at [87, 125] on input "Win title captions" at bounding box center [89, 127] width 132 height 17
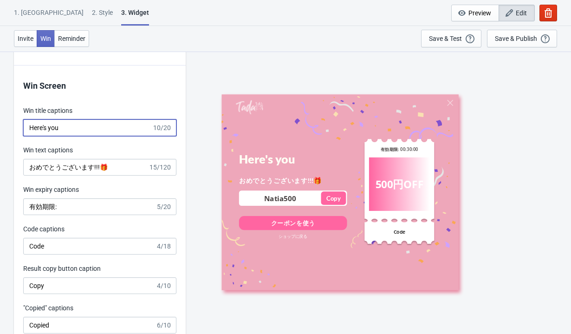
type input "Here's yo"
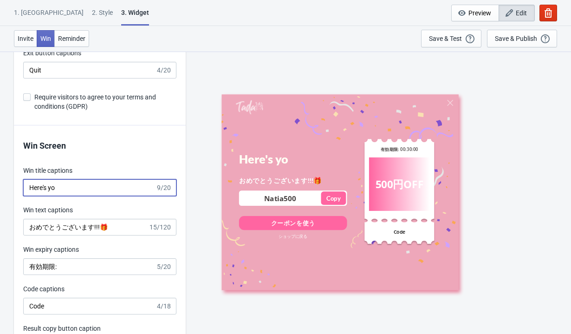
scroll to position [1718, 0]
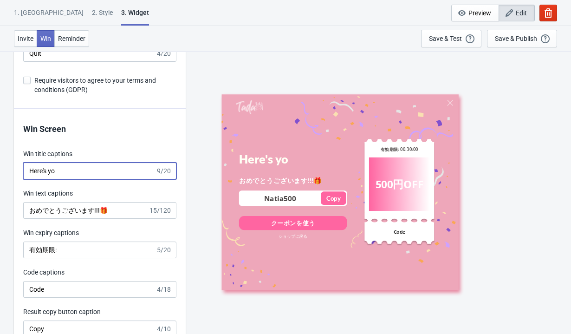
drag, startPoint x: 72, startPoint y: 173, endPoint x: 15, endPoint y: 161, distance: 58.3
click at [15, 161] on div "Win Screen Win title captions Here's yo 9/20 Win text captions おめでとうございます!!!🎁 1…" at bounding box center [100, 287] width 172 height 356
type input "おめでとう"
click at [79, 163] on input "おめでとう" at bounding box center [89, 170] width 132 height 17
drag, startPoint x: 79, startPoint y: 169, endPoint x: 12, endPoint y: 163, distance: 68.1
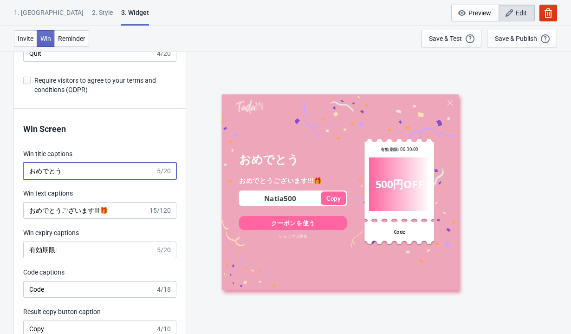
type input "Congratulations!!!"
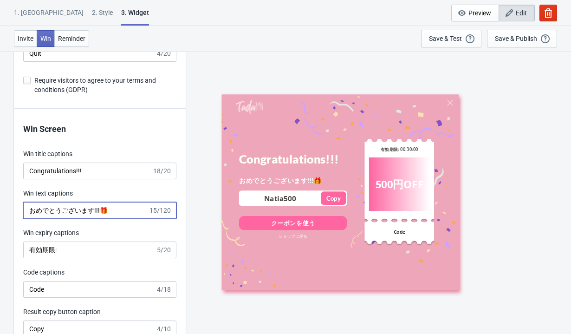
click at [128, 211] on input "おめでとうございます!!!🎁" at bounding box center [85, 210] width 125 height 17
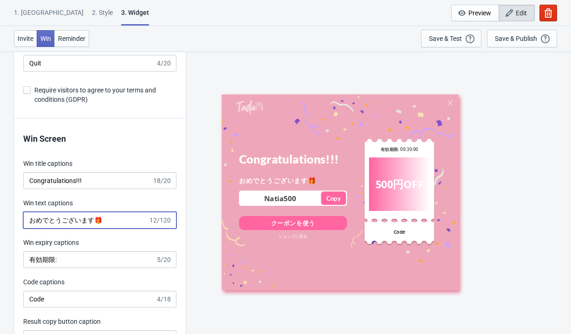
type input "おめでとうございます🎁"
click at [101, 179] on input "Congratulations!!!" at bounding box center [87, 180] width 129 height 17
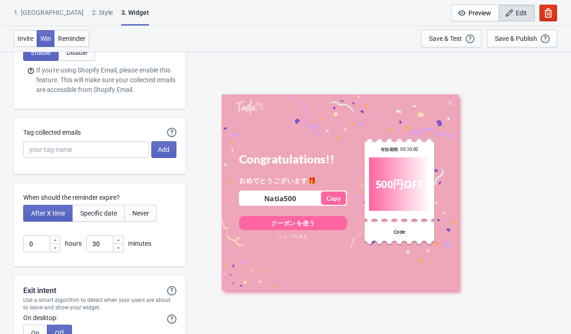
scroll to position [2371, 0]
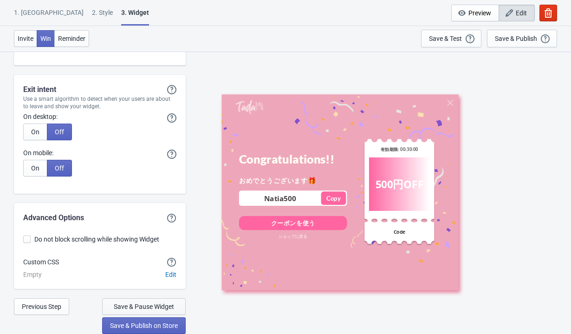
type input "Congratulations!!"
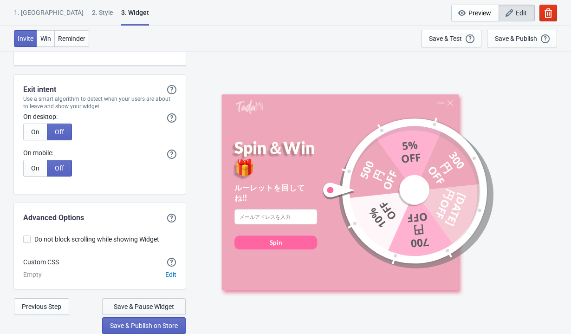
click at [122, 279] on span "Save & Pause Widget" at bounding box center [144, 306] width 60 height 7
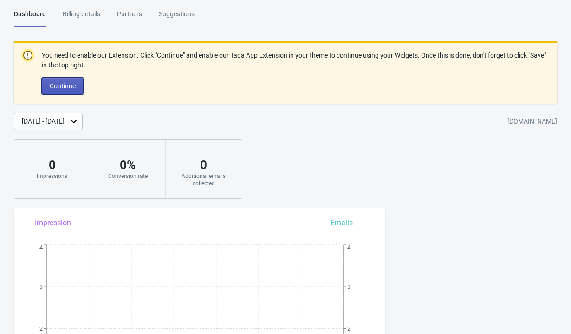
click at [58, 86] on span "Continue" at bounding box center [63, 85] width 26 height 7
click at [85, 14] on div "Billing details" at bounding box center [82, 17] width 38 height 16
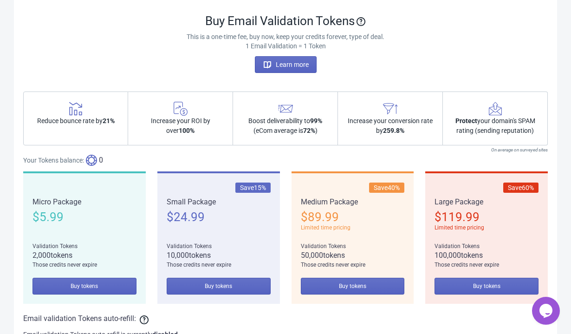
scroll to position [768, 0]
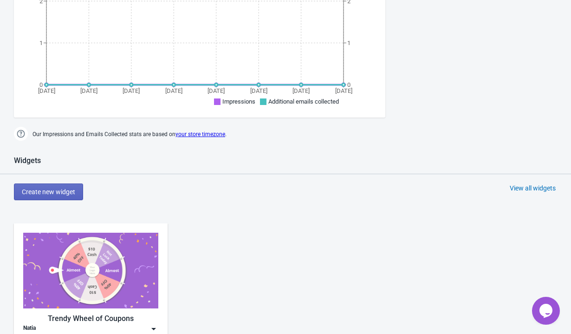
scroll to position [499, 0]
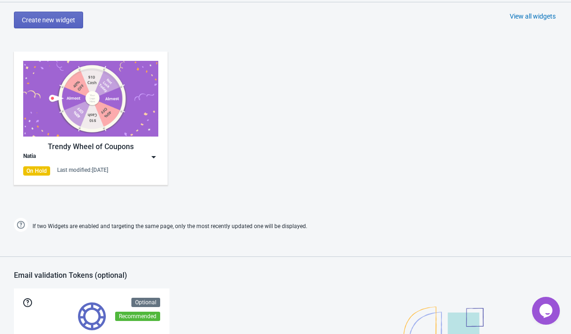
click at [92, 158] on div "Natia" at bounding box center [90, 156] width 135 height 9
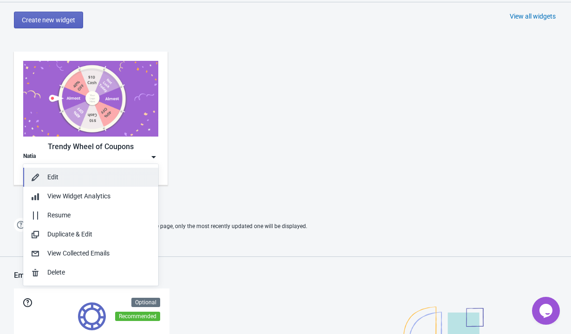
click at [53, 174] on div "Edit" at bounding box center [98, 177] width 103 height 10
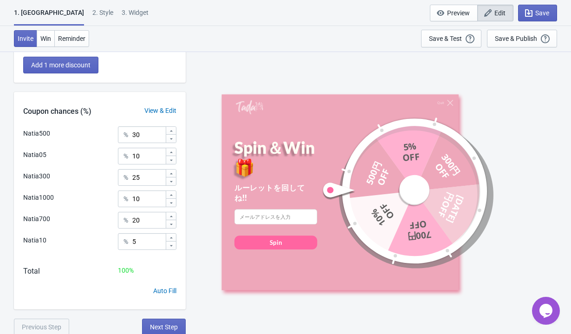
scroll to position [279, 0]
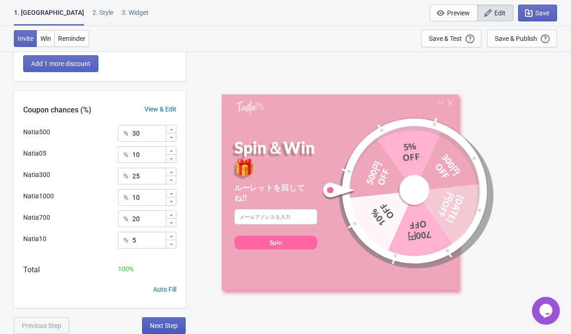
click at [167, 328] on span "Next Step" at bounding box center [164, 325] width 28 height 7
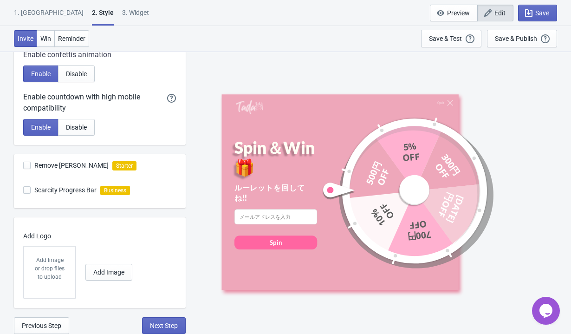
scroll to position [0, 0]
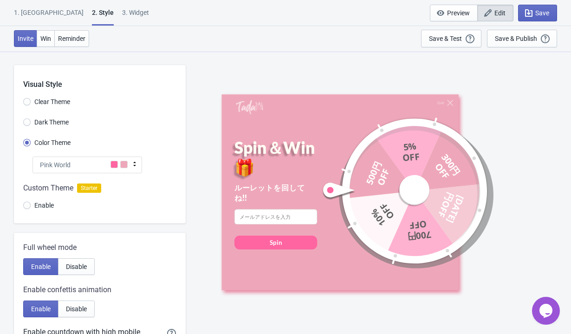
click at [33, 8] on div "1. [GEOGRAPHIC_DATA]" at bounding box center [49, 16] width 70 height 16
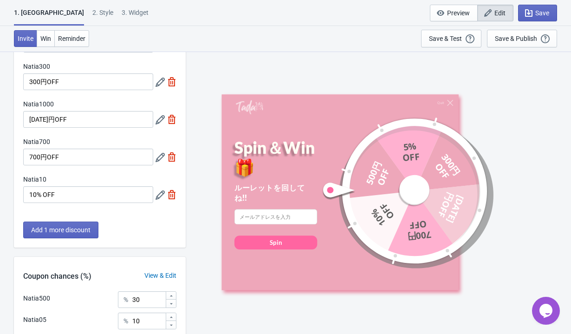
scroll to position [279, 0]
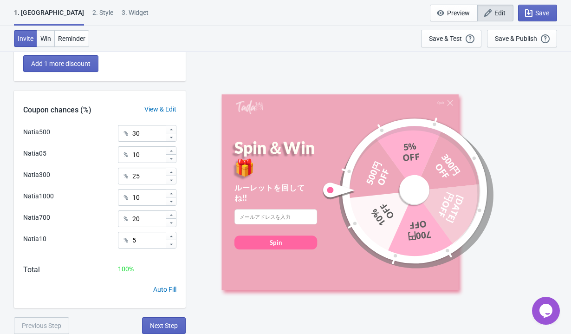
click at [46, 37] on span "Win" at bounding box center [45, 38] width 11 height 7
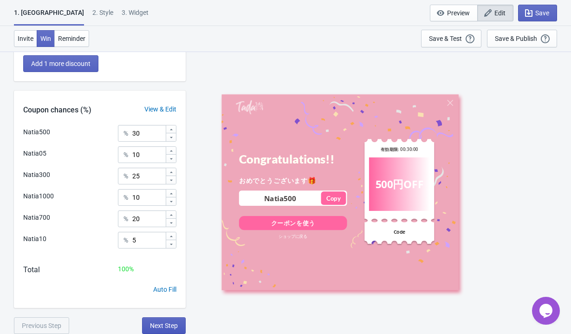
click at [161, 329] on button "Next Step" at bounding box center [164, 325] width 44 height 17
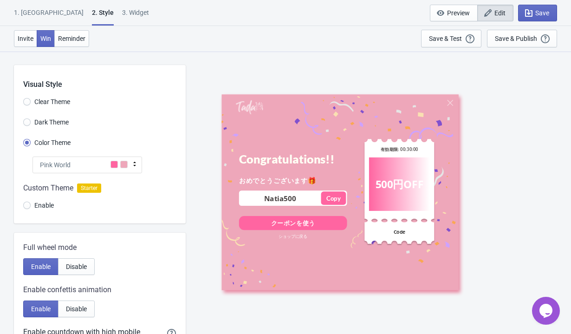
scroll to position [235, 0]
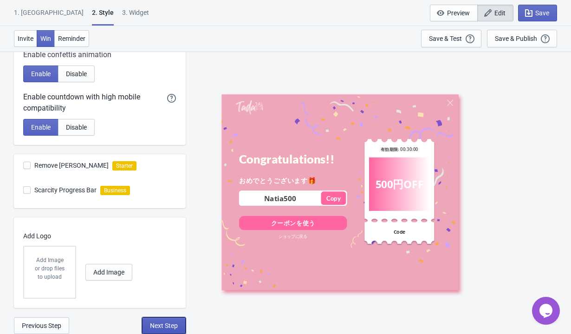
click at [159, 328] on span "Next Step" at bounding box center [164, 325] width 28 height 7
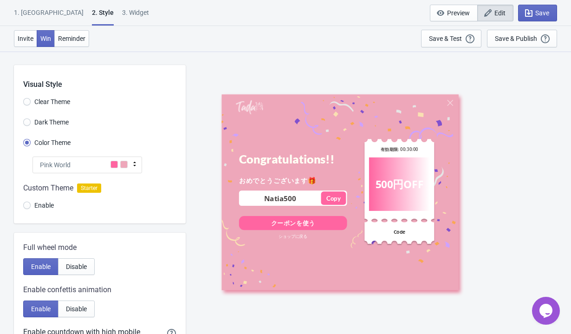
select select "once"
select select "1"
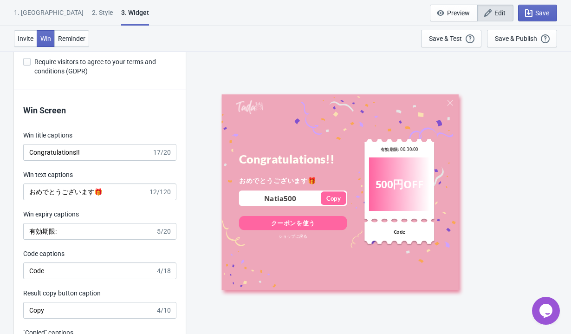
scroll to position [1754, 0]
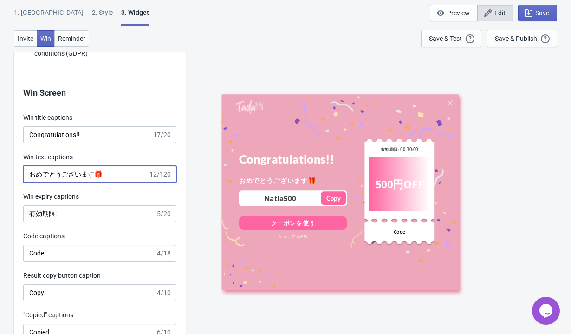
drag, startPoint x: 115, startPoint y: 174, endPoint x: -5, endPoint y: 161, distance: 121.0
click at [109, 172] on input "クーポンが当たりました✴︎" at bounding box center [85, 174] width 125 height 17
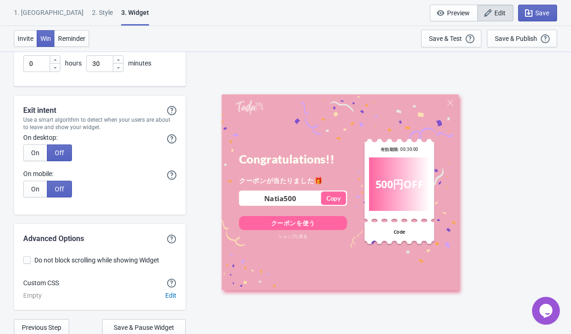
scroll to position [2371, 0]
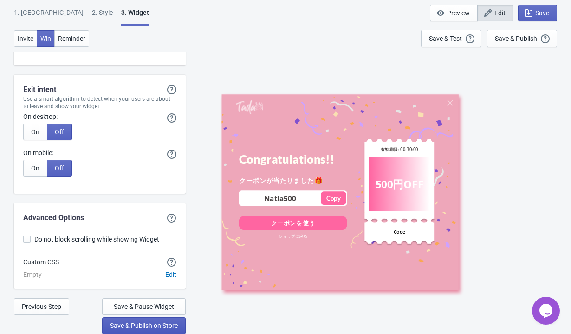
type input "クーポンが当たりました🎁"
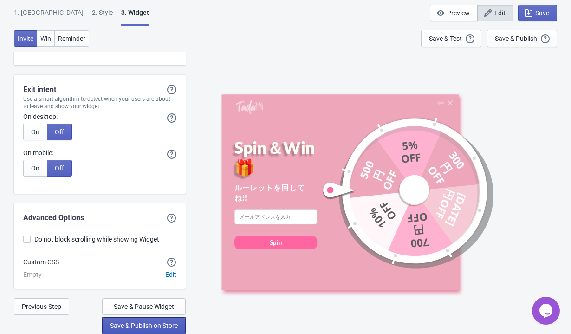
click at [142, 324] on span "Save & Publish on Store" at bounding box center [144, 325] width 68 height 7
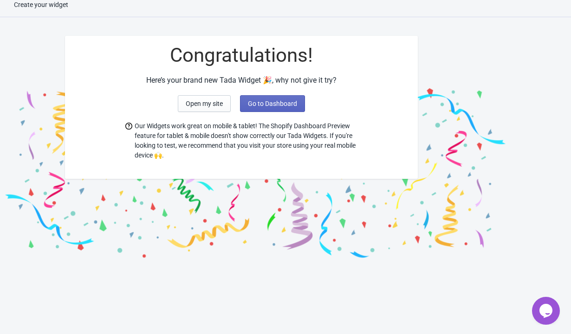
scroll to position [9, 0]
click at [253, 108] on button "Go to Dashboard" at bounding box center [272, 103] width 65 height 17
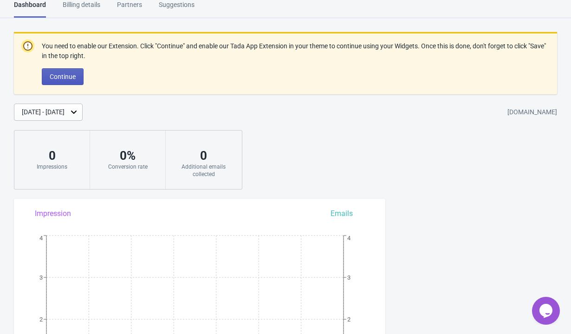
click at [74, 77] on span "Continue" at bounding box center [63, 76] width 26 height 7
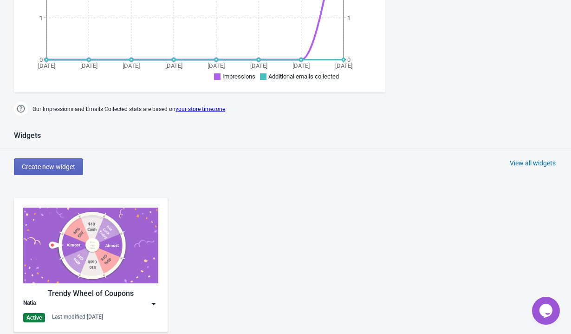
scroll to position [348, 0]
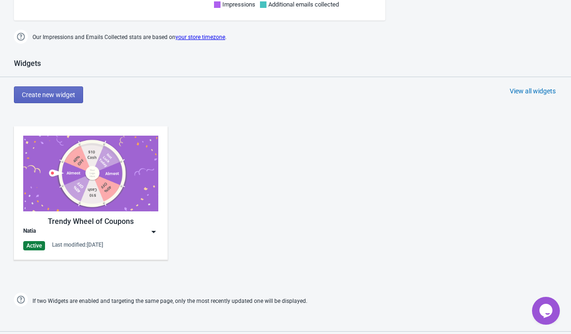
click at [60, 229] on div "Natia" at bounding box center [90, 231] width 135 height 9
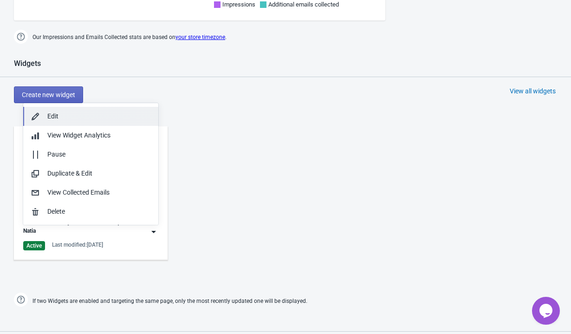
click at [56, 113] on div "Edit" at bounding box center [98, 116] width 103 height 10
